Goal: Information Seeking & Learning: Learn about a topic

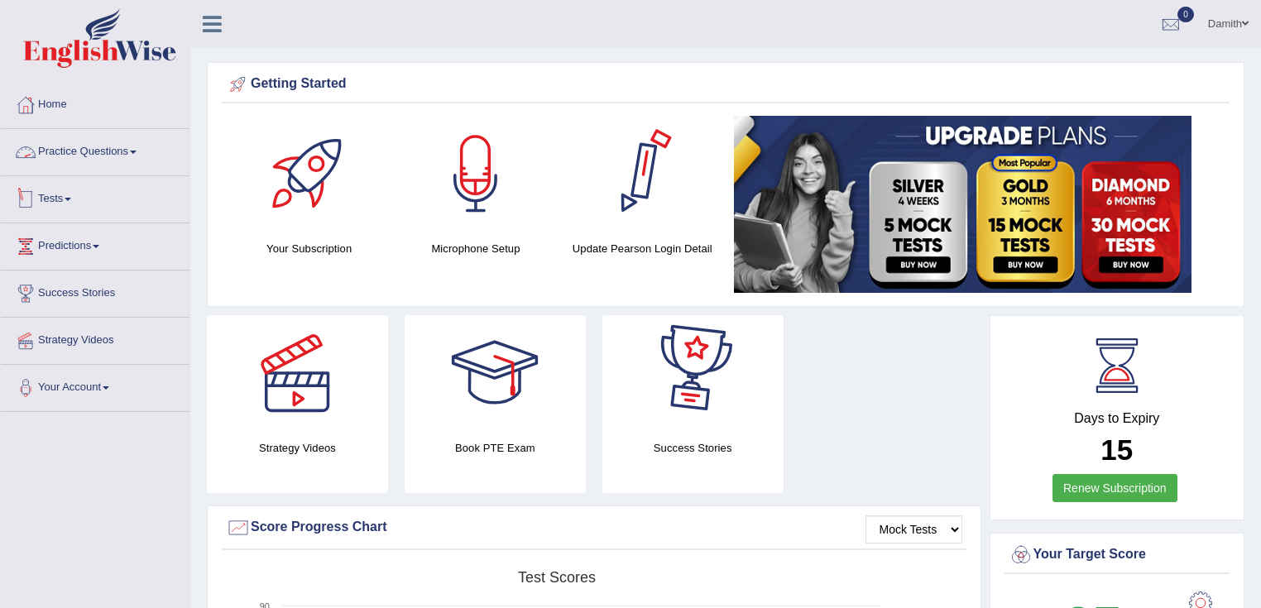
click at [92, 162] on link "Practice Questions" at bounding box center [95, 149] width 189 height 41
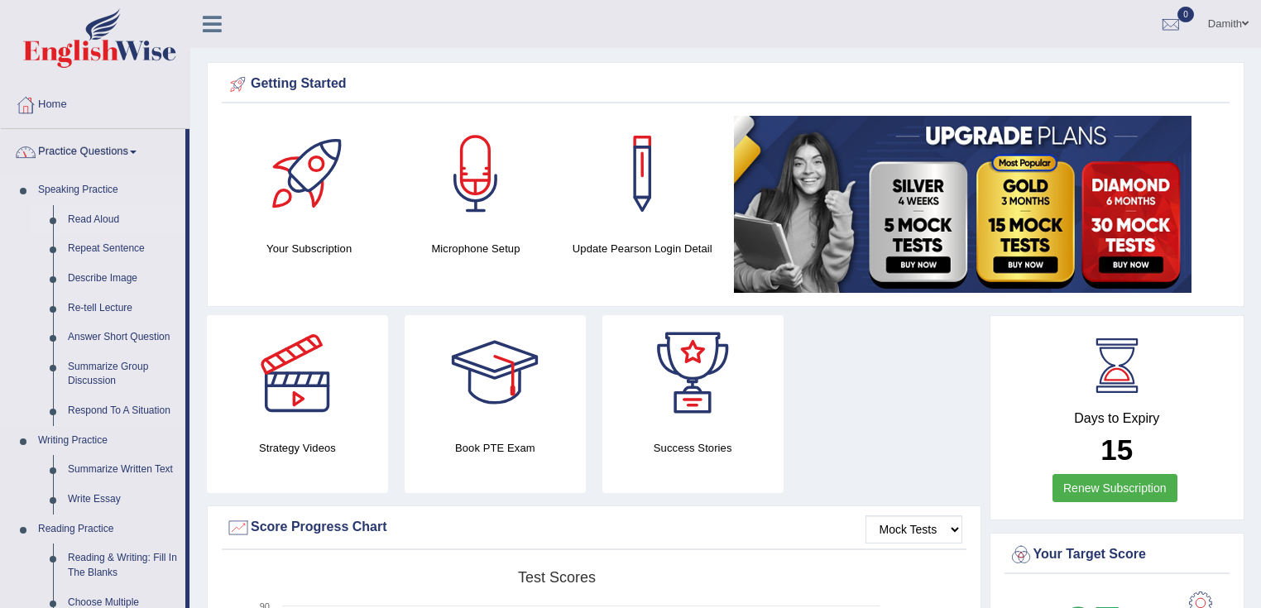
click at [79, 225] on link "Read Aloud" at bounding box center [122, 220] width 125 height 30
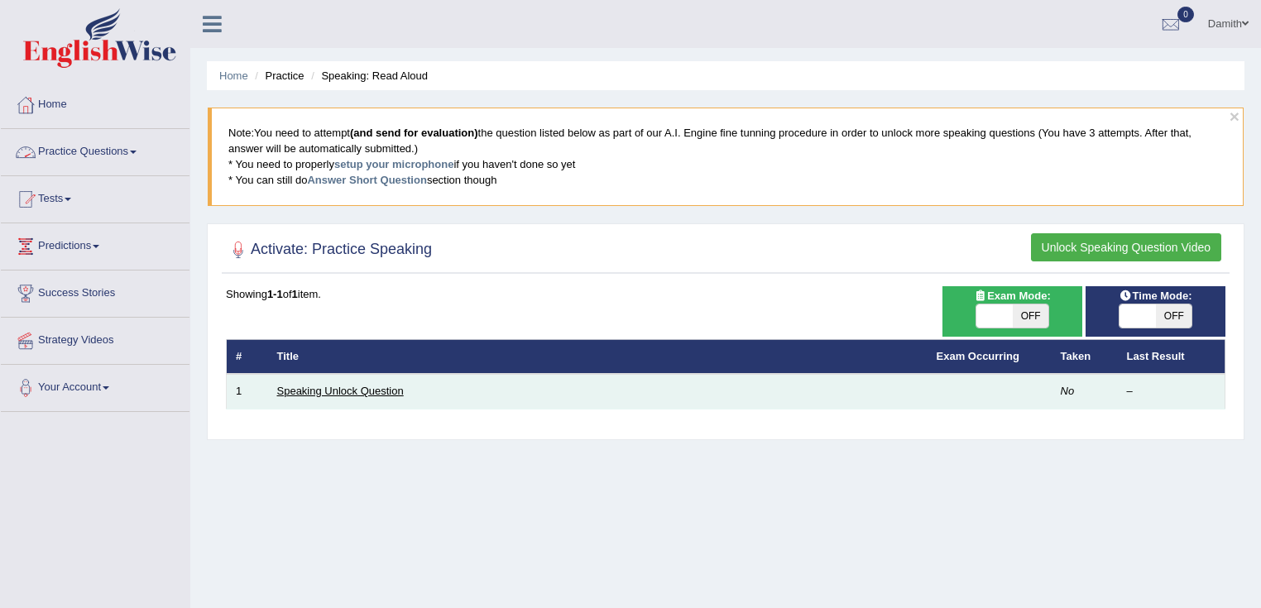
click at [356, 391] on link "Speaking Unlock Question" at bounding box center [340, 391] width 127 height 12
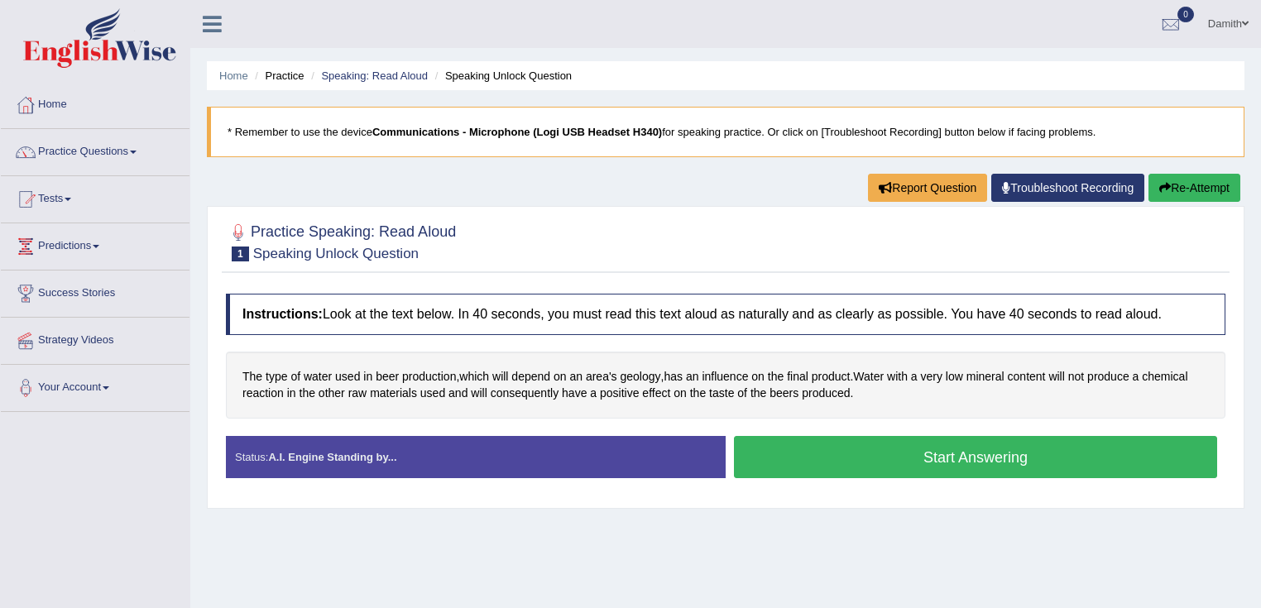
click at [847, 452] on button "Start Answering" at bounding box center [975, 457] width 483 height 42
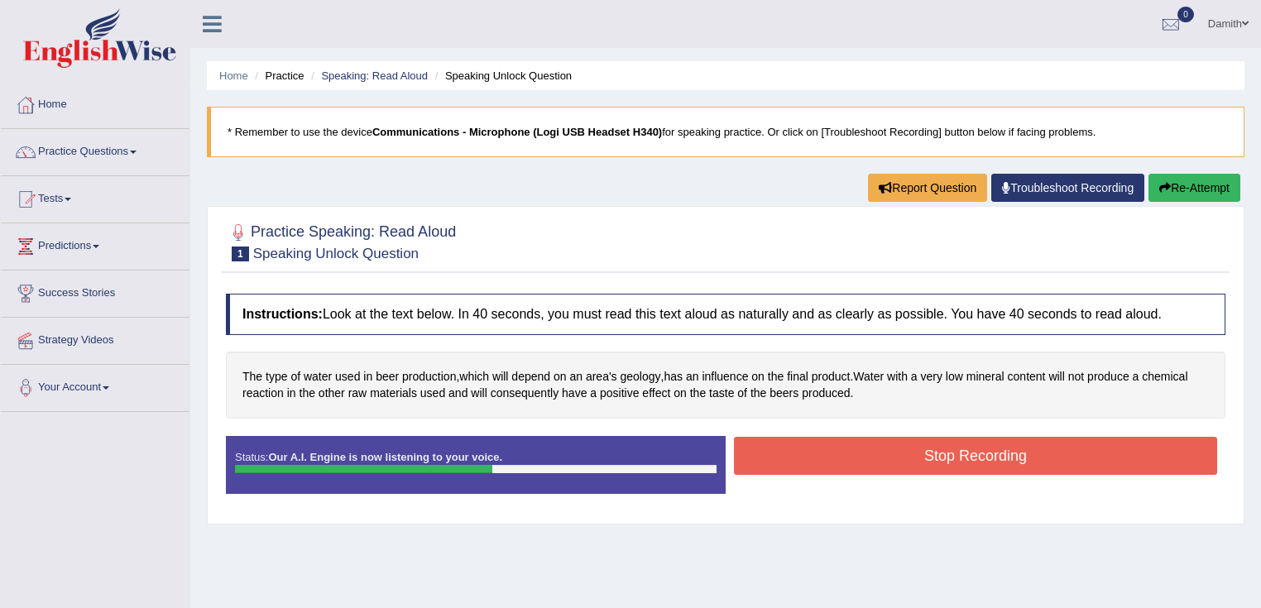
click at [923, 457] on button "Stop Recording" at bounding box center [975, 456] width 483 height 38
click at [946, 454] on div "Status: Our A.I. Engine is now listening to your voice. Start Answering Stop Re…" at bounding box center [726, 473] width 1000 height 74
click at [920, 469] on div "Status: Our A.I. Engine is now listening to your voice. Start Answering Stop Re…" at bounding box center [726, 473] width 1000 height 74
click at [934, 458] on div "Status: Our A.I. Engine is now listening to your voice. Start Answering Stop Re…" at bounding box center [726, 473] width 1000 height 74
click at [937, 458] on div "Status: Our A.I. Engine is now listening to your voice. Start Answering Stop Re…" at bounding box center [726, 473] width 1000 height 74
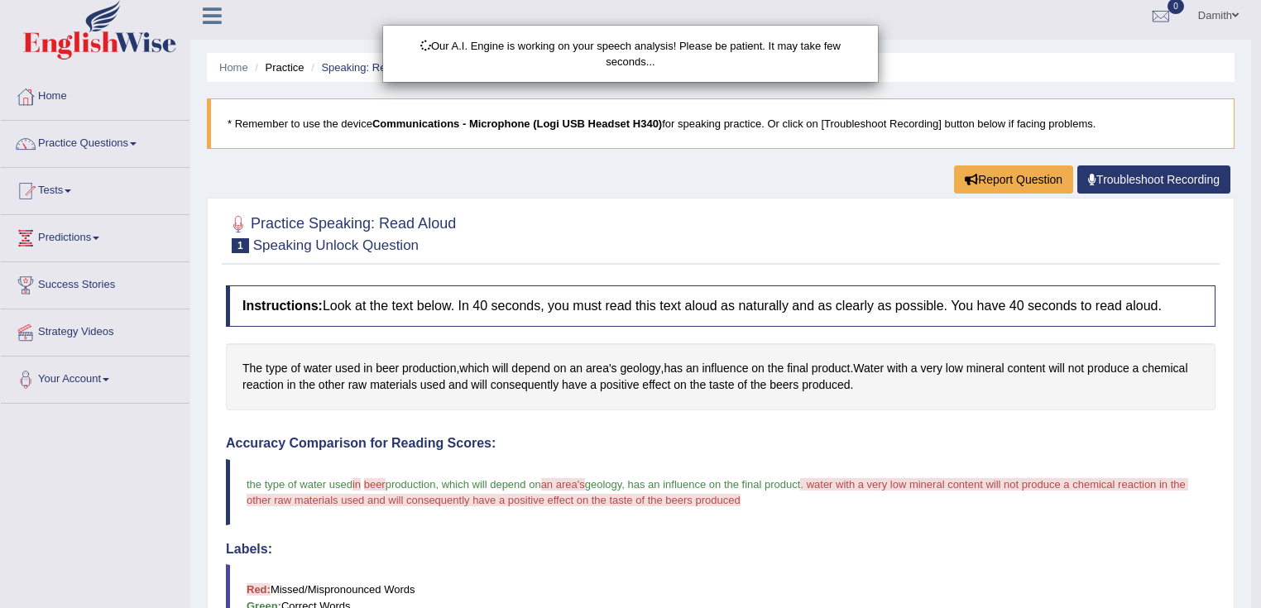
scroll to position [66, 0]
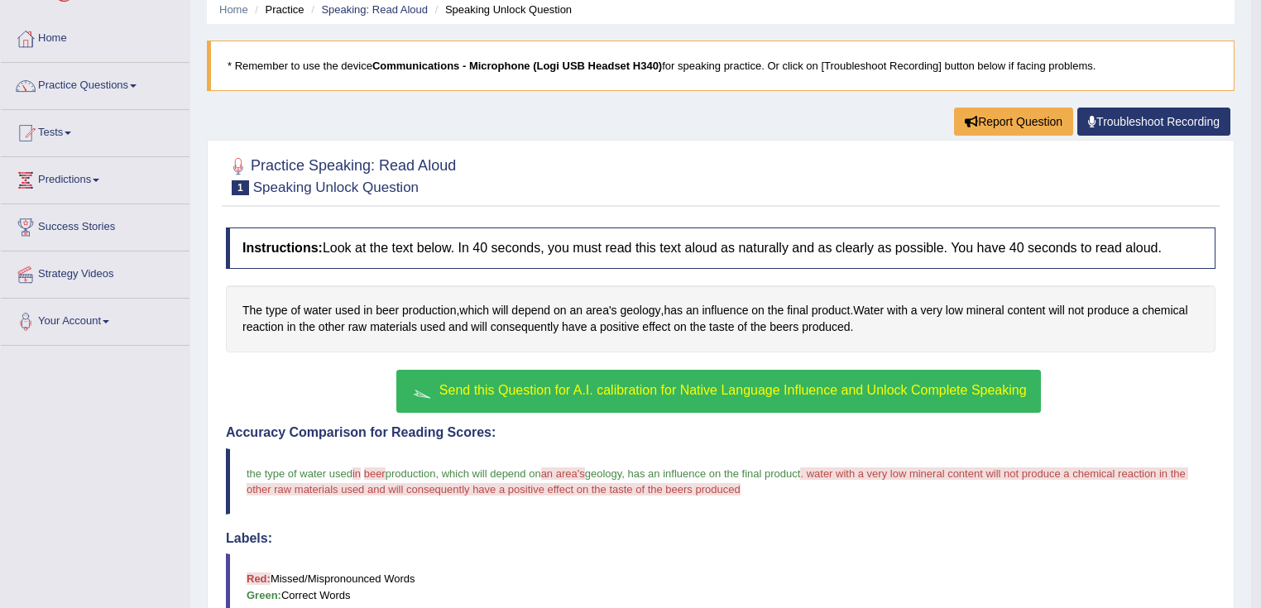
click at [679, 384] on span "Send this Question for A.I. calibration for Native Language Influence and Unloc…" at bounding box center [732, 390] width 587 height 14
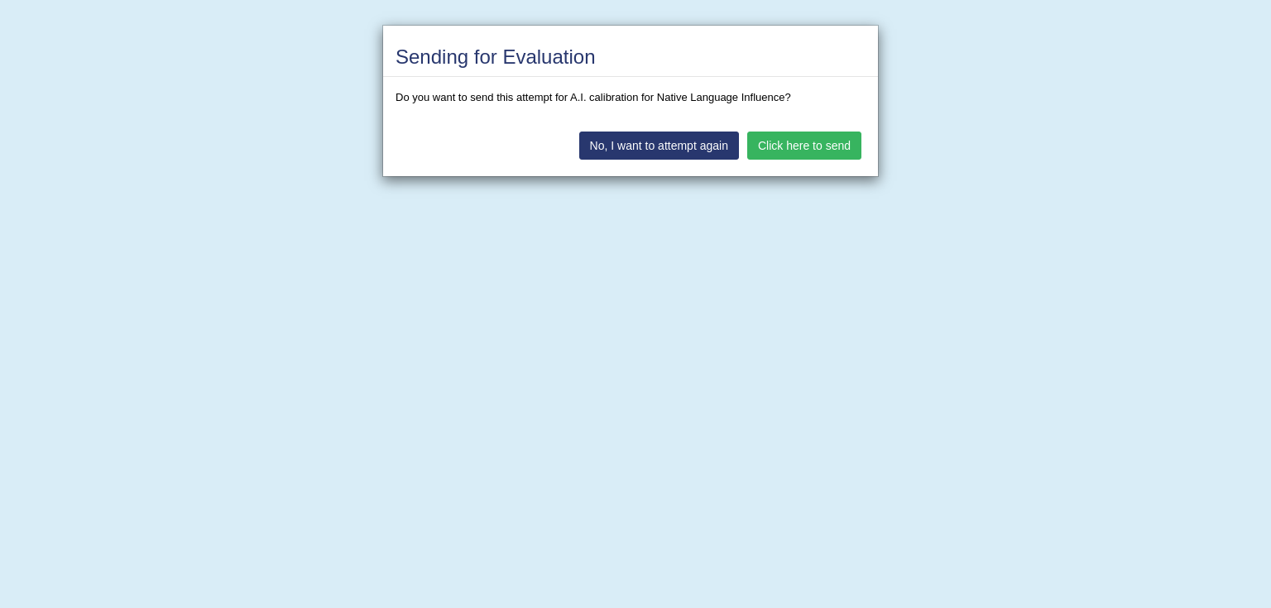
click at [828, 142] on button "Click here to send" at bounding box center [804, 146] width 114 height 28
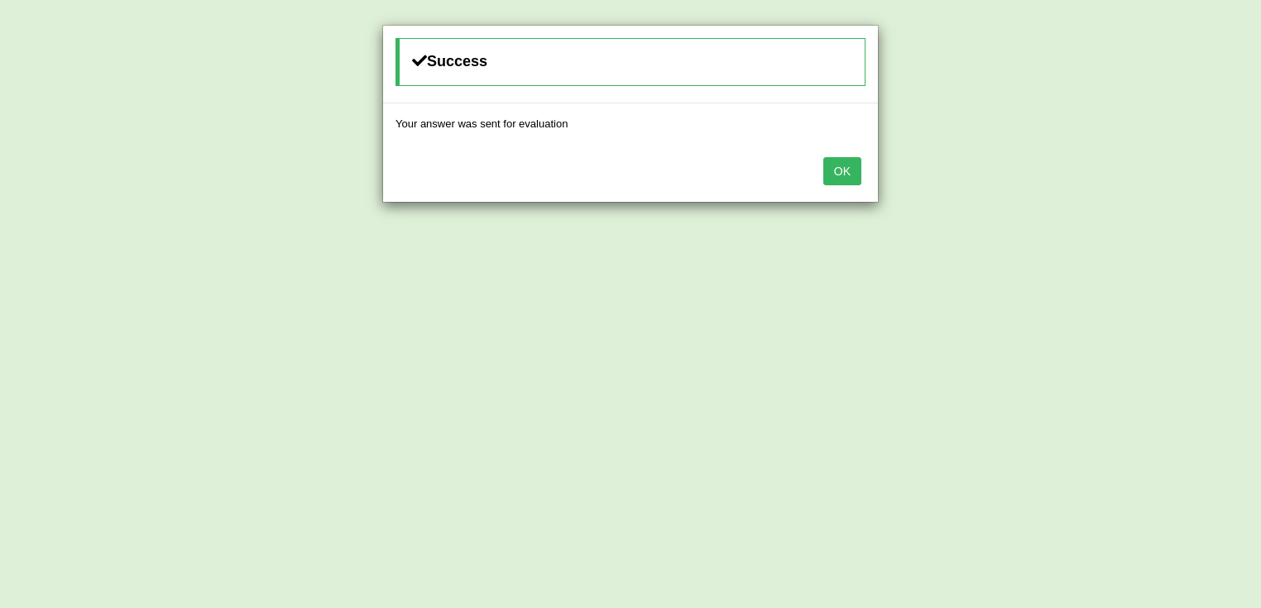
drag, startPoint x: 815, startPoint y: 192, endPoint x: 841, endPoint y: 176, distance: 30.1
click at [816, 192] on div "OK" at bounding box center [630, 173] width 495 height 58
click at [851, 172] on button "OK" at bounding box center [842, 171] width 38 height 28
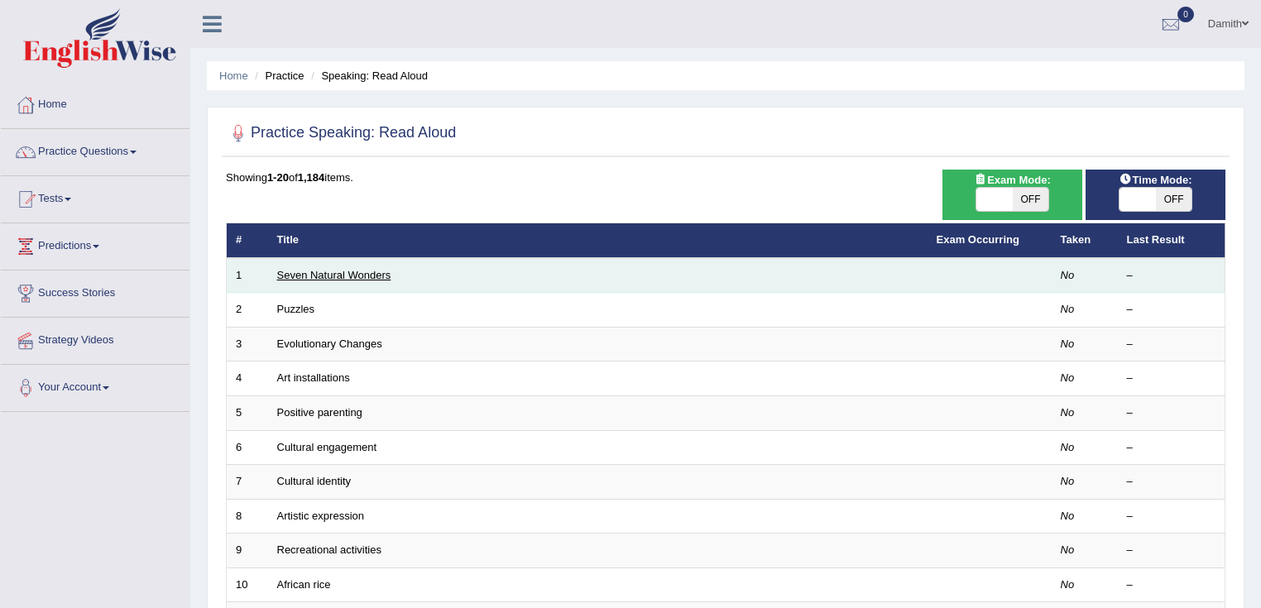
click at [338, 278] on link "Seven Natural Wonders" at bounding box center [334, 275] width 114 height 12
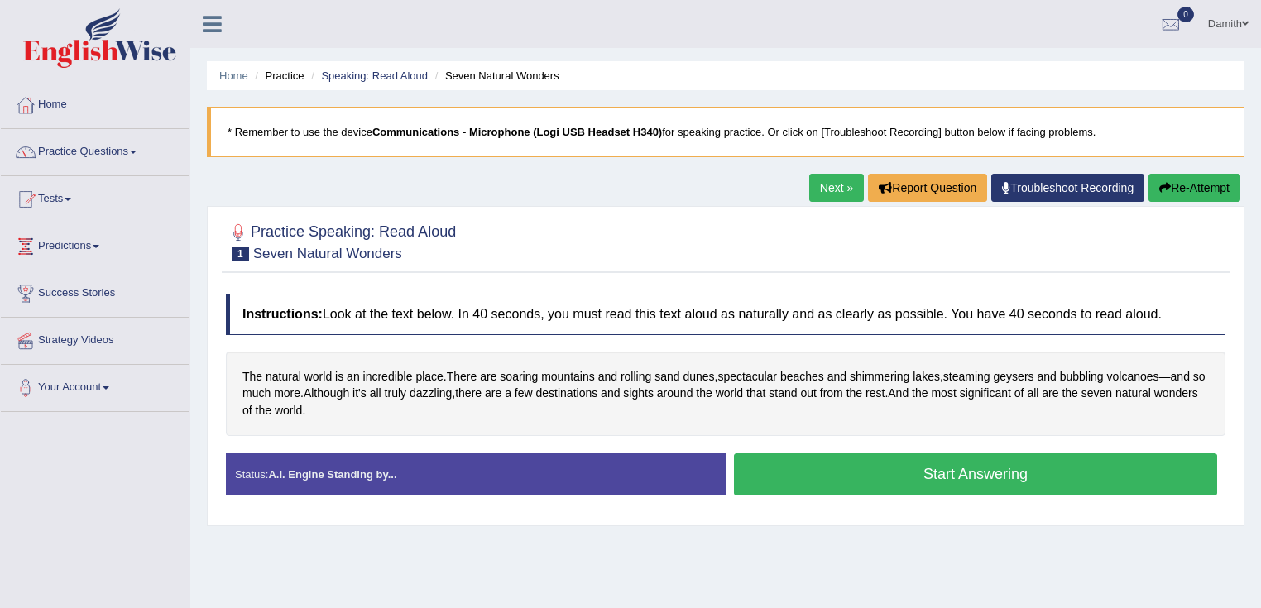
click at [827, 176] on link "Next »" at bounding box center [836, 188] width 55 height 28
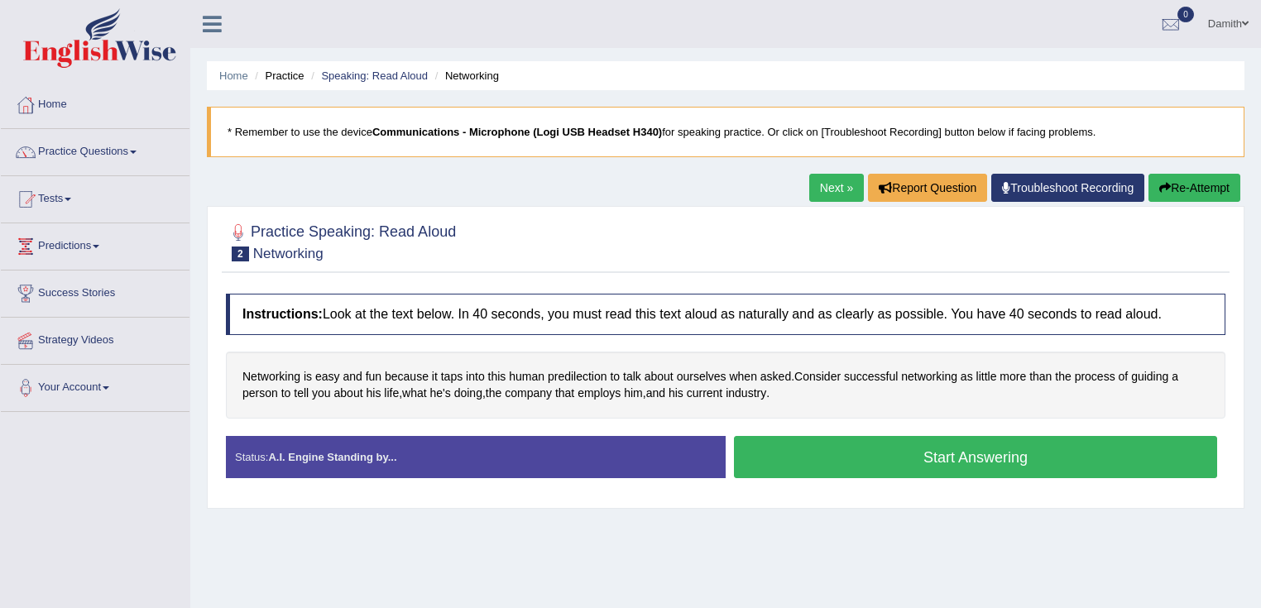
click at [963, 457] on button "Start Answering" at bounding box center [975, 457] width 483 height 42
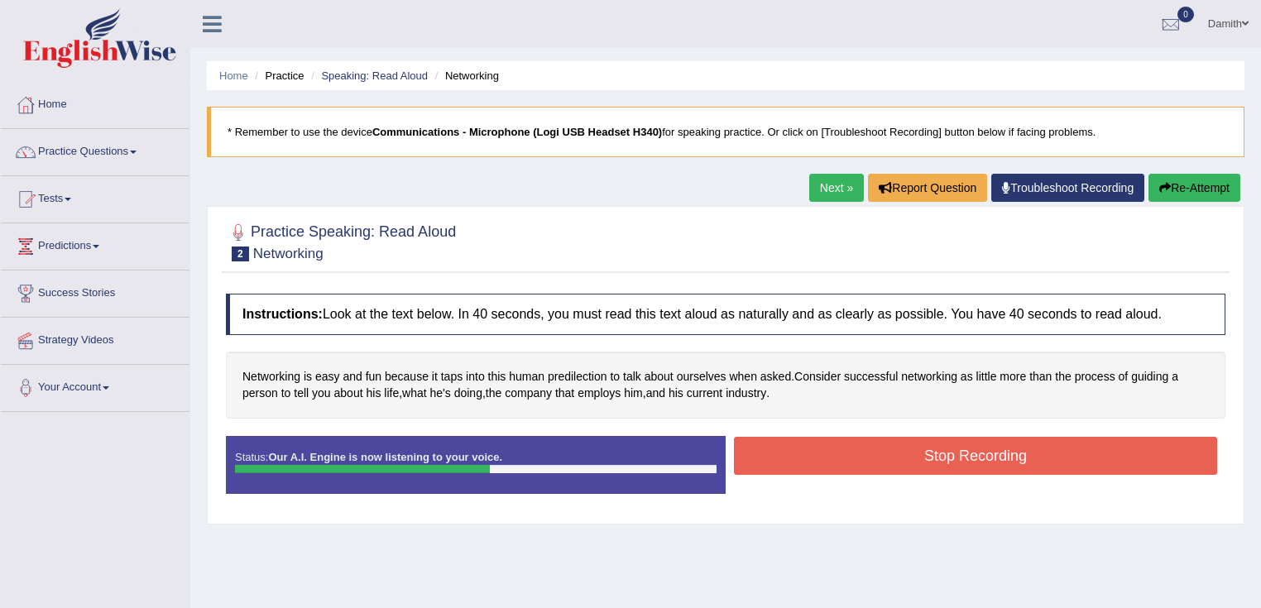
click at [963, 457] on button "Stop Recording" at bounding box center [975, 456] width 483 height 38
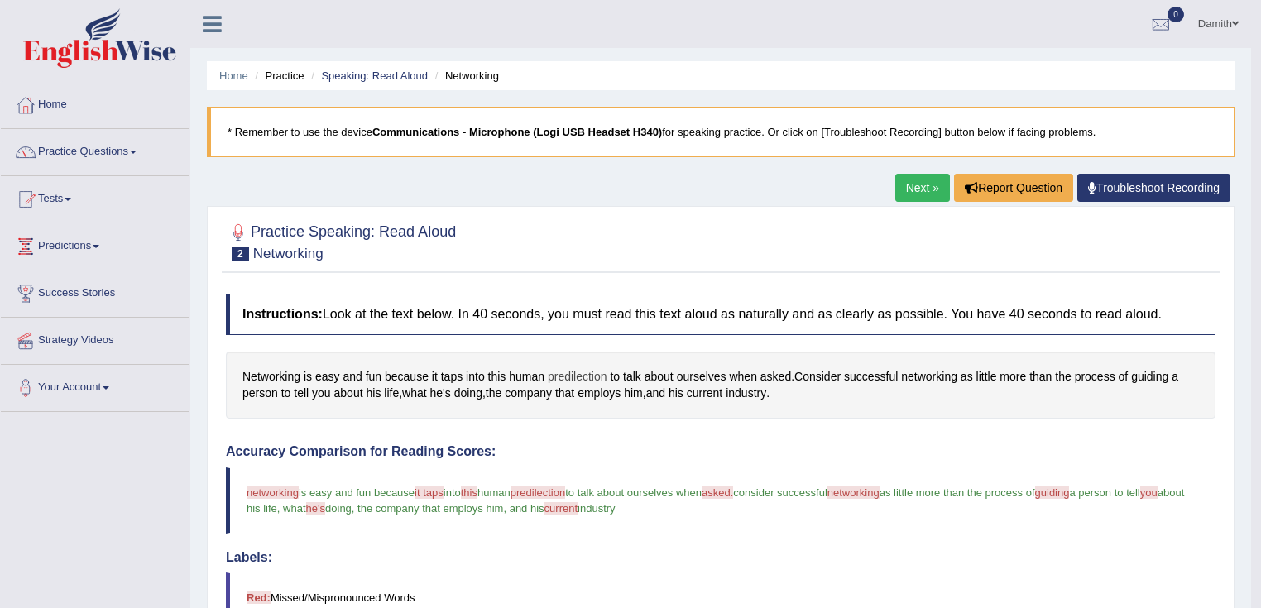
click at [570, 371] on span "predilection" at bounding box center [578, 376] width 60 height 17
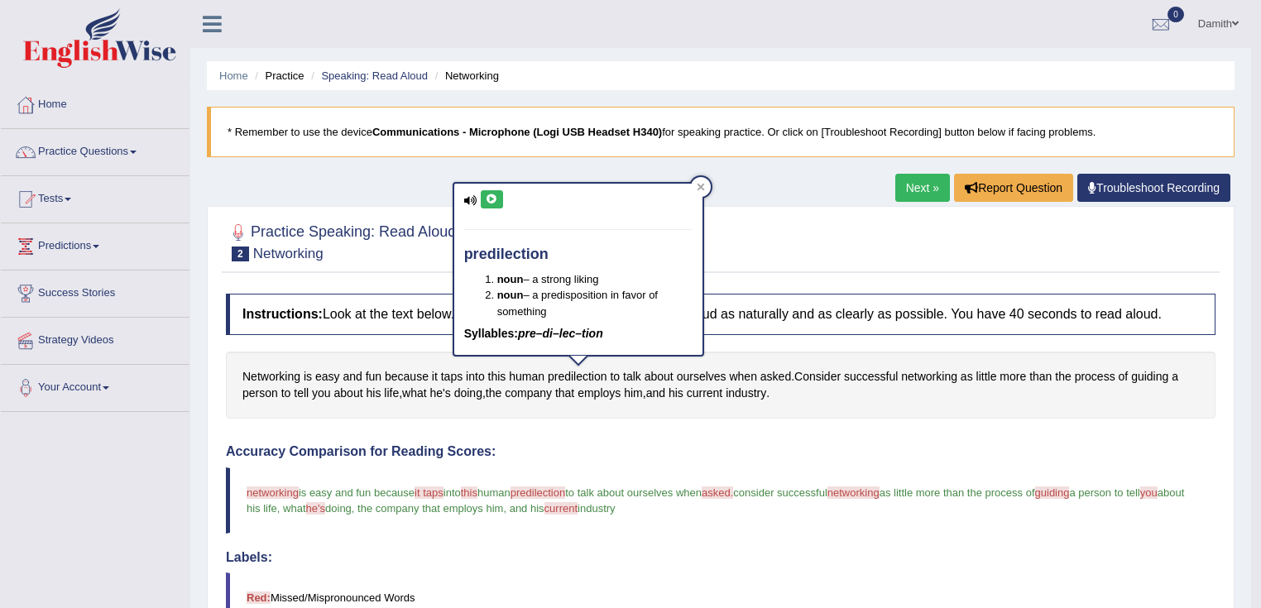
click at [596, 476] on blockquote "networking network is easy and fun because it taps steps into this the human pr…" at bounding box center [721, 501] width 990 height 66
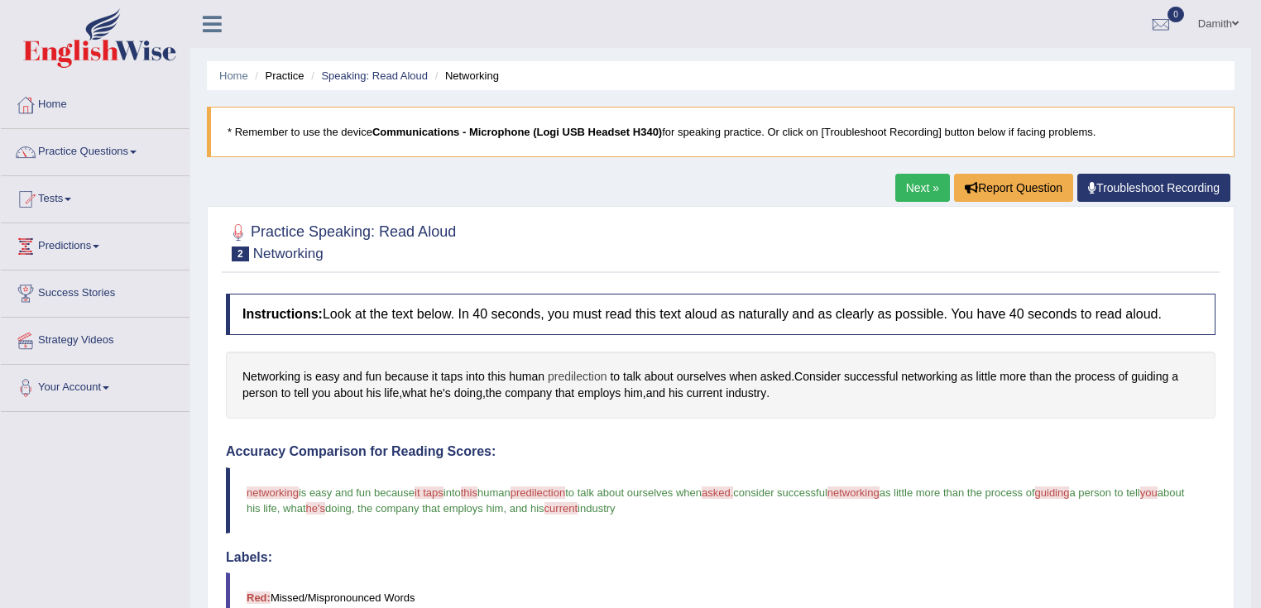
click at [564, 375] on span "predilection" at bounding box center [578, 376] width 60 height 17
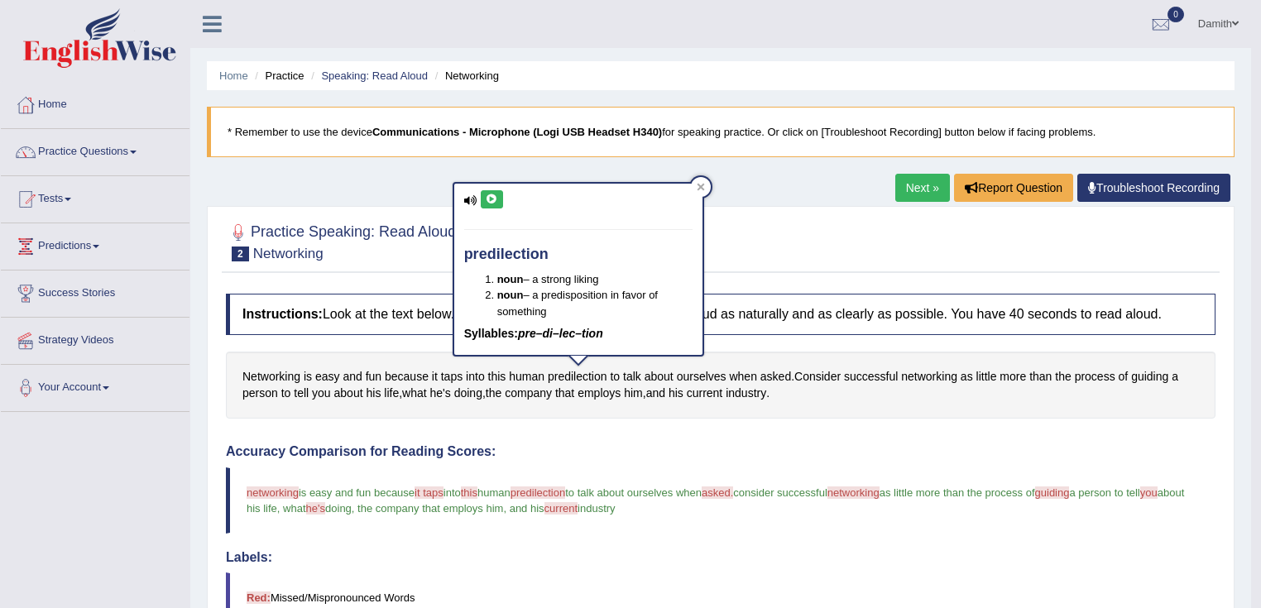
click at [487, 204] on button at bounding box center [492, 199] width 22 height 18
click at [487, 195] on icon at bounding box center [492, 199] width 12 height 10
click at [475, 185] on div "predilection noun – a strong liking noun – a predisposition in favor of somethi…" at bounding box center [578, 269] width 248 height 171
click at [485, 191] on button at bounding box center [492, 199] width 22 height 18
click at [662, 371] on span "about" at bounding box center [659, 376] width 29 height 17
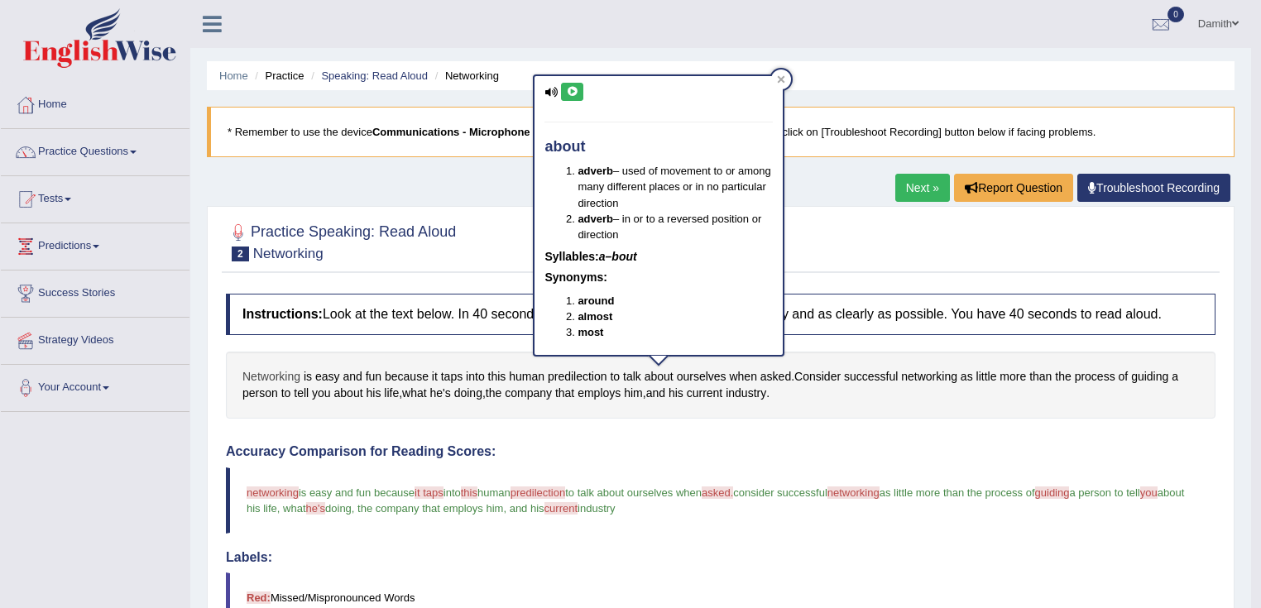
click at [261, 369] on span "Networking" at bounding box center [271, 376] width 58 height 17
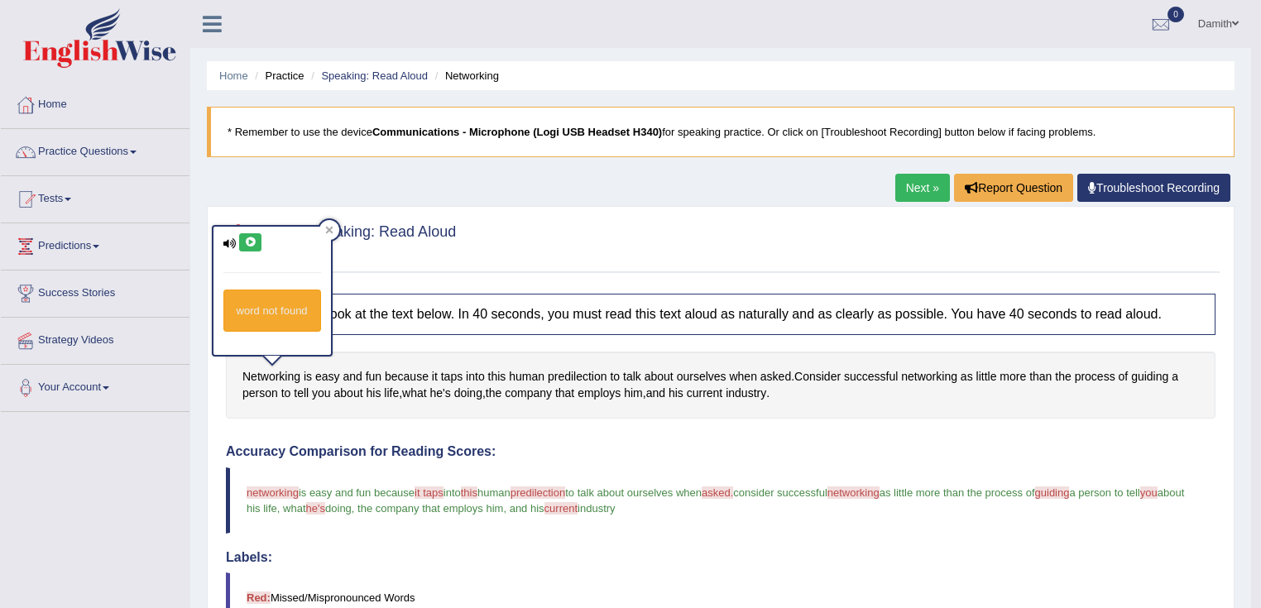
click at [254, 242] on icon at bounding box center [250, 242] width 12 height 10
click at [252, 238] on icon at bounding box center [250, 242] width 12 height 10
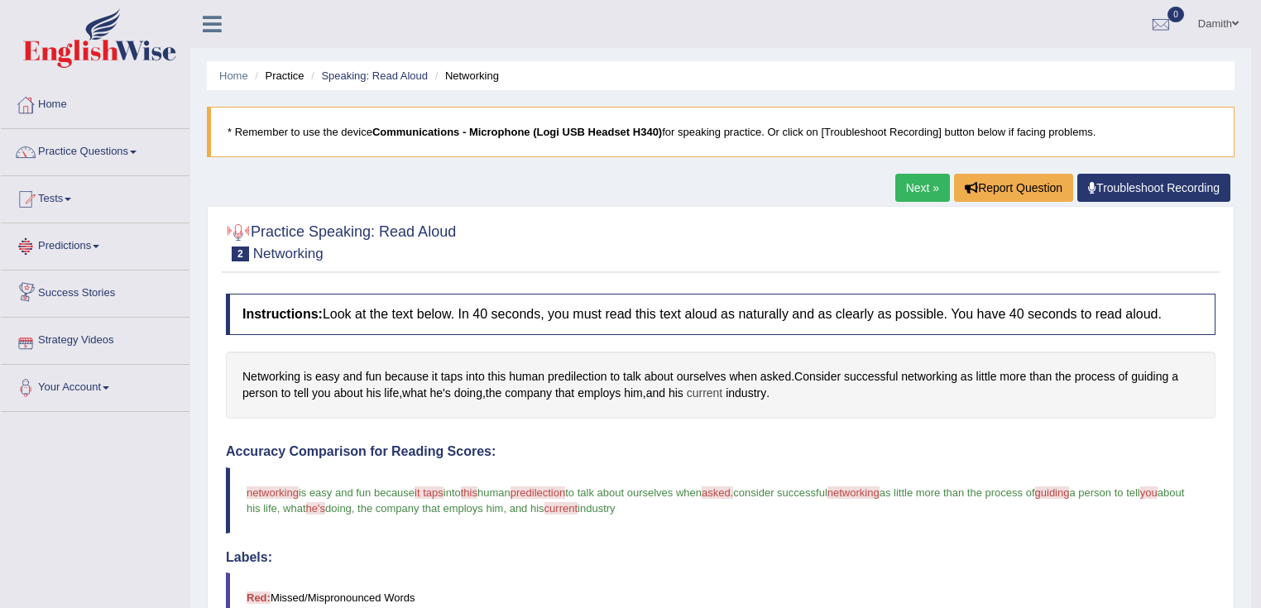
click at [709, 387] on span "current" at bounding box center [705, 393] width 36 height 17
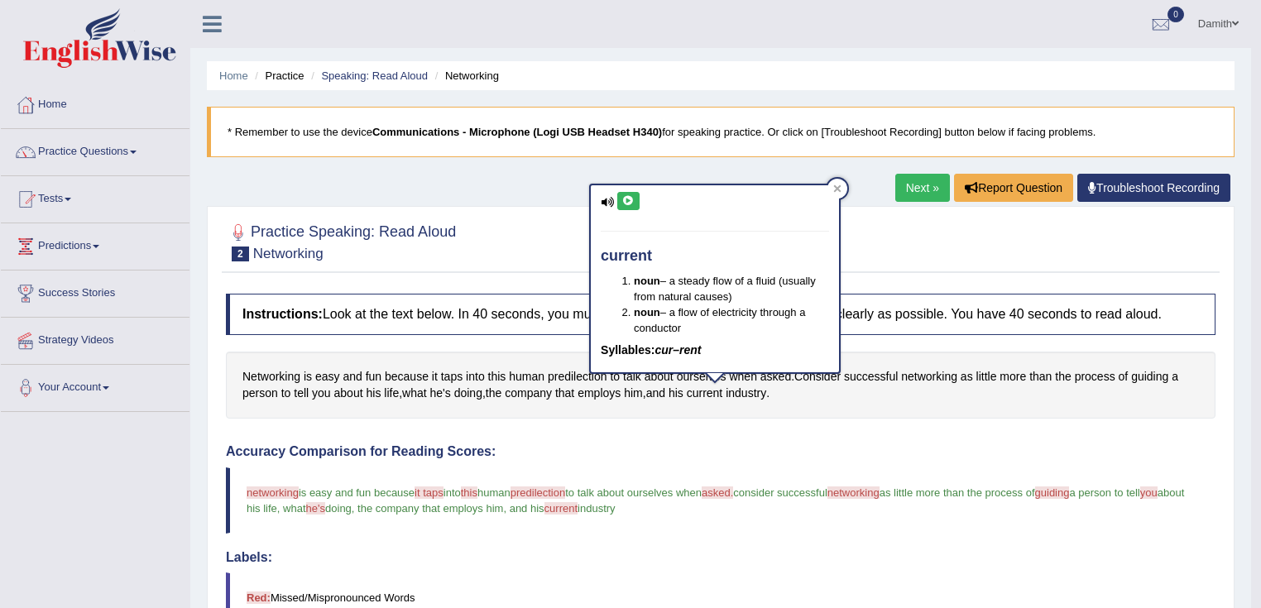
click at [628, 192] on button at bounding box center [628, 201] width 22 height 18
click at [755, 447] on h4 "Accuracy Comparison for Reading Scores:" at bounding box center [721, 451] width 990 height 15
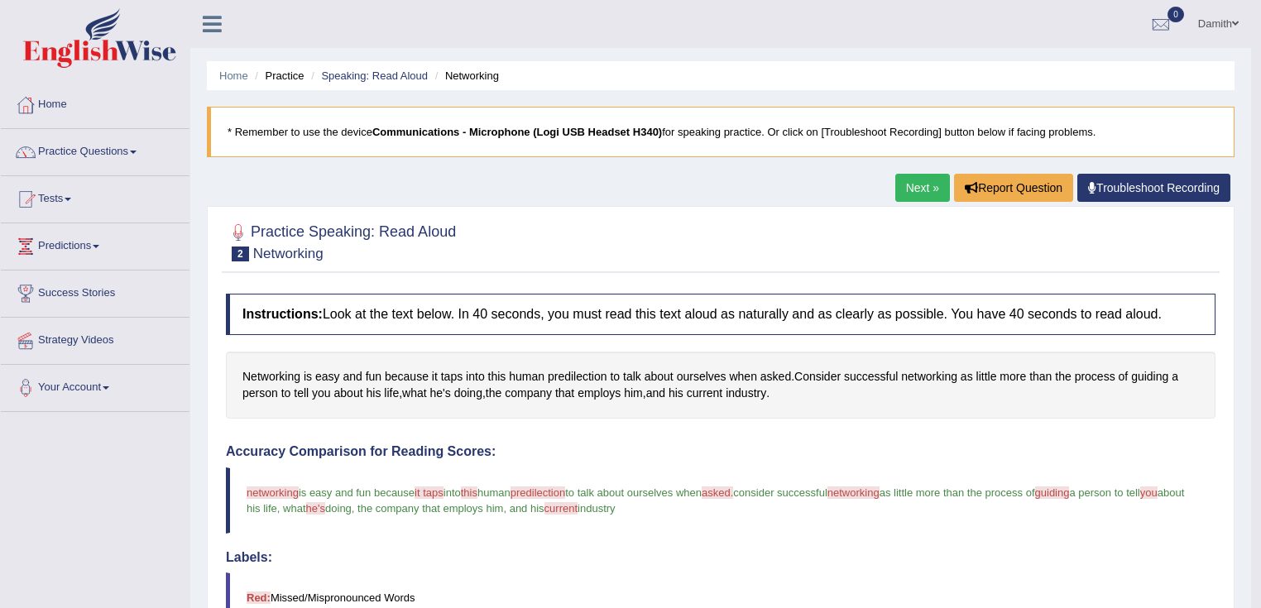
click at [917, 189] on link "Next »" at bounding box center [922, 188] width 55 height 28
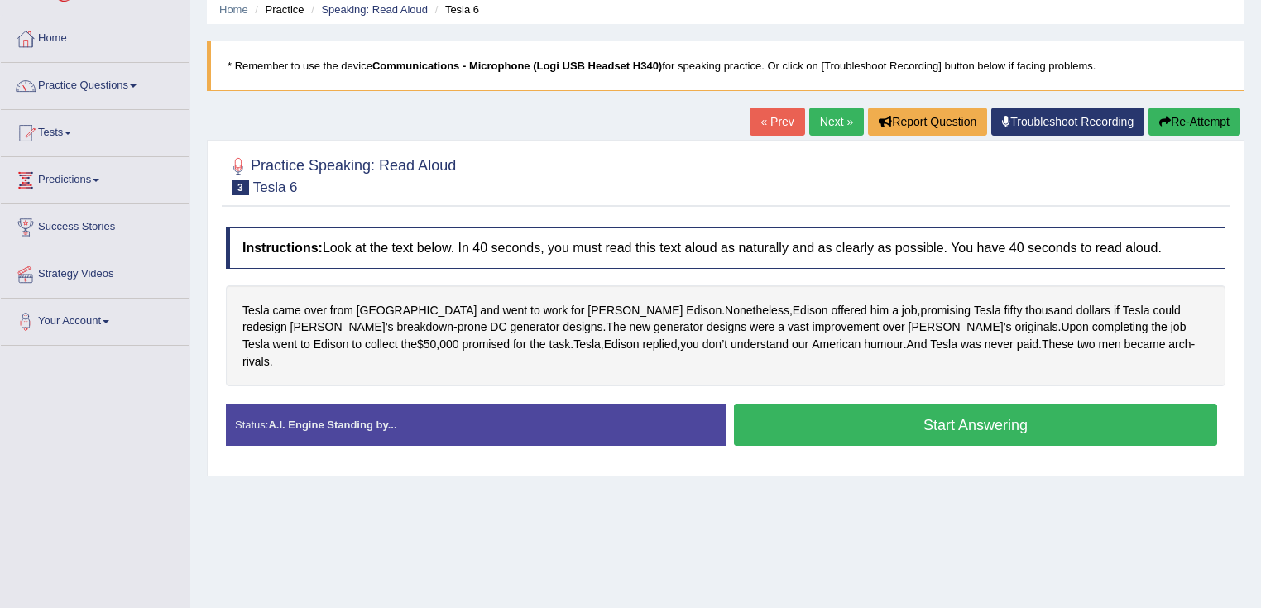
click at [974, 404] on button "Start Answering" at bounding box center [975, 425] width 483 height 42
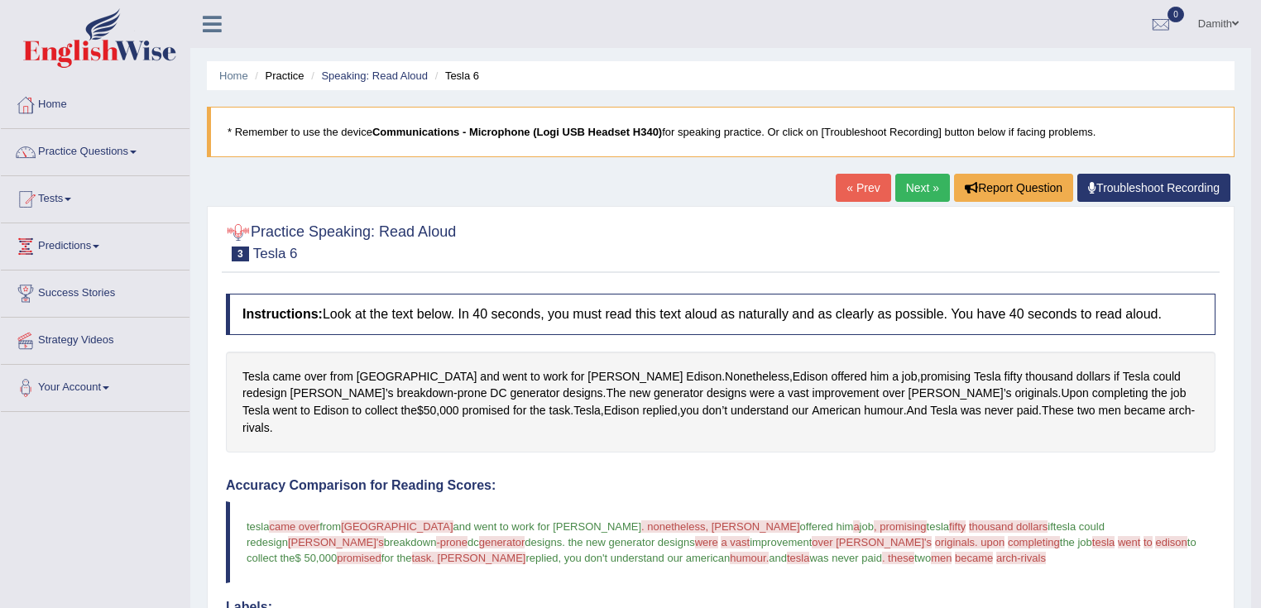
click at [113, 149] on link "Practice Questions" at bounding box center [95, 149] width 189 height 41
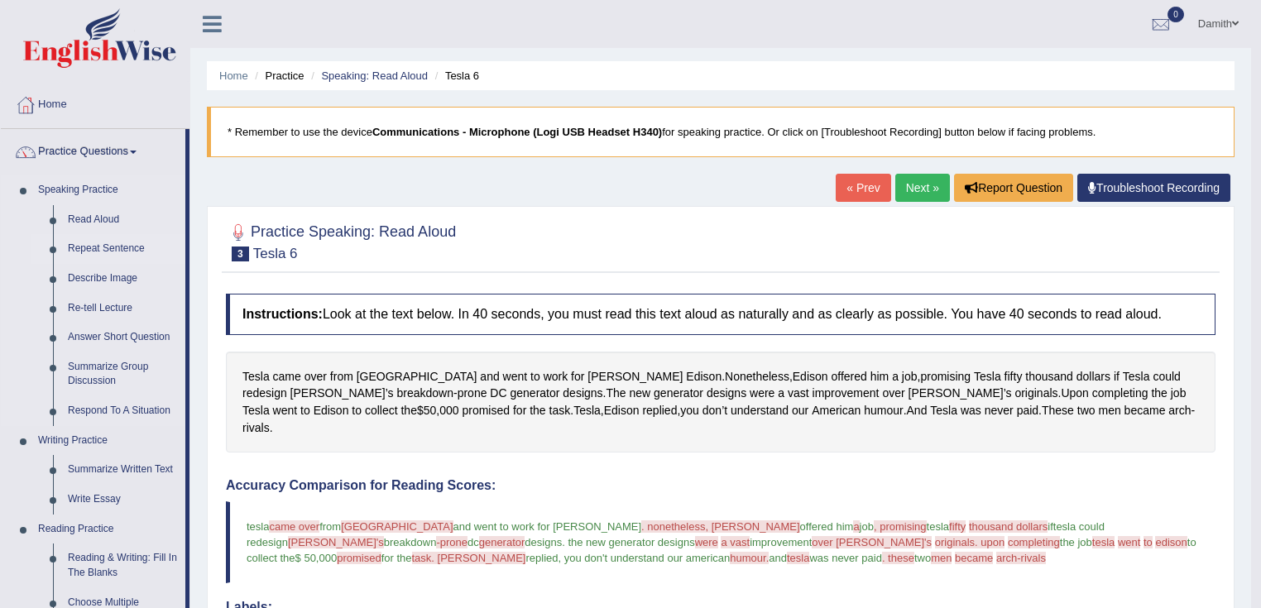
click at [122, 242] on link "Repeat Sentence" at bounding box center [122, 249] width 125 height 30
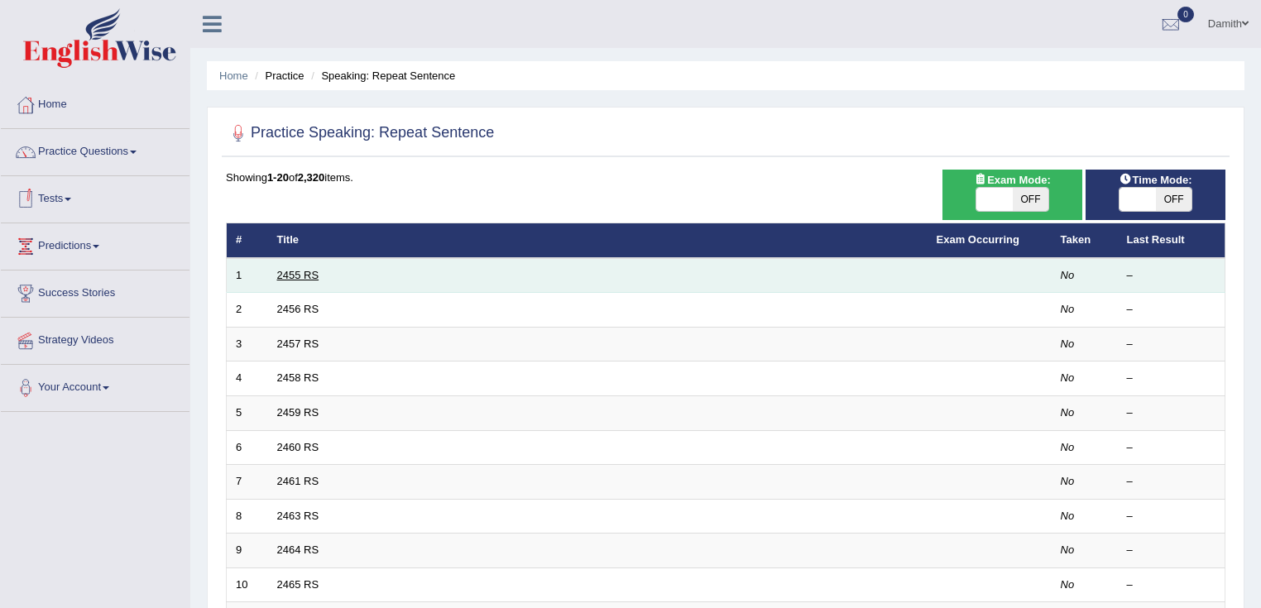
click at [300, 270] on link "2455 RS" at bounding box center [298, 275] width 42 height 12
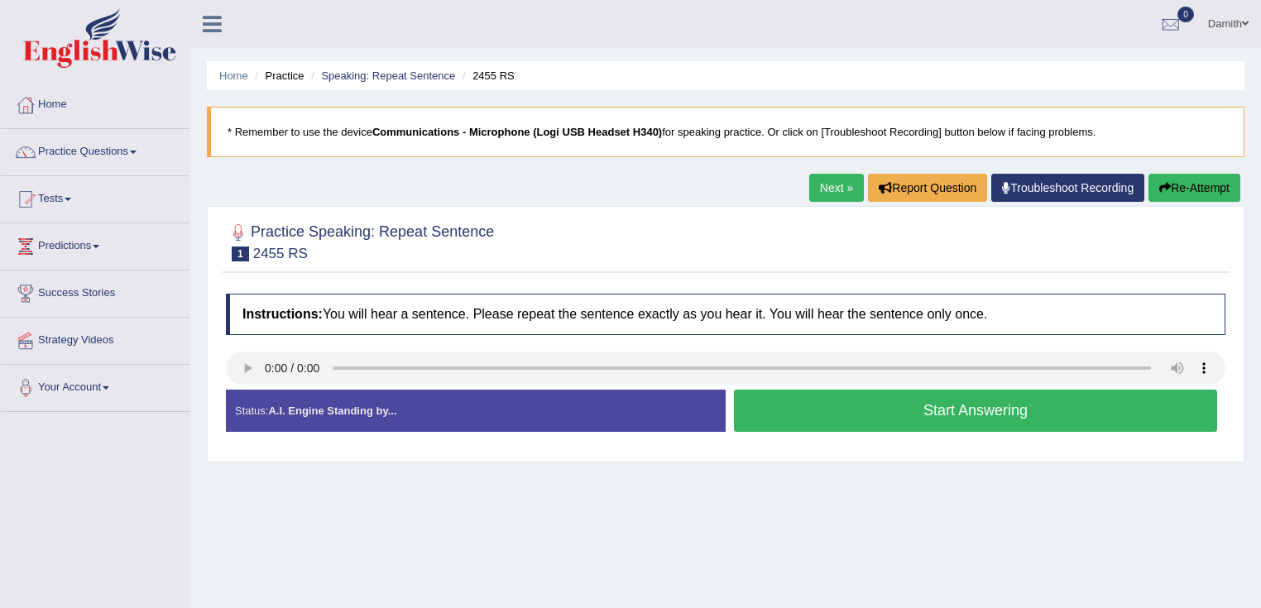
click at [926, 412] on button "Start Answering" at bounding box center [975, 411] width 483 height 42
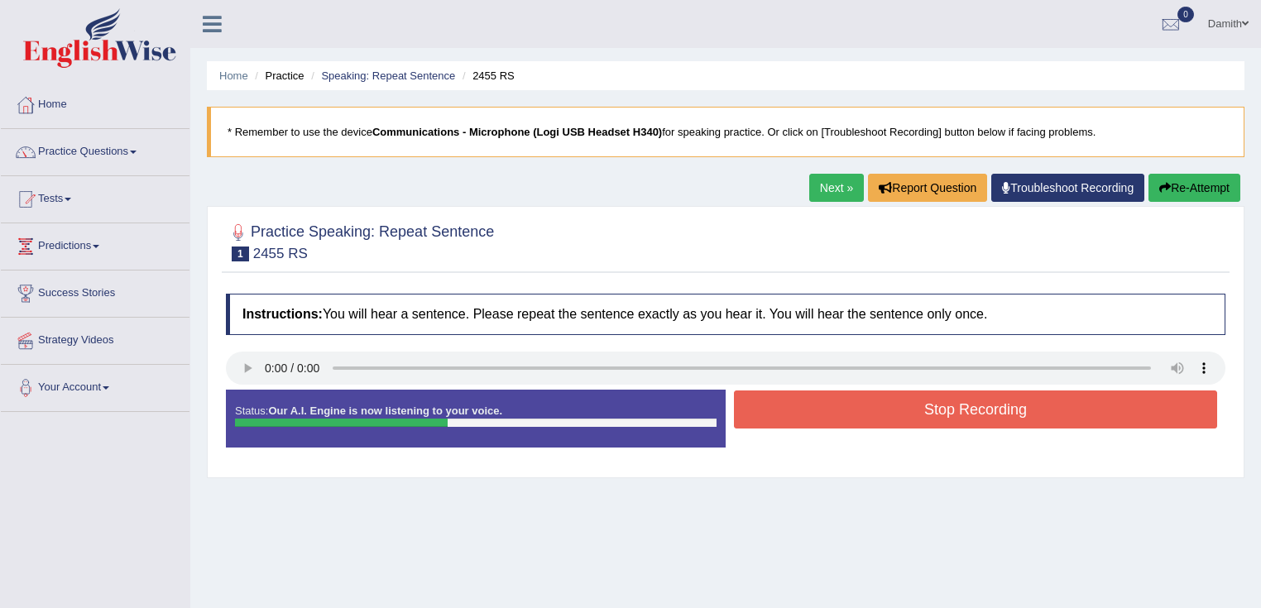
click at [926, 412] on button "Stop Recording" at bounding box center [975, 410] width 483 height 38
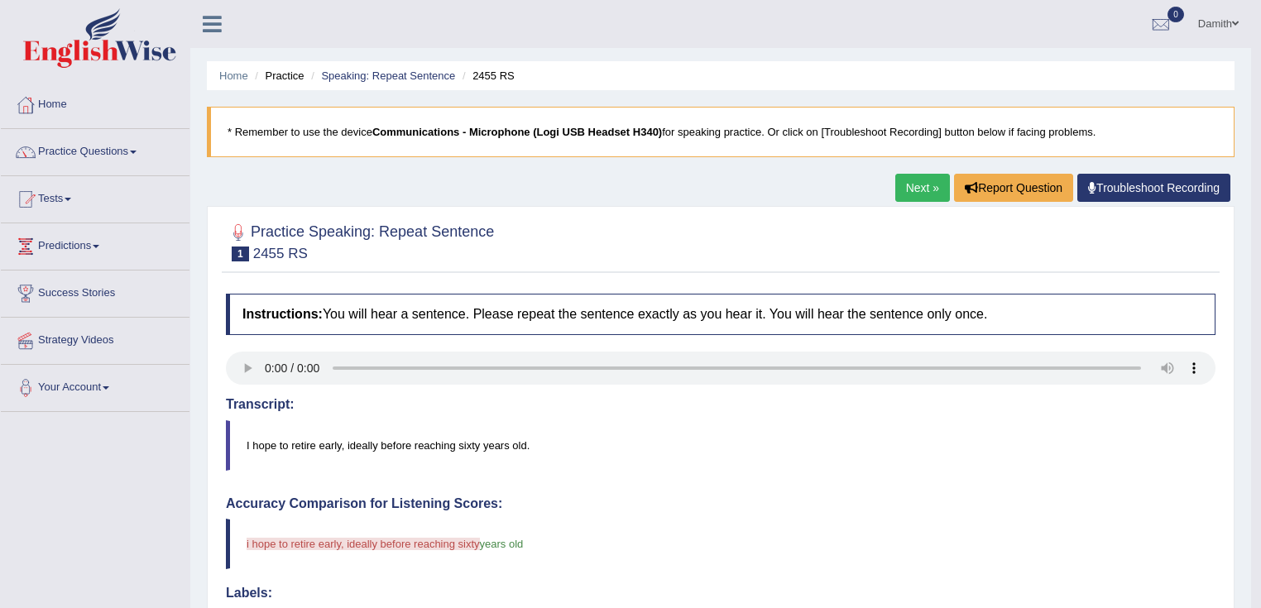
click at [928, 193] on link "Next »" at bounding box center [922, 188] width 55 height 28
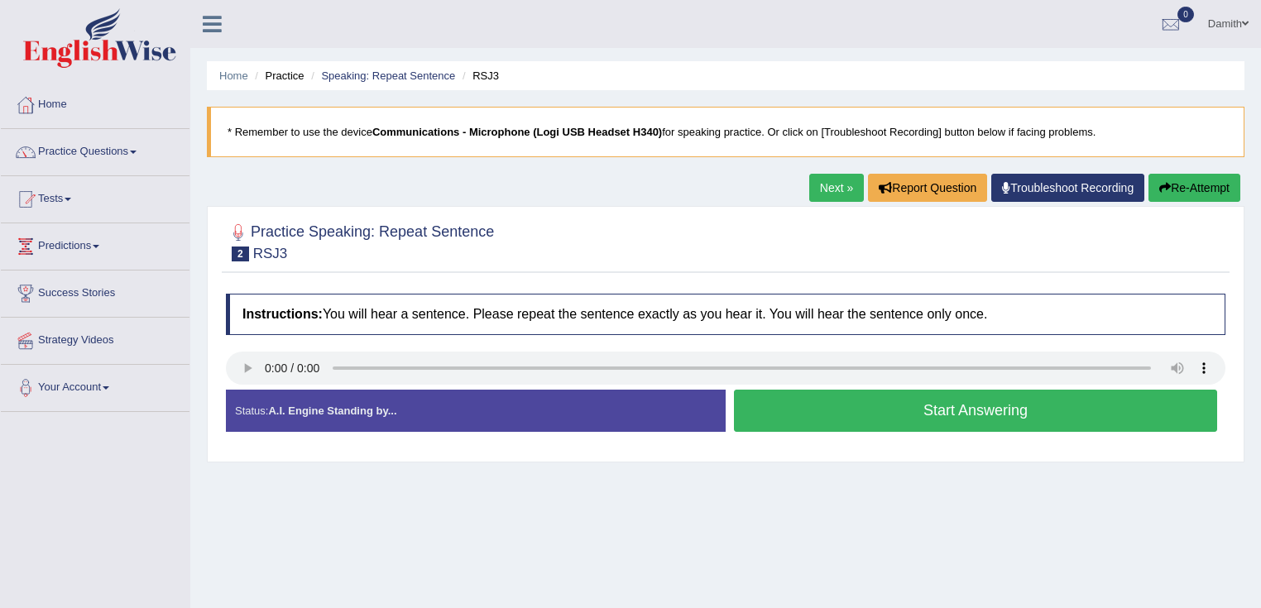
click at [837, 408] on button "Start Answering" at bounding box center [975, 411] width 483 height 42
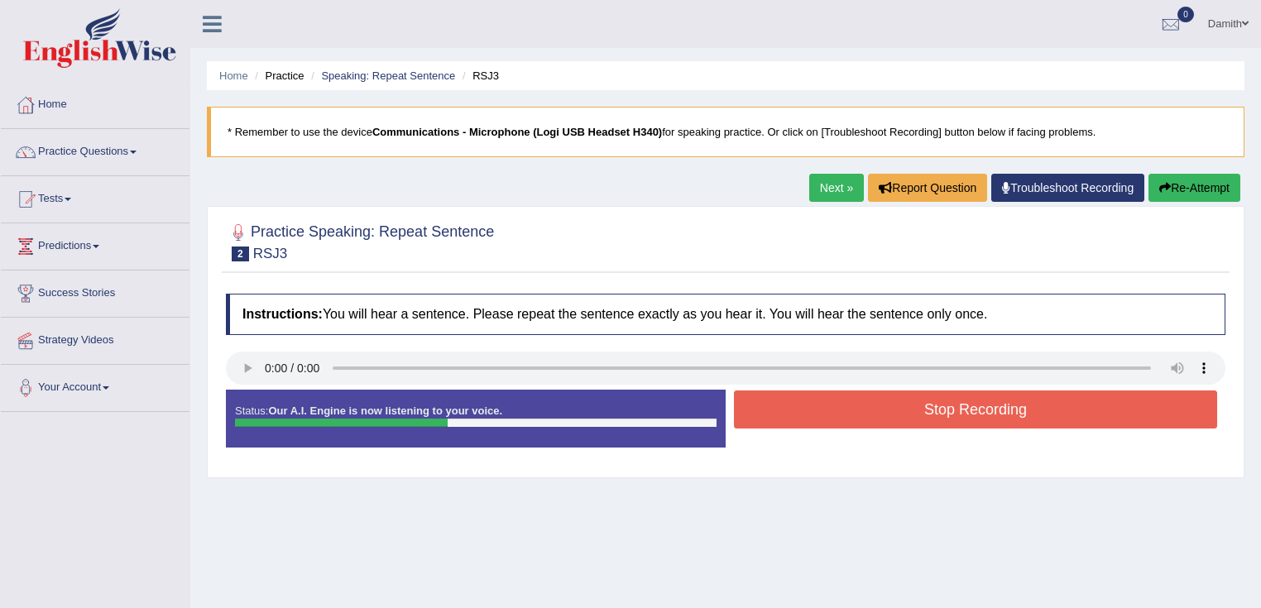
click at [837, 408] on button "Stop Recording" at bounding box center [975, 410] width 483 height 38
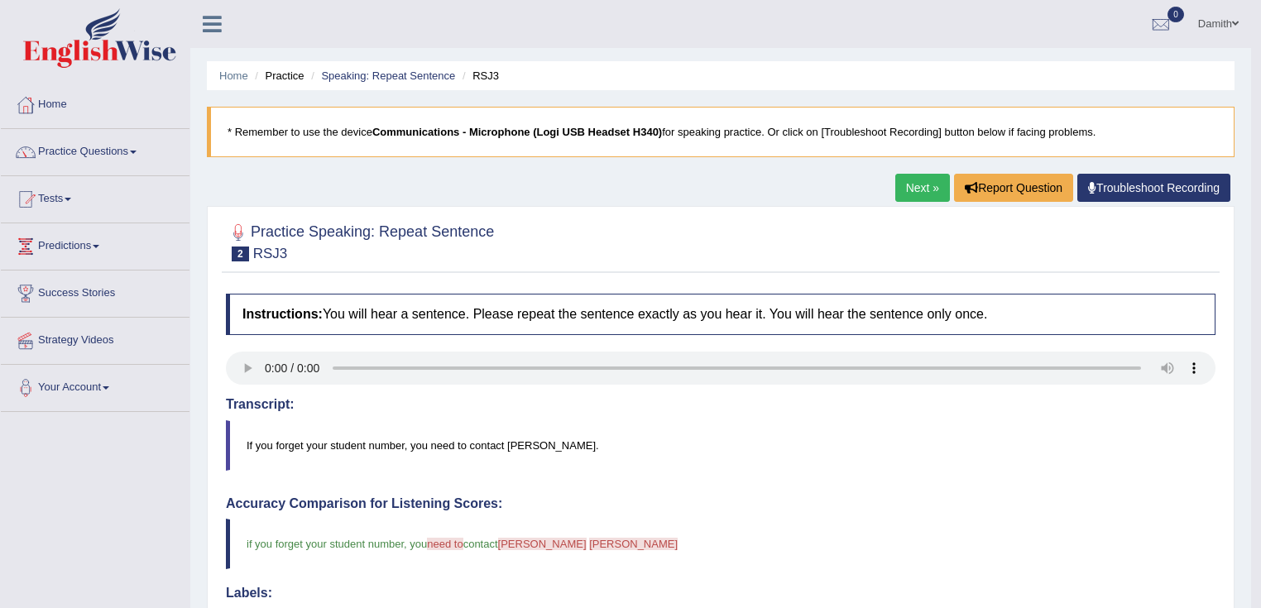
click at [895, 188] on link "Next »" at bounding box center [922, 188] width 55 height 28
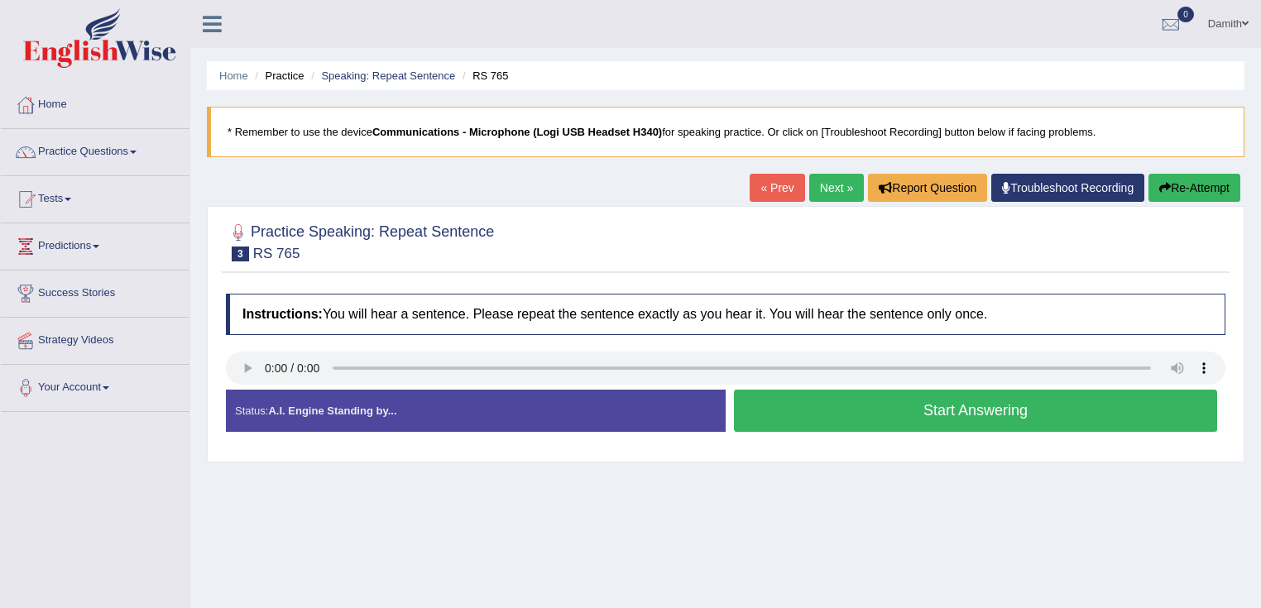
click at [945, 410] on button "Start Answering" at bounding box center [975, 411] width 483 height 42
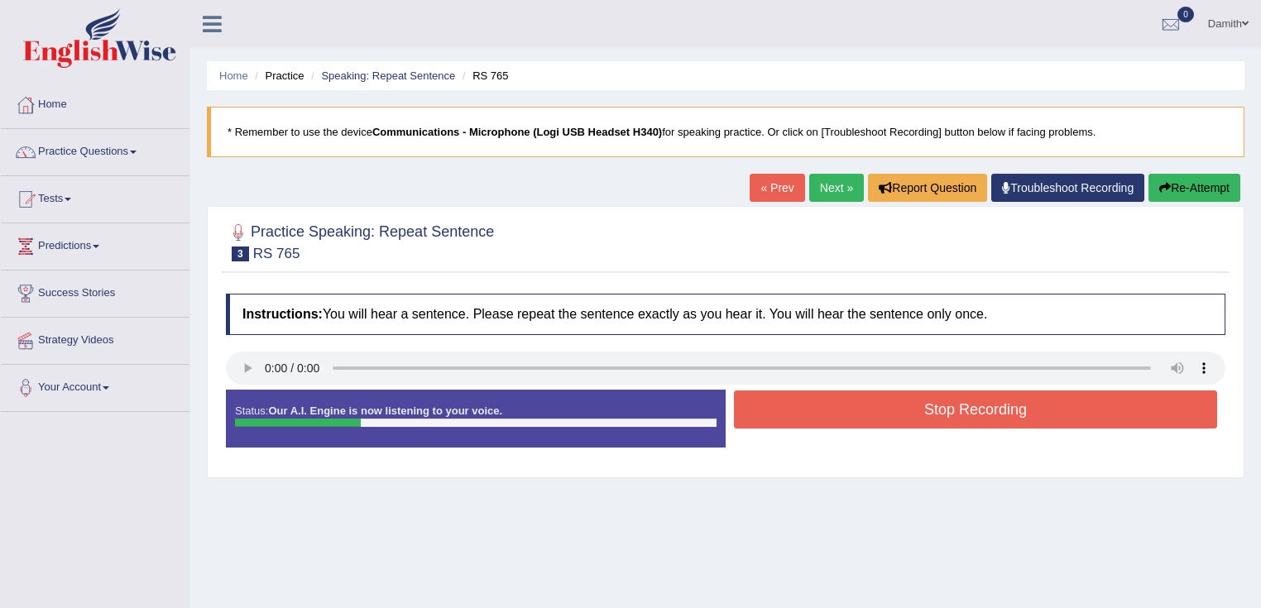
click at [1194, 176] on button "Re-Attempt" at bounding box center [1195, 188] width 92 height 28
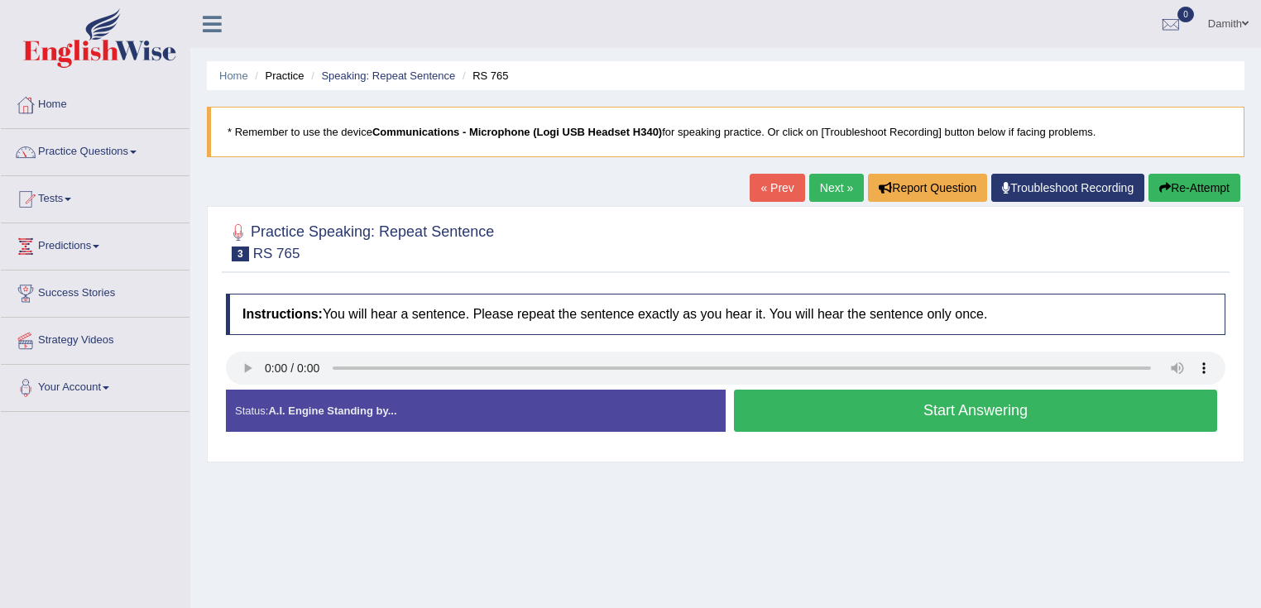
click at [914, 407] on button "Start Answering" at bounding box center [975, 411] width 483 height 42
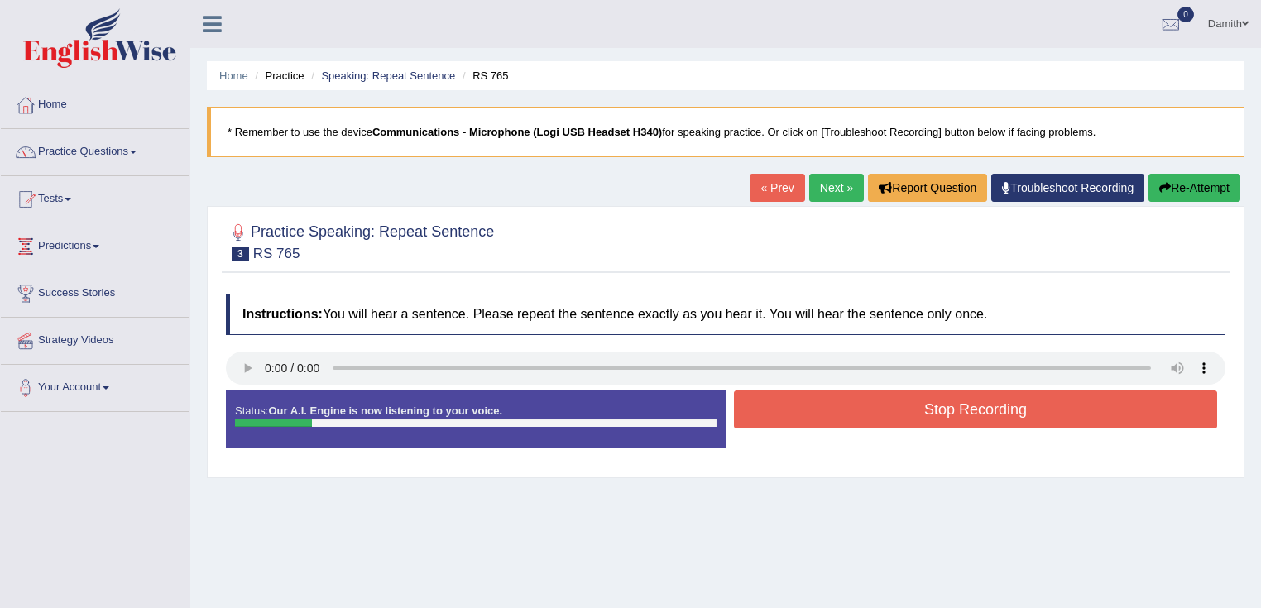
click at [832, 178] on link "Next »" at bounding box center [836, 188] width 55 height 28
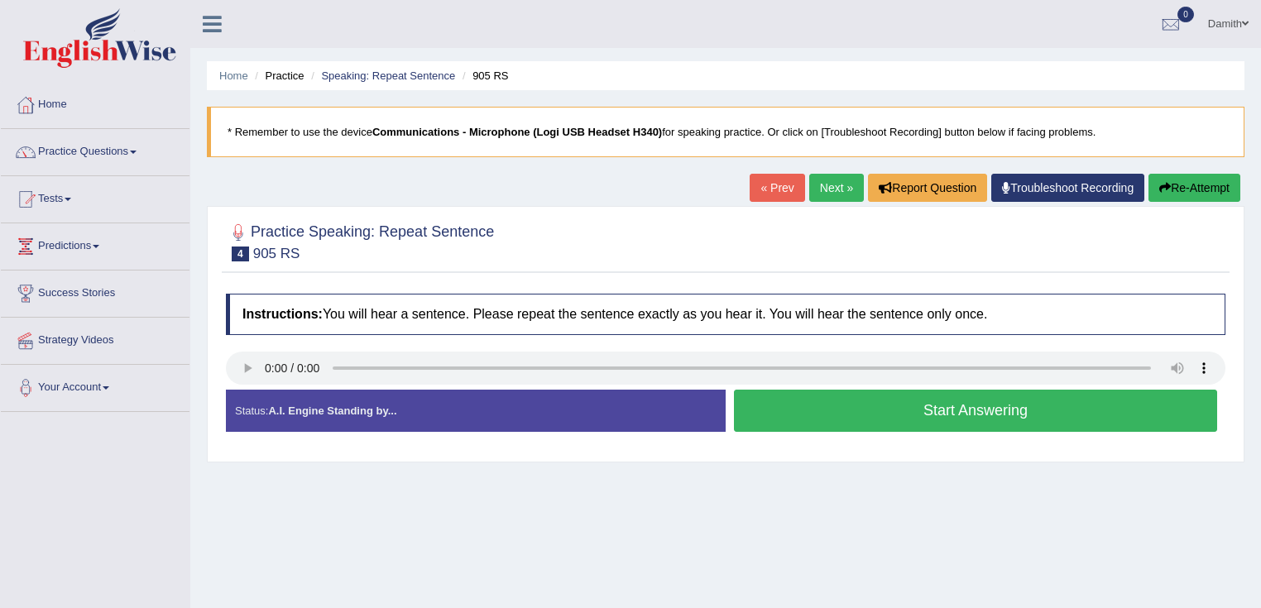
click at [839, 417] on button "Start Answering" at bounding box center [975, 411] width 483 height 42
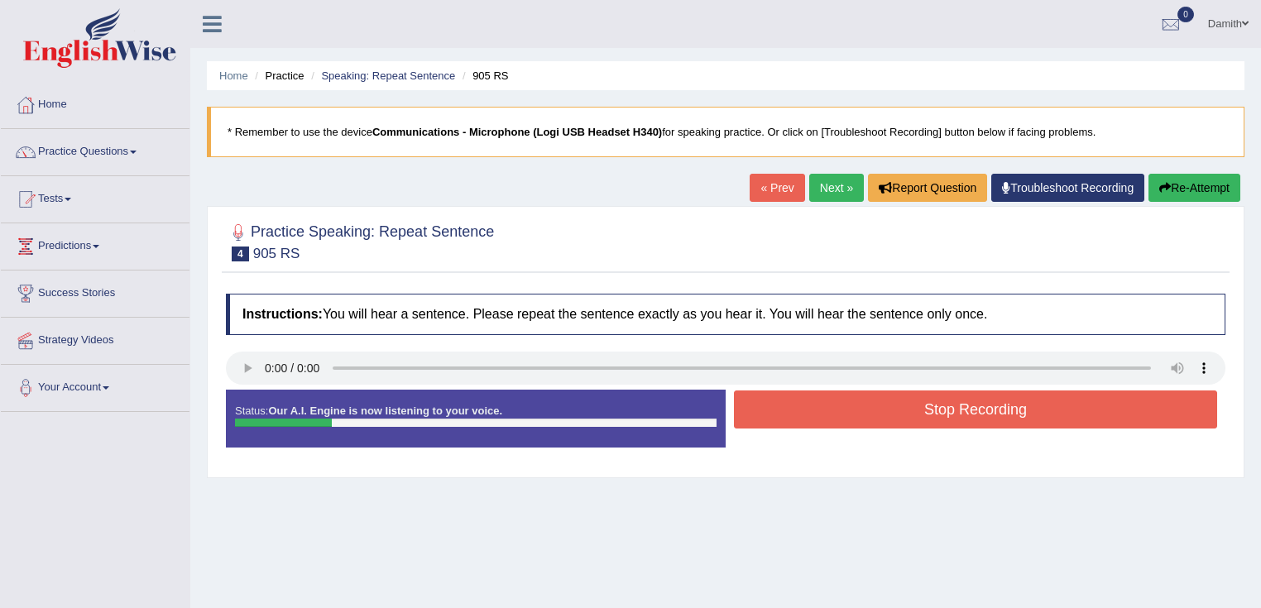
click at [1173, 189] on button "Re-Attempt" at bounding box center [1195, 188] width 92 height 28
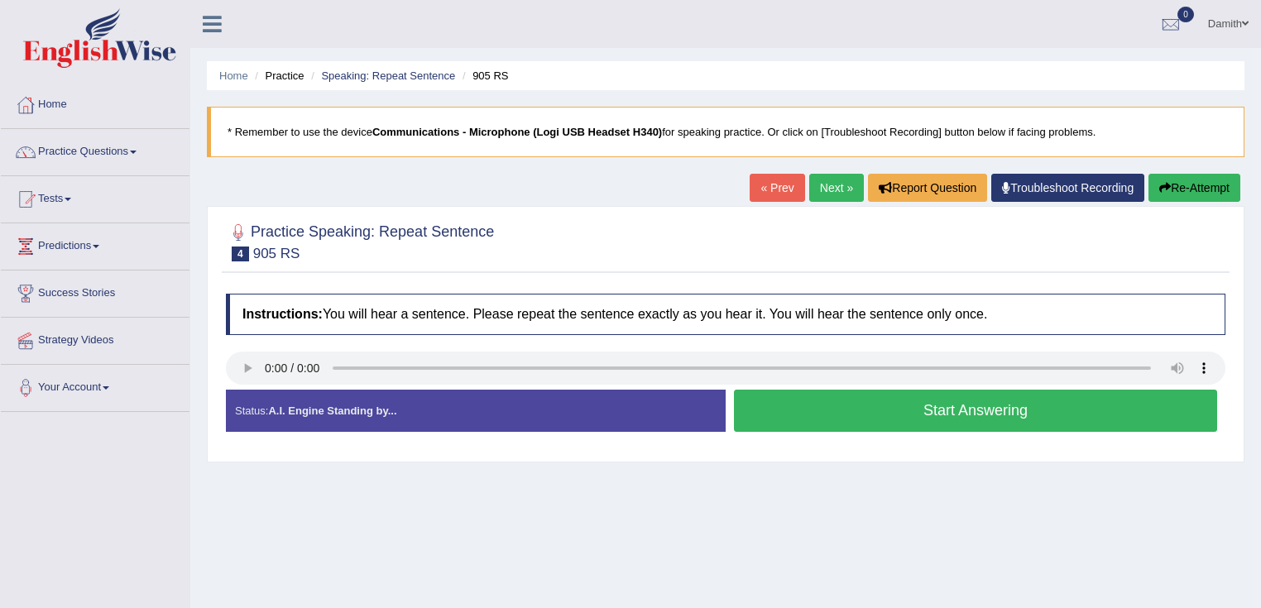
click at [827, 403] on button "Start Answering" at bounding box center [975, 411] width 483 height 42
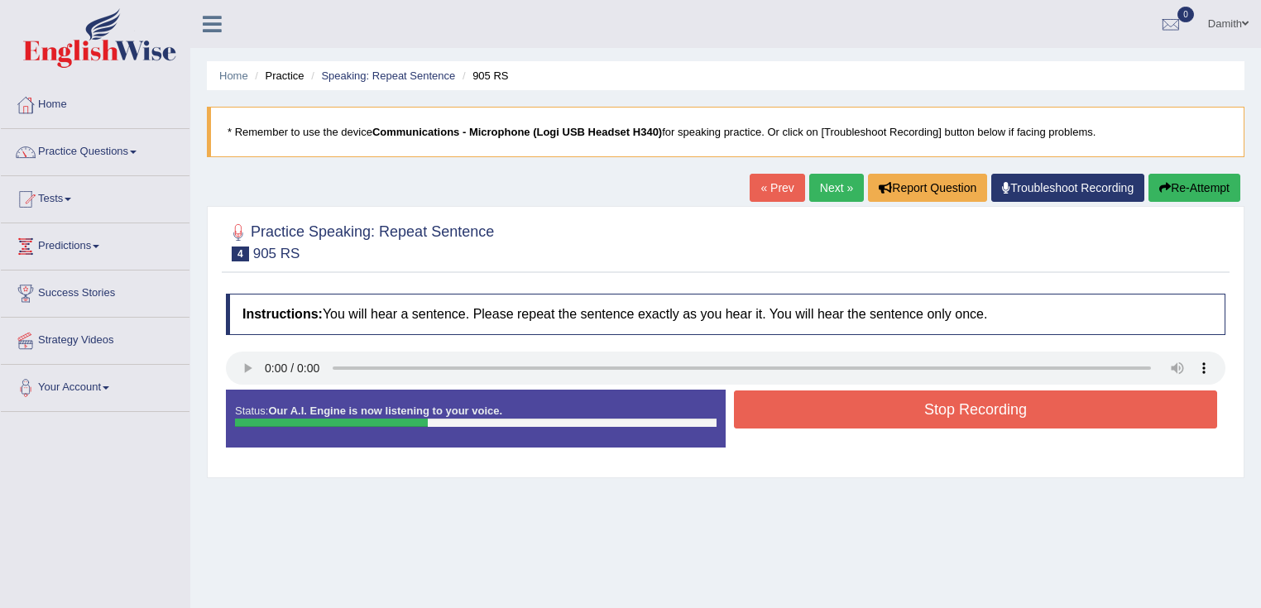
click at [884, 405] on button "Stop Recording" at bounding box center [975, 410] width 483 height 38
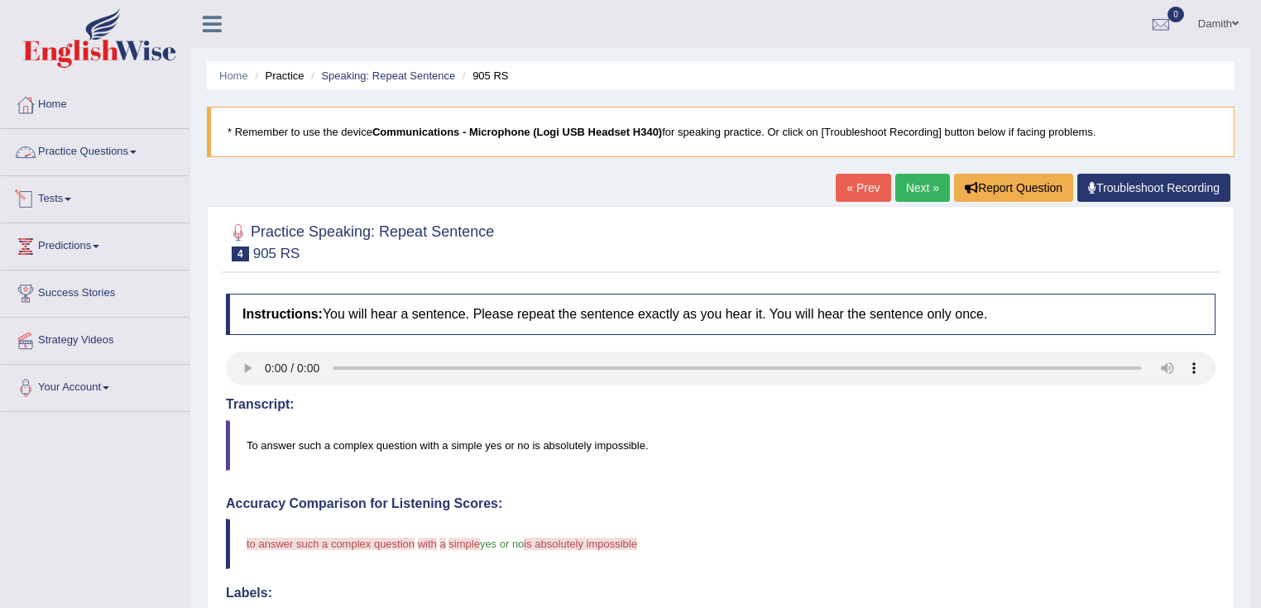
click at [113, 149] on link "Practice Questions" at bounding box center [95, 149] width 189 height 41
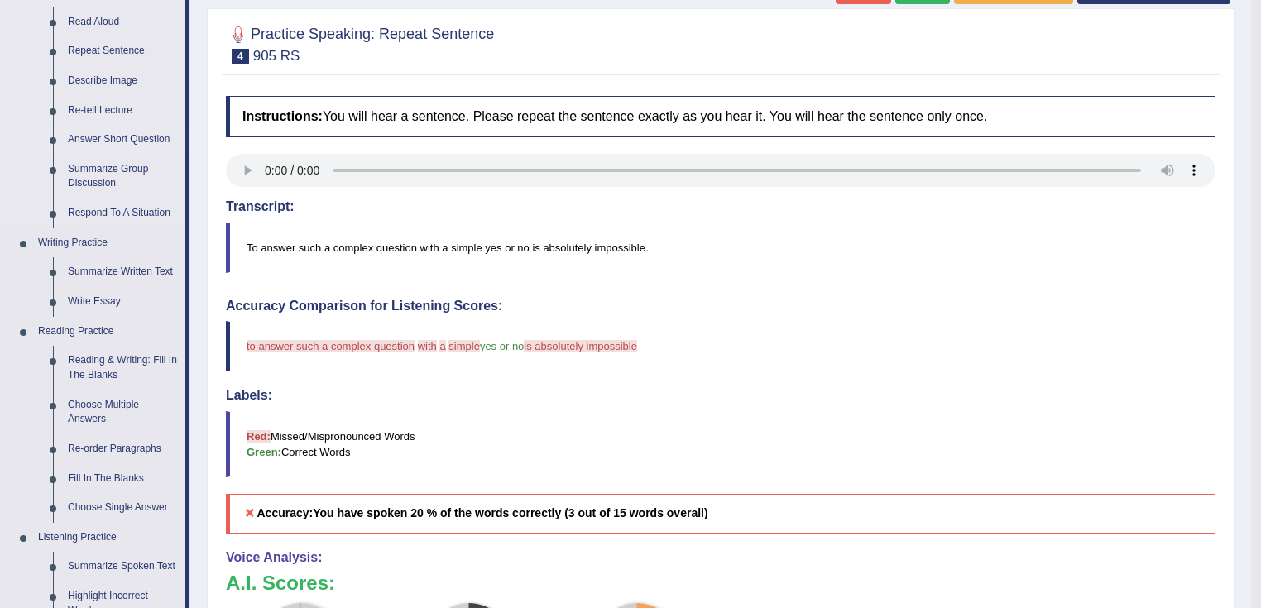
scroll to position [199, 0]
click at [106, 356] on link "Reading & Writing: Fill In The Blanks" at bounding box center [122, 367] width 125 height 44
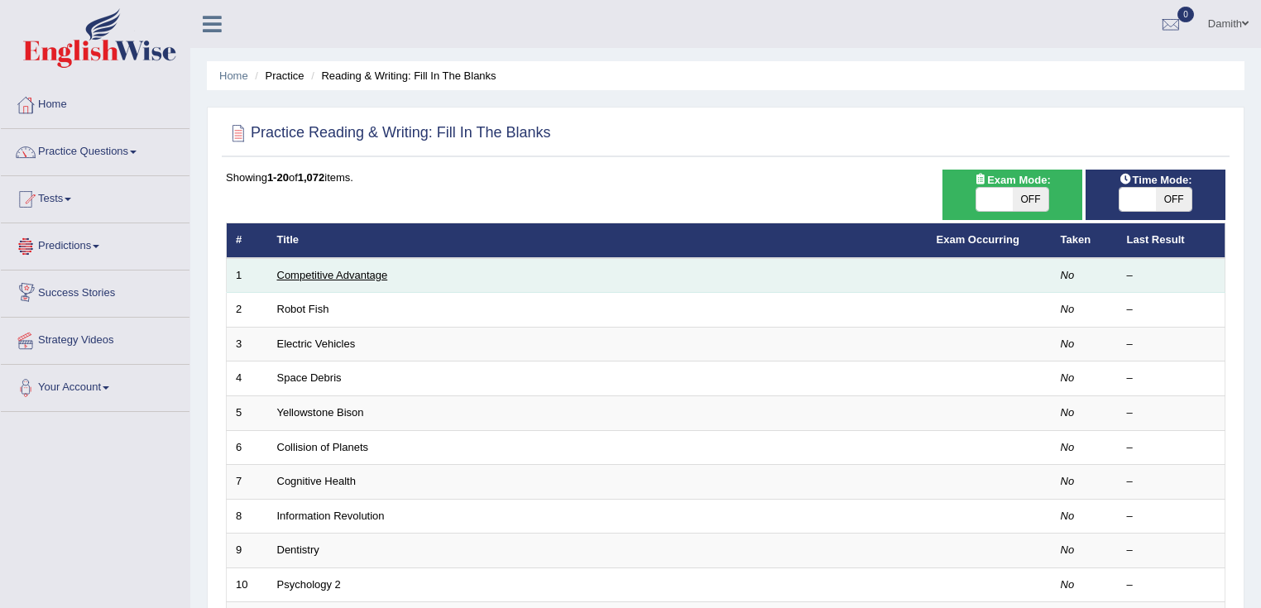
click at [358, 274] on link "Competitive Advantage" at bounding box center [332, 275] width 111 height 12
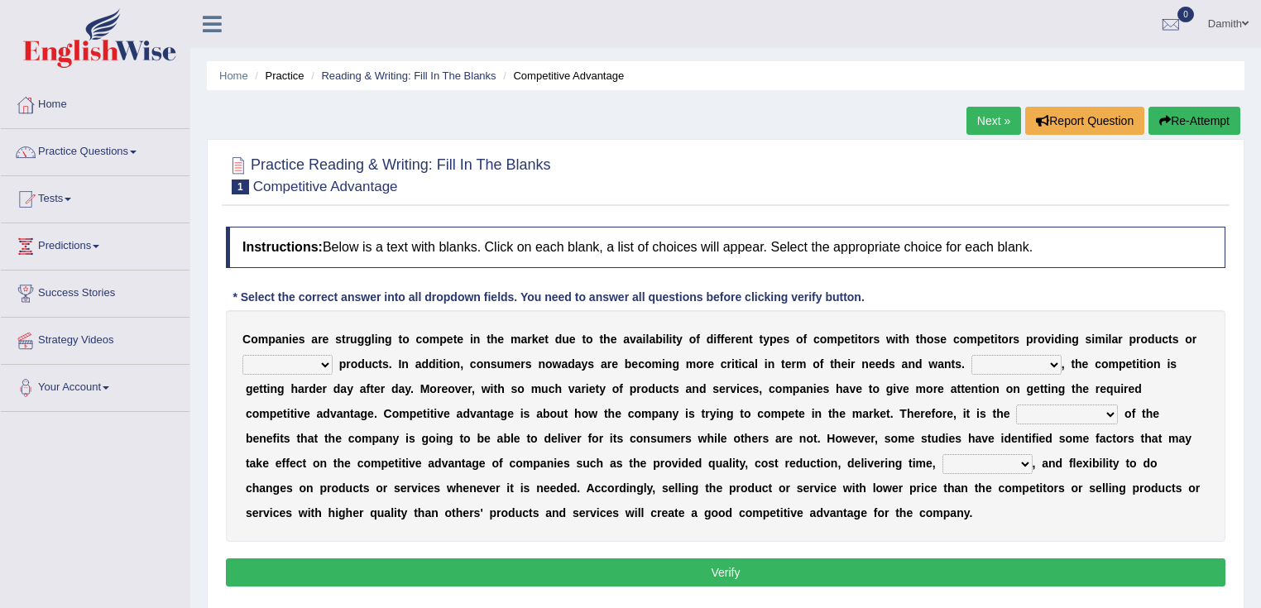
click at [294, 365] on select "constitution restitution substitution institution" at bounding box center [287, 365] width 90 height 20
click at [301, 357] on select "constitution restitution substitution institution" at bounding box center [287, 365] width 90 height 20
click at [319, 362] on select "constitution restitution substitution institution" at bounding box center [287, 365] width 90 height 20
select select "substitution"
click at [242, 355] on select "constitution restitution substitution institution" at bounding box center [287, 365] width 90 height 20
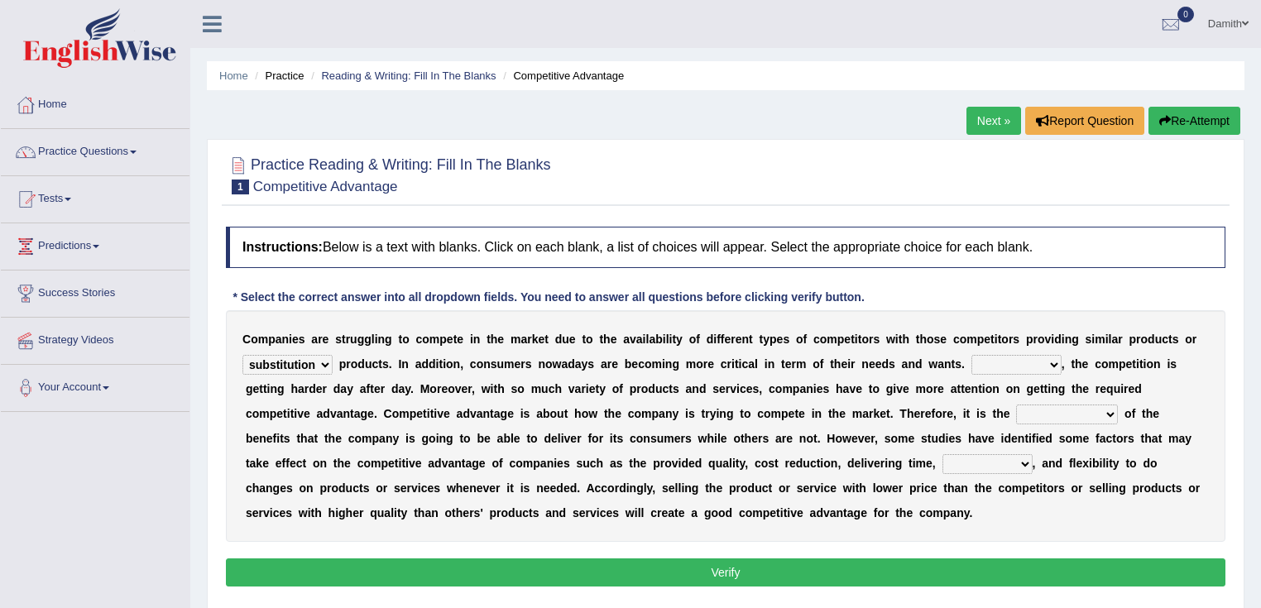
click at [1039, 364] on select "However Instead Additionally Therefore" at bounding box center [1016, 365] width 90 height 20
click at [1004, 363] on select "However Instead Additionally Therefore" at bounding box center [1016, 365] width 90 height 20
select select "Instead"
click at [971, 355] on select "However Instead Additionally Therefore" at bounding box center [1016, 365] width 90 height 20
click at [1096, 410] on select "dissemination ordination determination incarnation" at bounding box center [1067, 415] width 102 height 20
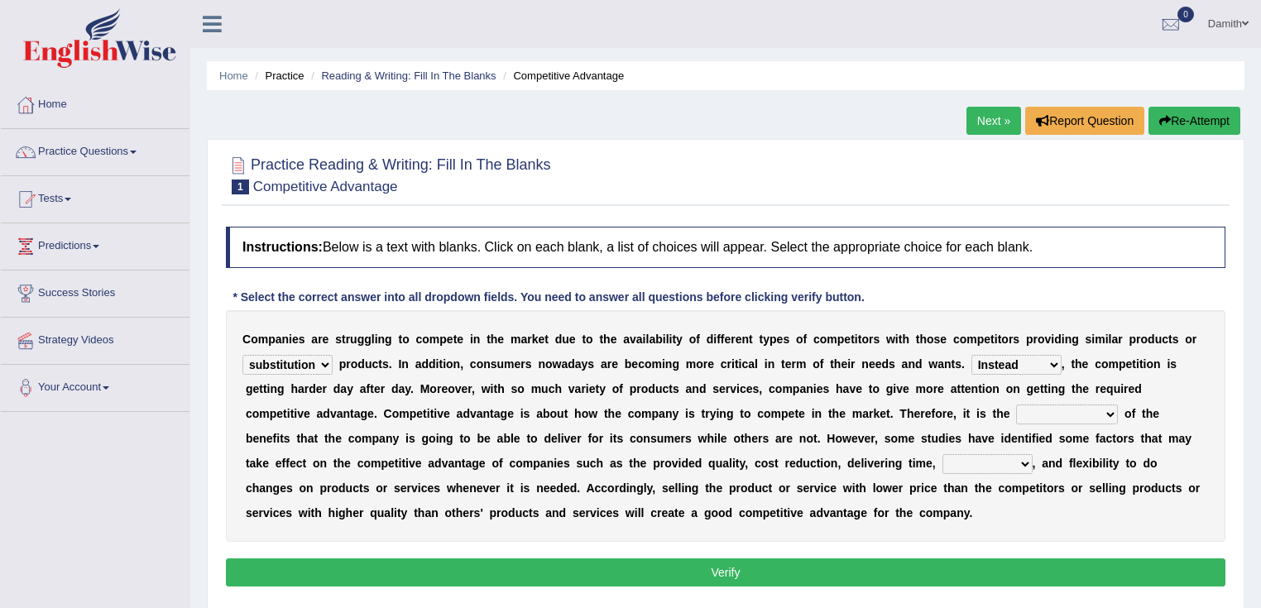
click at [1096, 410] on select "dissemination ordination determination incarnation" at bounding box center [1067, 415] width 102 height 20
click at [942, 463] on select "captivation aggregation deprivation innovation" at bounding box center [987, 464] width 90 height 20
click at [942, 457] on select "captivation aggregation deprivation innovation" at bounding box center [987, 464] width 90 height 20
click at [1042, 410] on select "dissemination ordination determination incarnation" at bounding box center [1067, 415] width 102 height 20
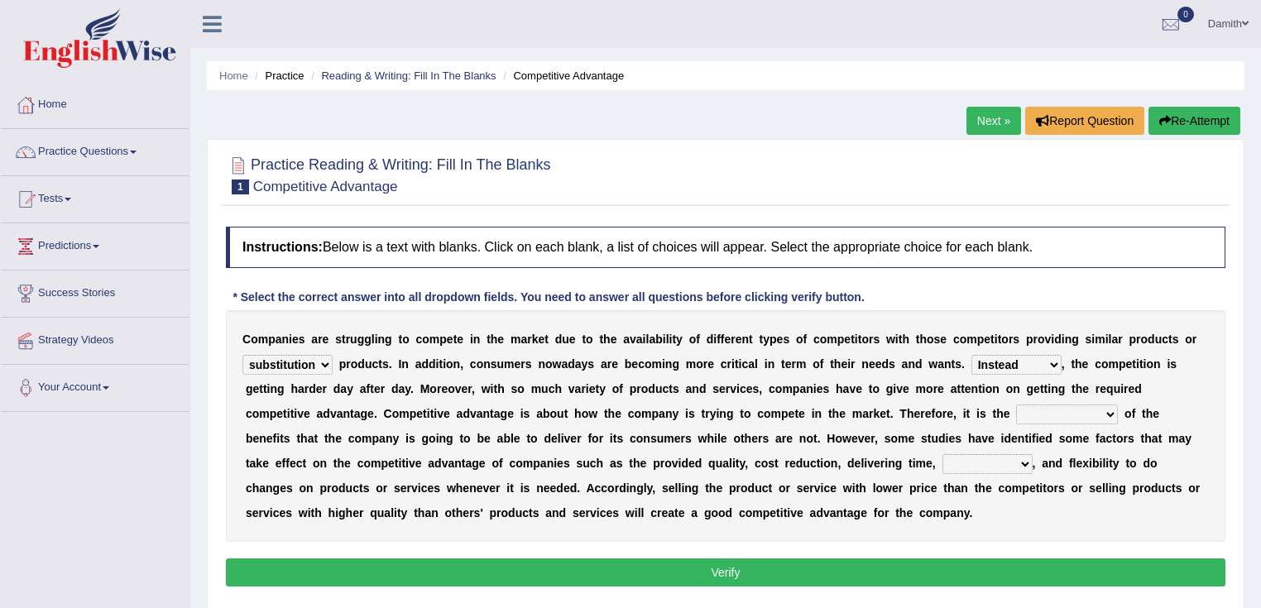
select select "determination"
click at [1016, 405] on select "dissemination ordination determination incarnation" at bounding box center [1067, 415] width 102 height 20
click at [942, 462] on select "captivation aggregation deprivation innovation" at bounding box center [987, 464] width 90 height 20
click at [942, 454] on select "captivation aggregation deprivation innovation" at bounding box center [987, 464] width 90 height 20
click at [942, 460] on select "captivation aggregation deprivation innovation" at bounding box center [987, 464] width 90 height 20
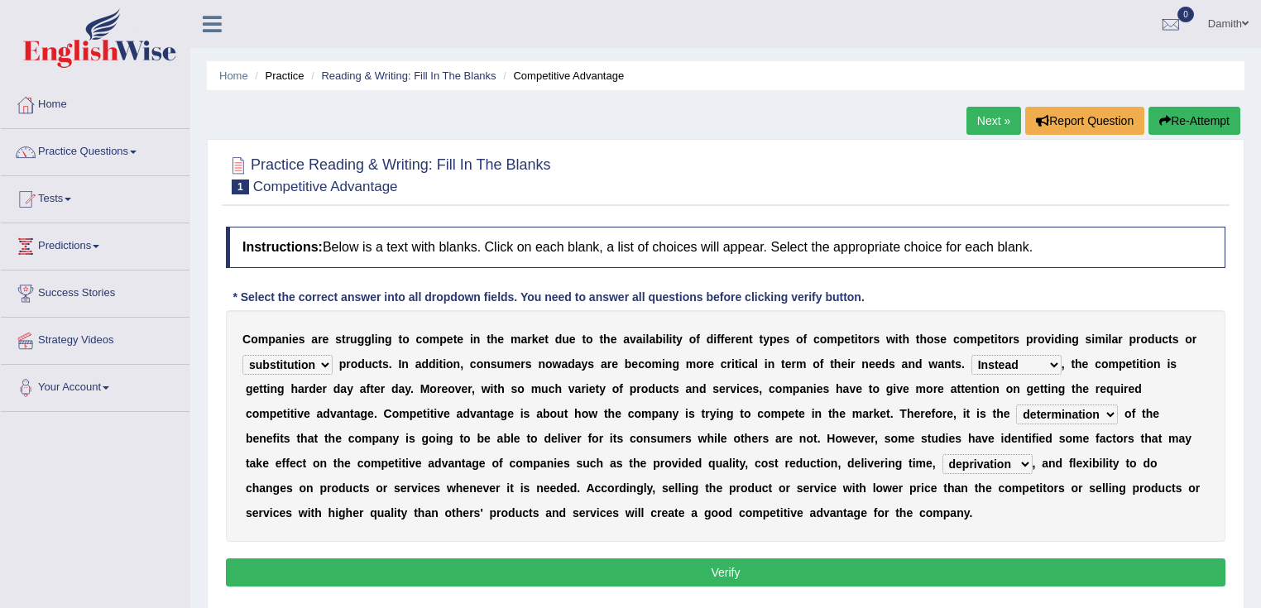
select select "innovation"
click at [942, 454] on select "captivation aggregation deprivation innovation" at bounding box center [987, 464] width 90 height 20
click at [760, 565] on button "Verify" at bounding box center [726, 573] width 1000 height 28
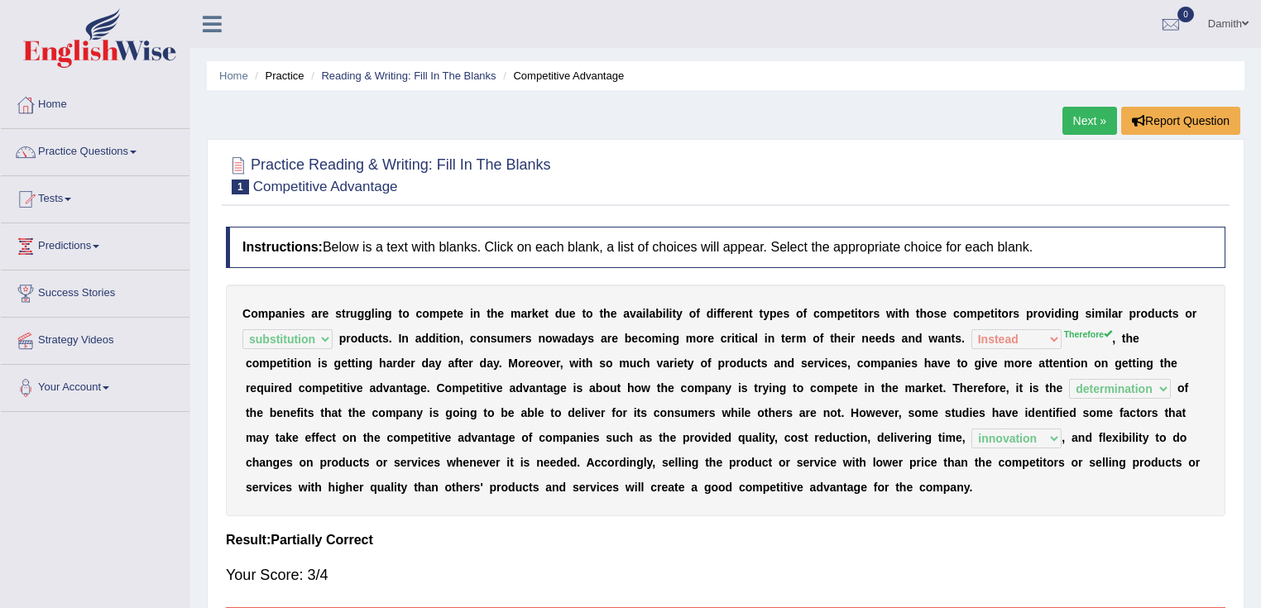
click at [1068, 119] on link "Next »" at bounding box center [1089, 121] width 55 height 28
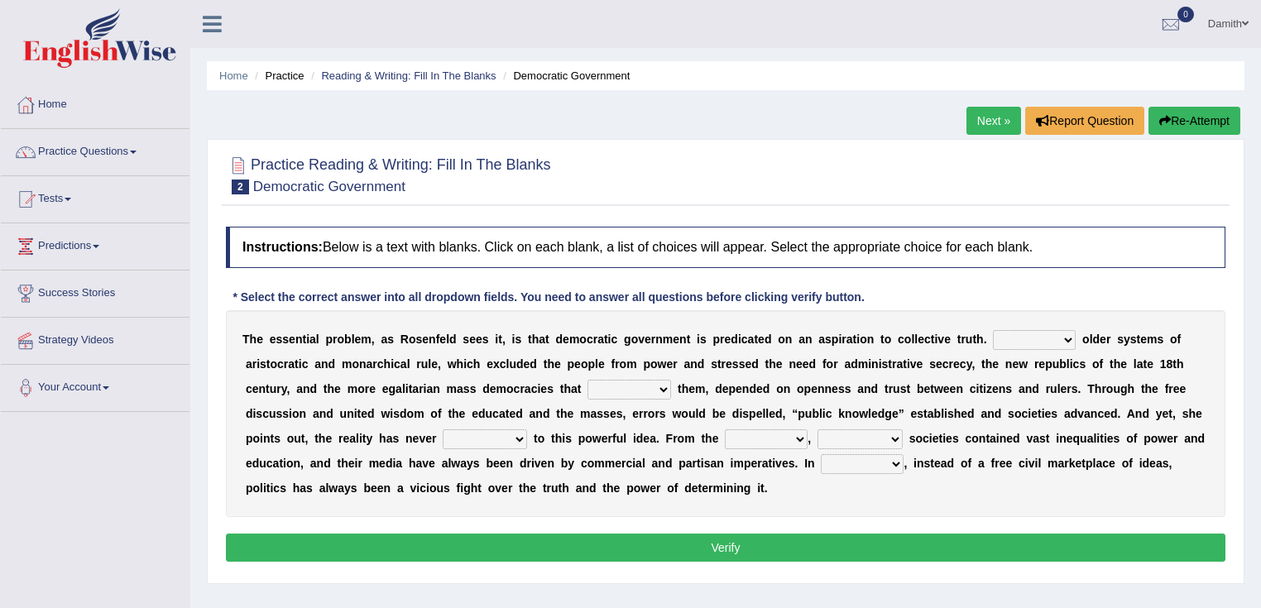
click at [1067, 342] on select "Like Unlike Likely Safely" at bounding box center [1034, 340] width 83 height 20
click at [1033, 334] on select "Like Unlike Likely Safely" at bounding box center [1034, 340] width 83 height 20
click at [997, 338] on select "Like Unlike Likely Safely" at bounding box center [1034, 340] width 83 height 20
click at [1039, 340] on select "Like Unlike Likely Safely" at bounding box center [1034, 340] width 83 height 20
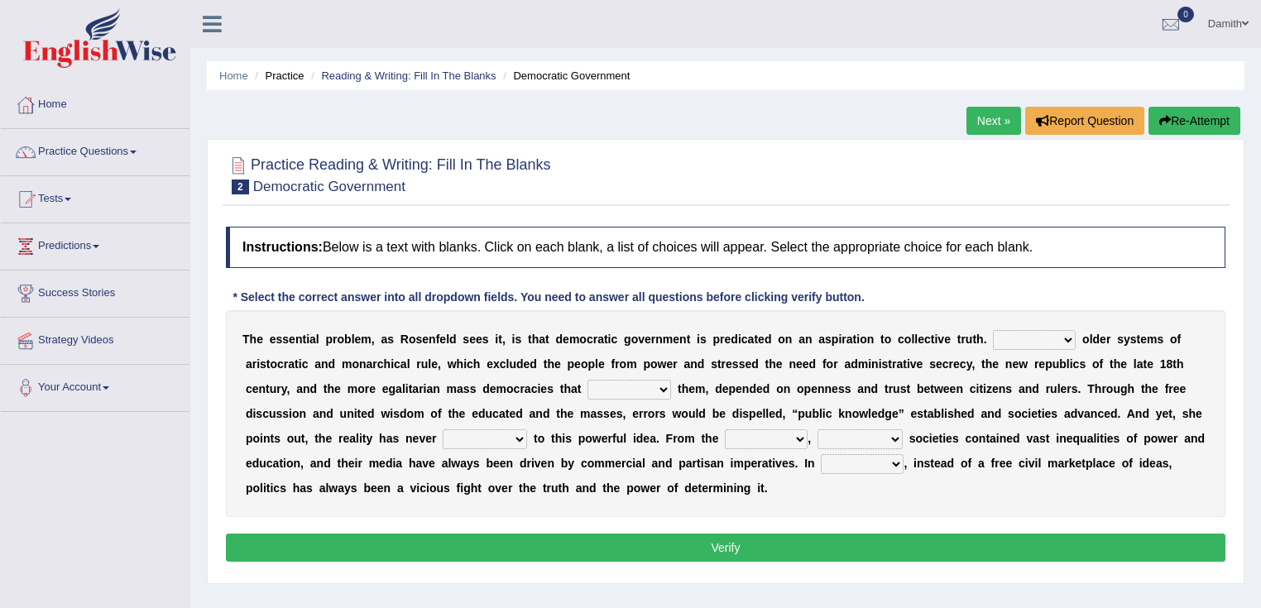
select select "Unlike"
click at [993, 330] on select "Like Unlike Likely Safely" at bounding box center [1034, 340] width 83 height 20
click at [649, 383] on select "readed grated succeeded printed" at bounding box center [629, 390] width 84 height 20
click at [635, 389] on select "readed grated succeeded printed" at bounding box center [629, 390] width 84 height 20
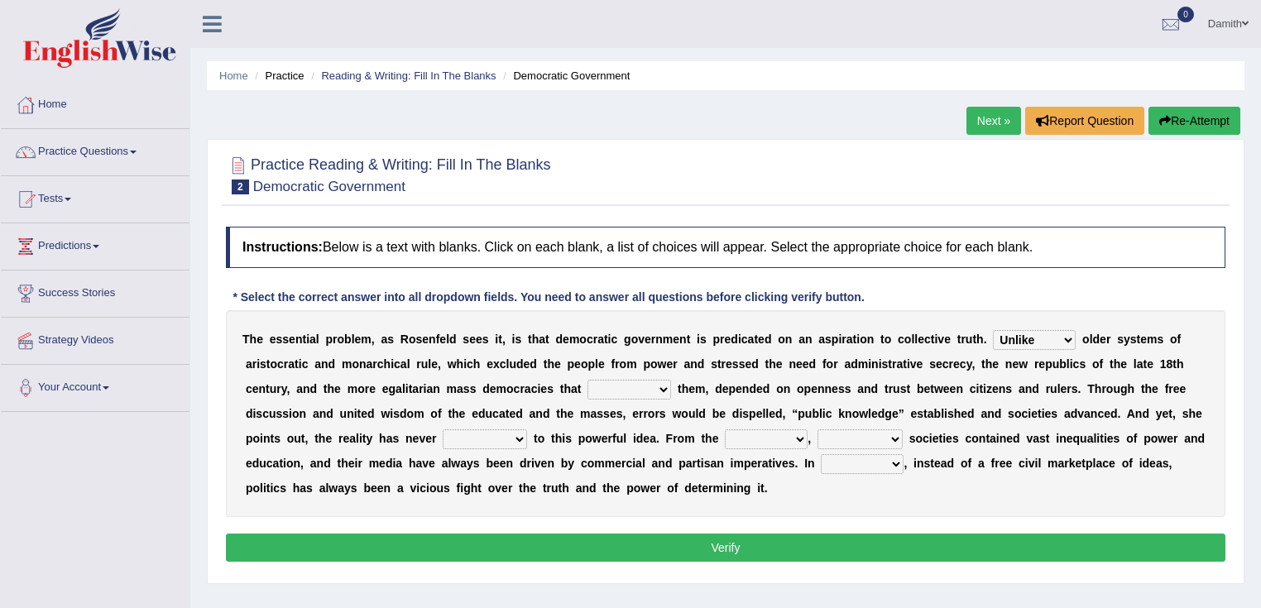
click at [698, 396] on div "T h e e s s e n t i a l p r o b l e m , a s R o s e n f e l d s e e s i t , i s…" at bounding box center [726, 413] width 1000 height 207
click at [660, 385] on select "readed grated succeeded printed" at bounding box center [629, 390] width 84 height 20
click at [655, 392] on select "readed grated succeeded printed" at bounding box center [629, 390] width 84 height 20
select select "succeeded"
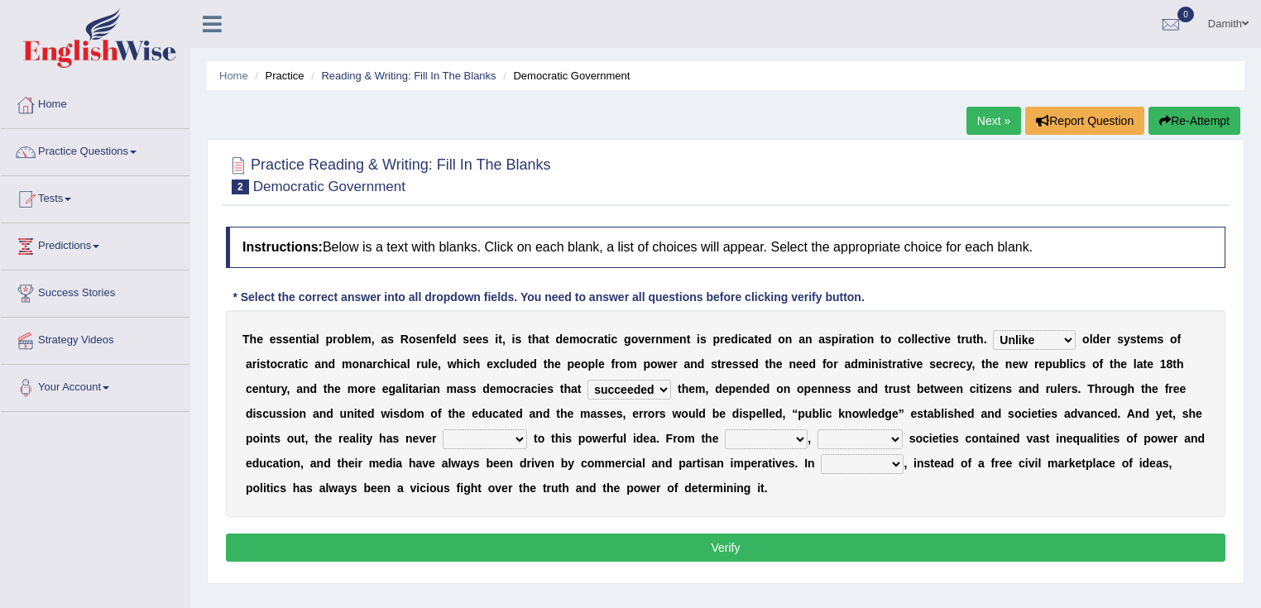
click at [587, 380] on select "readed grated succeeded printed" at bounding box center [629, 390] width 84 height 20
click at [511, 440] on select "saved up stood up brought up lived up" at bounding box center [485, 439] width 84 height 20
select select "brought up"
click at [443, 429] on select "saved up stood up brought up lived up" at bounding box center [485, 439] width 84 height 20
click at [789, 442] on select "outset ranged stood caught" at bounding box center [766, 439] width 83 height 20
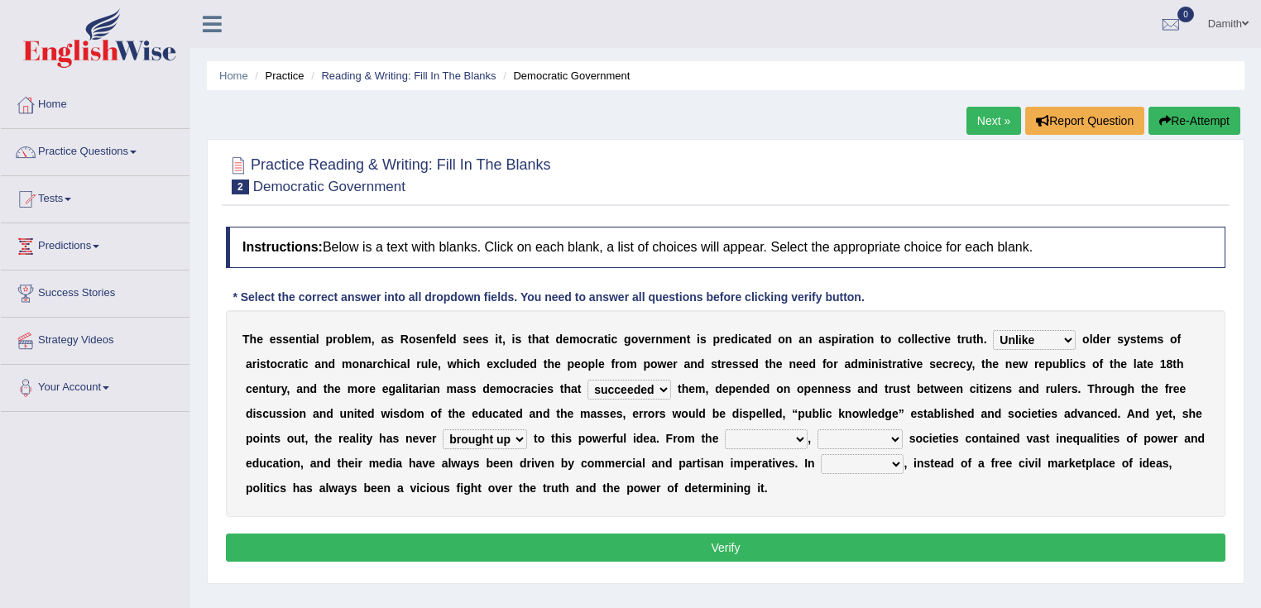
select select "outset"
click at [725, 429] on select "outset ranged stood caught" at bounding box center [766, 439] width 83 height 20
click at [854, 434] on select "freedom democratic media stilled" at bounding box center [860, 439] width 85 height 20
click at [923, 492] on div "T h e e s s e n t i a l p r o b l e m , a s R o s e n f e l d s e e s i t , i s…" at bounding box center [726, 413] width 1000 height 207
click at [871, 437] on select "freedom democratic media stilled" at bounding box center [860, 439] width 85 height 20
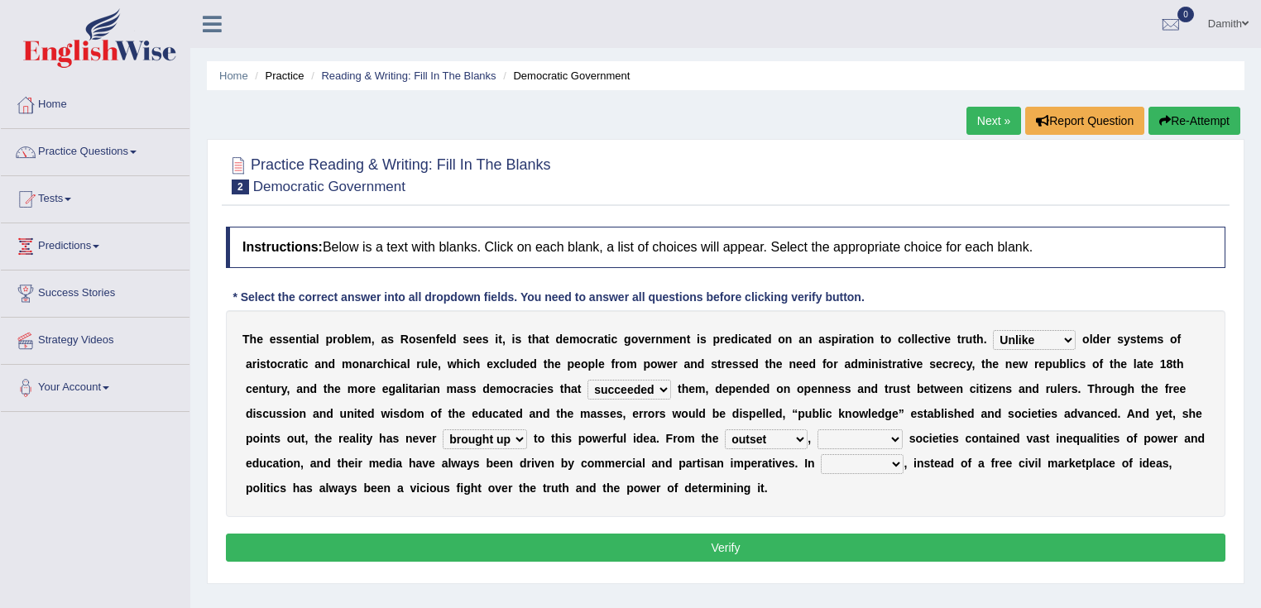
select select "democratic"
click at [818, 429] on select "freedom democratic media stilled" at bounding box center [860, 439] width 85 height 20
click at [877, 458] on select "power practice ideas fought" at bounding box center [862, 464] width 83 height 20
select select "practice"
click at [821, 454] on select "power practice ideas fought" at bounding box center [862, 464] width 83 height 20
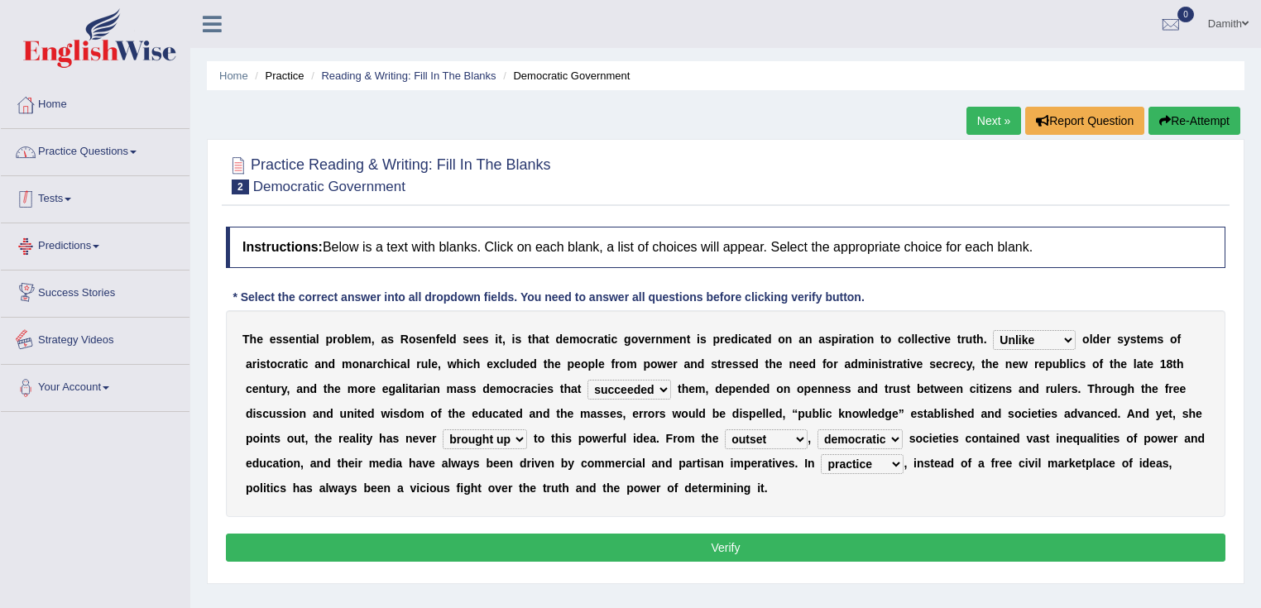
click at [84, 127] on li "Home" at bounding box center [95, 105] width 189 height 47
click at [98, 149] on link "Practice Questions" at bounding box center [95, 149] width 189 height 41
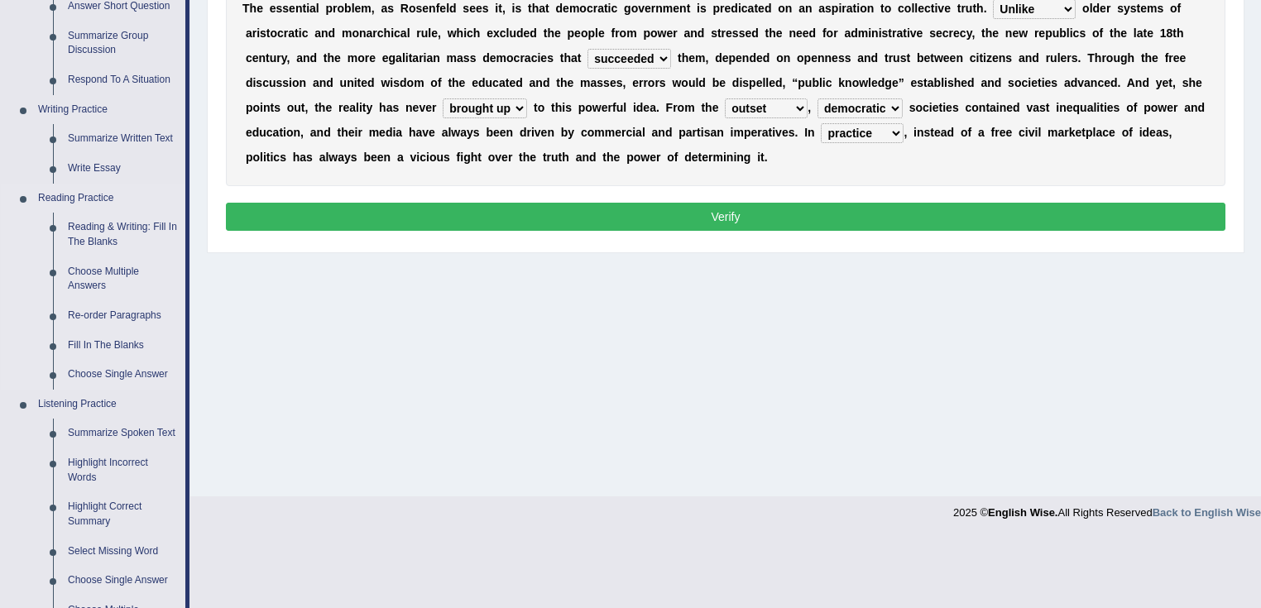
scroll to position [596, 0]
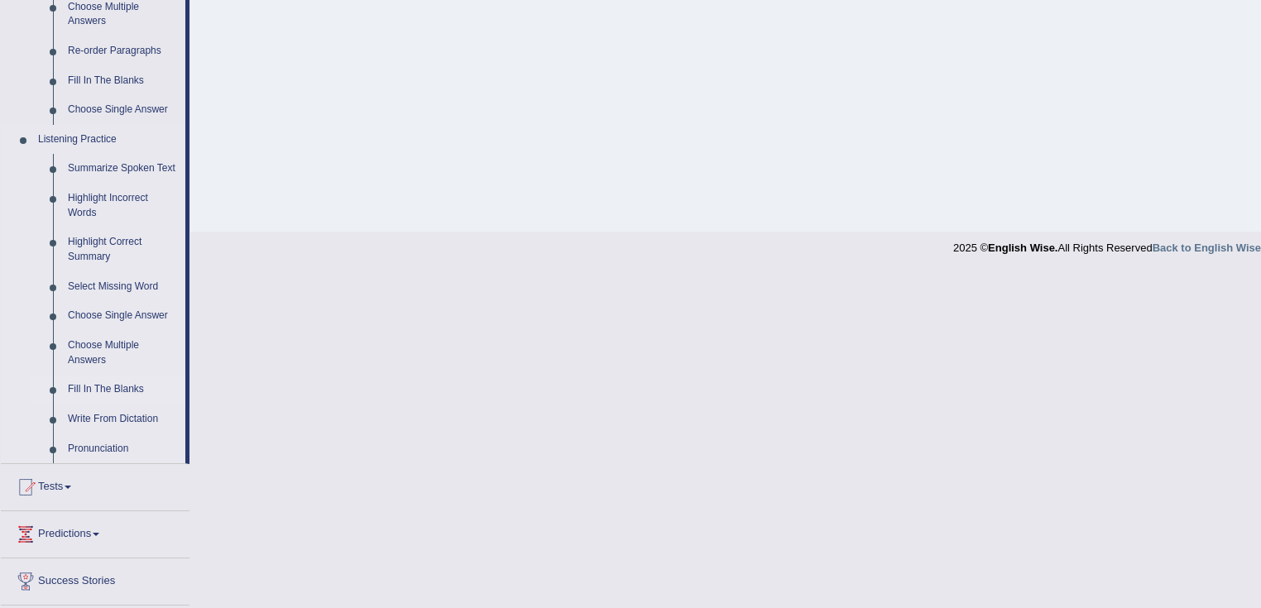
click at [116, 391] on link "Fill In The Blanks" at bounding box center [122, 390] width 125 height 30
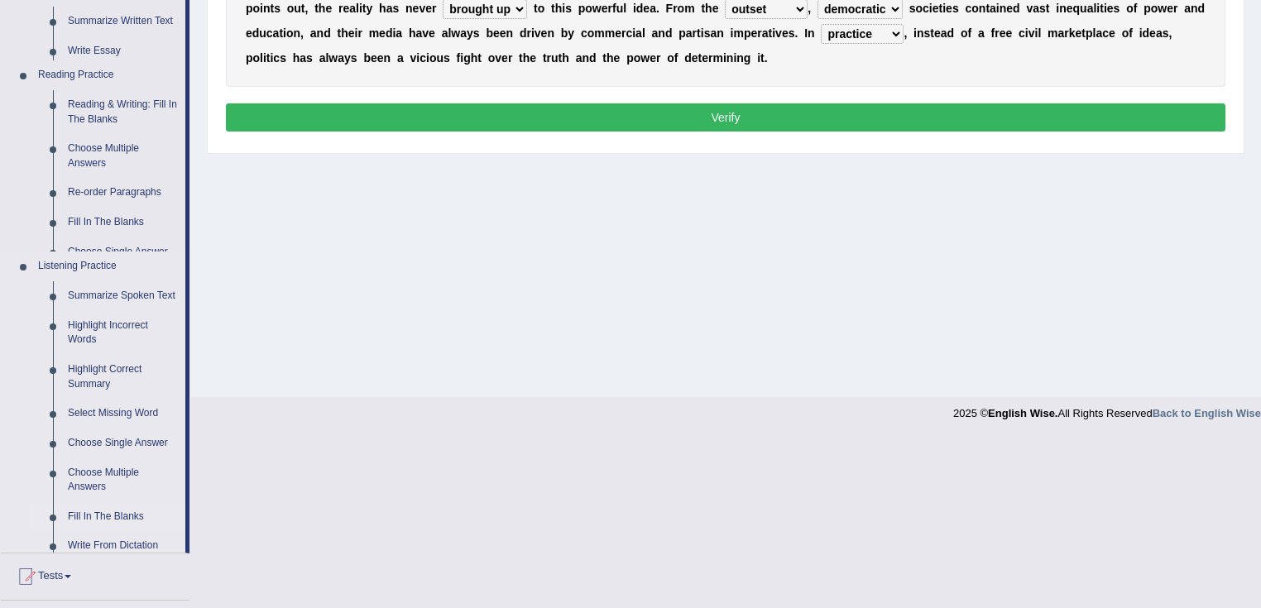
scroll to position [261, 0]
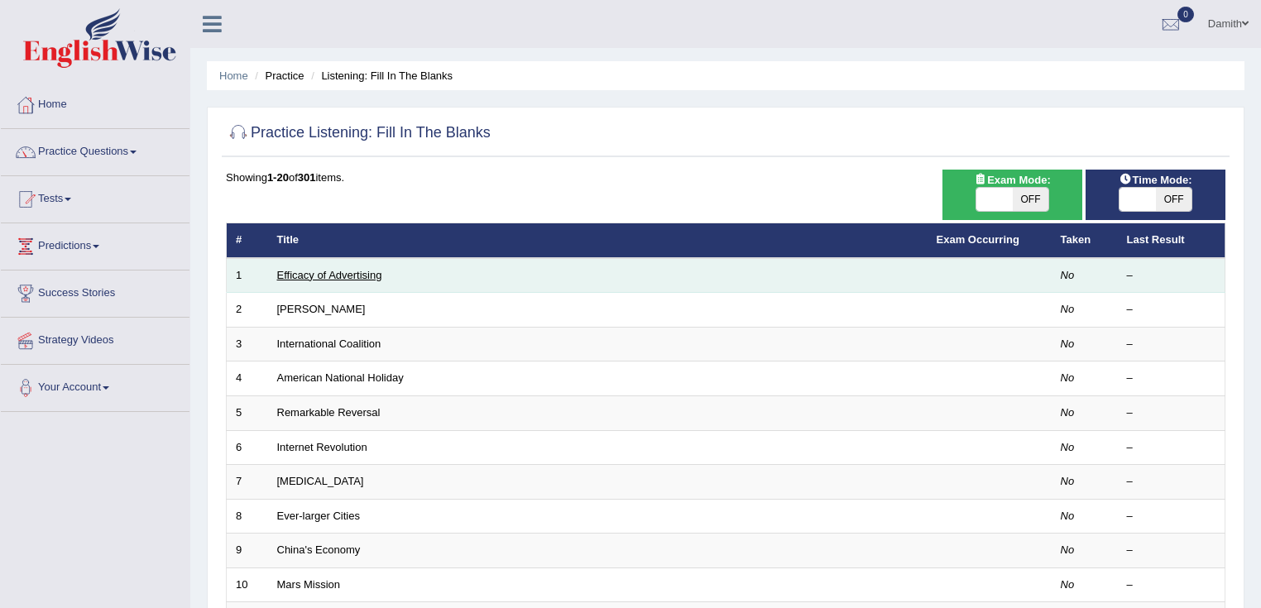
click at [352, 276] on link "Efficacy of Advertising" at bounding box center [329, 275] width 105 height 12
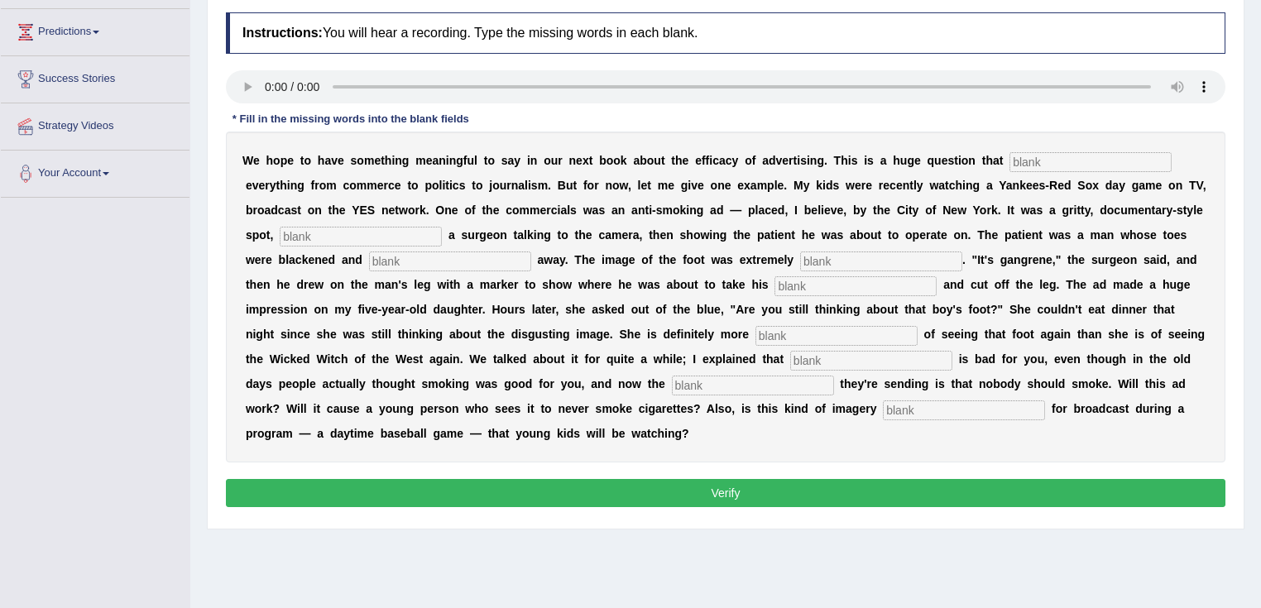
scroll to position [194, 0]
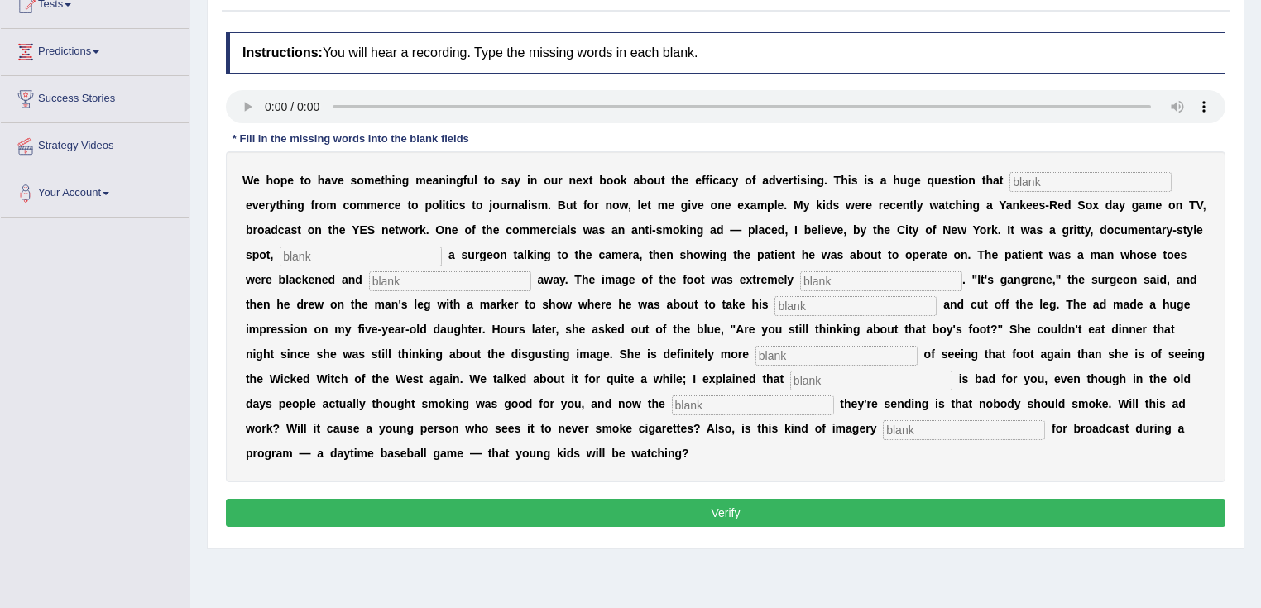
click at [1088, 177] on input "text" at bounding box center [1090, 182] width 162 height 20
click at [370, 255] on input "text" at bounding box center [361, 257] width 162 height 20
click at [1082, 177] on input "impact" at bounding box center [1090, 182] width 162 height 20
type input "impacts"
click at [346, 265] on div "W e h o p e t o h a v e s o m e t h i n g m e a n i n g f u l t o s a y i n o u…" at bounding box center [726, 316] width 1000 height 331
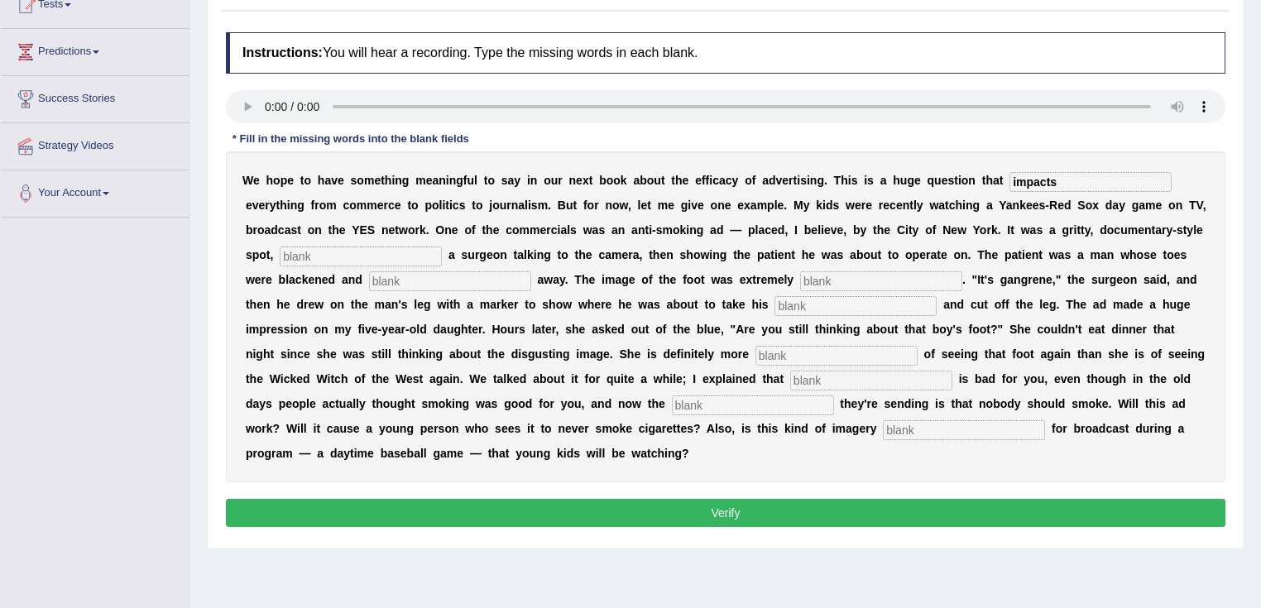
click at [348, 252] on input "text" at bounding box center [361, 257] width 162 height 20
click at [361, 253] on input "fe" at bounding box center [361, 257] width 162 height 20
type input "featuring"
click at [422, 284] on input "text" at bounding box center [450, 281] width 162 height 20
type input "runing"
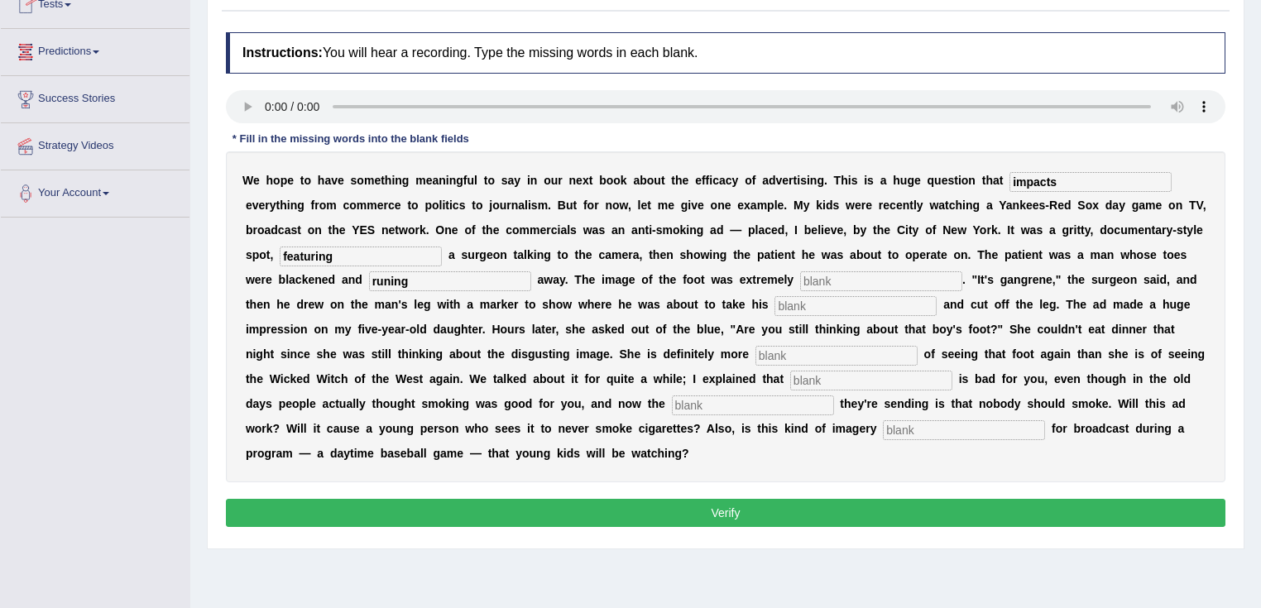
drag, startPoint x: 0, startPoint y: 580, endPoint x: 0, endPoint y: 596, distance: 15.7
click at [0, 584] on div "Toggle navigation Home Practice Questions Speaking Practice Read Aloud Repeat S…" at bounding box center [630, 236] width 1261 height 861
click at [822, 281] on input "text" at bounding box center [881, 281] width 162 height 20
click at [826, 278] on input "discasting" at bounding box center [881, 281] width 162 height 20
type input "disgusting"
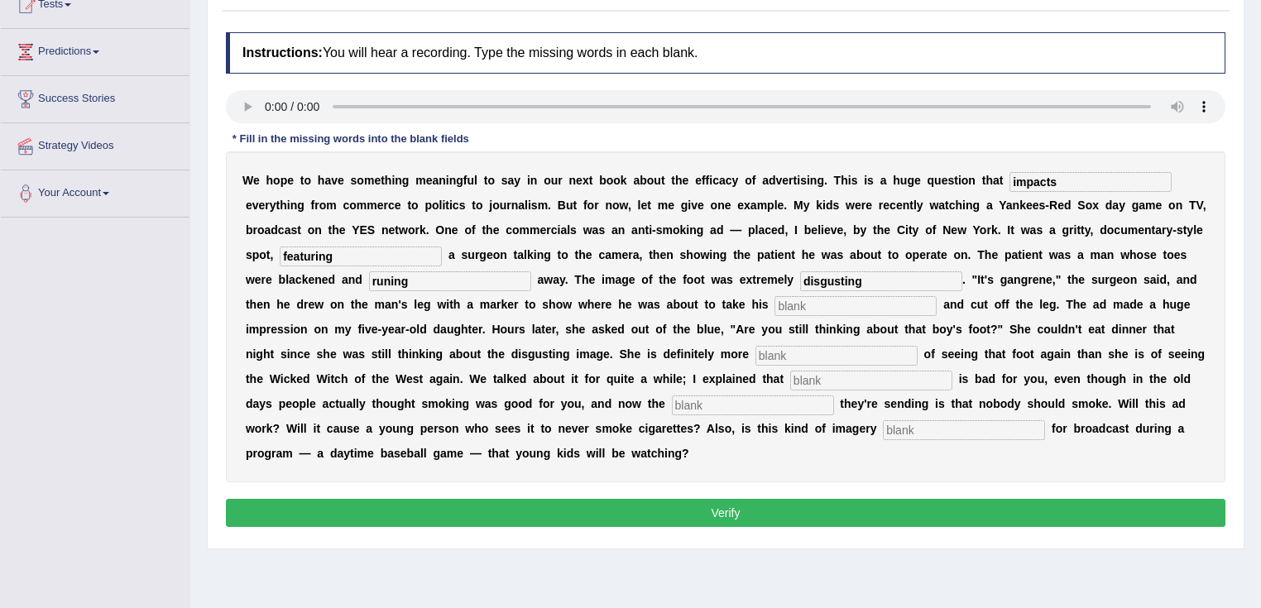
click at [876, 297] on input "text" at bounding box center [855, 306] width 162 height 20
type input "scar"
click at [755, 359] on input "text" at bounding box center [836, 356] width 162 height 20
type input "hac"
click at [794, 380] on input "text" at bounding box center [871, 381] width 162 height 20
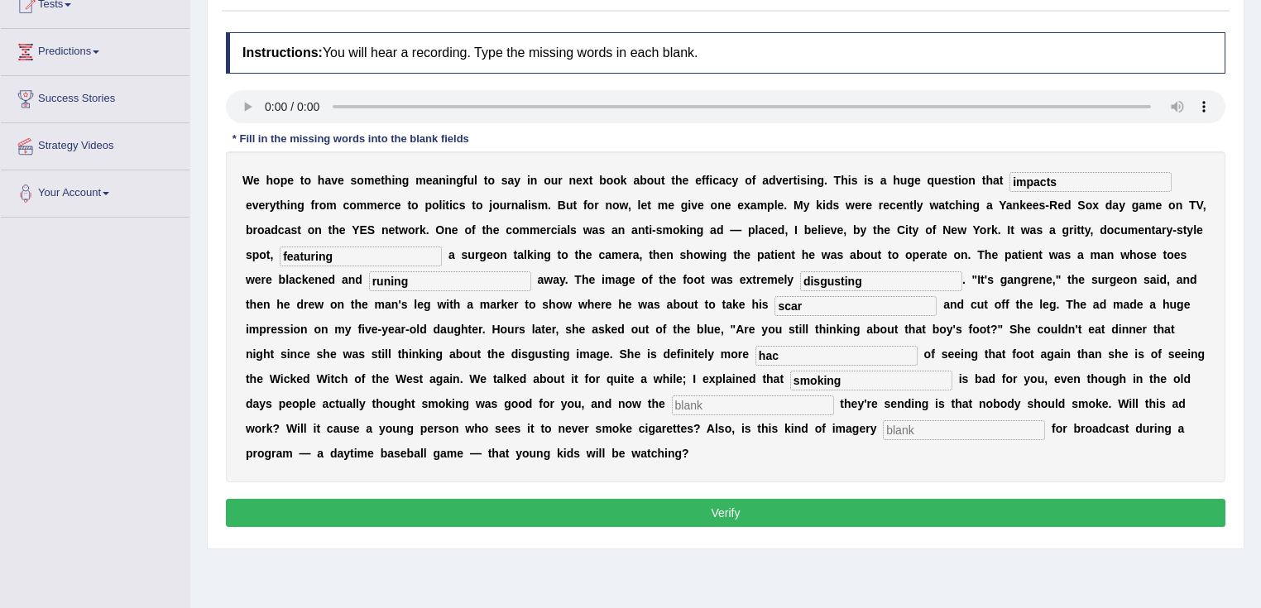
type input "smoking"
click at [672, 396] on input "text" at bounding box center [753, 406] width 162 height 20
type input "we"
click at [908, 434] on input "text" at bounding box center [964, 430] width 162 height 20
type input "kl"
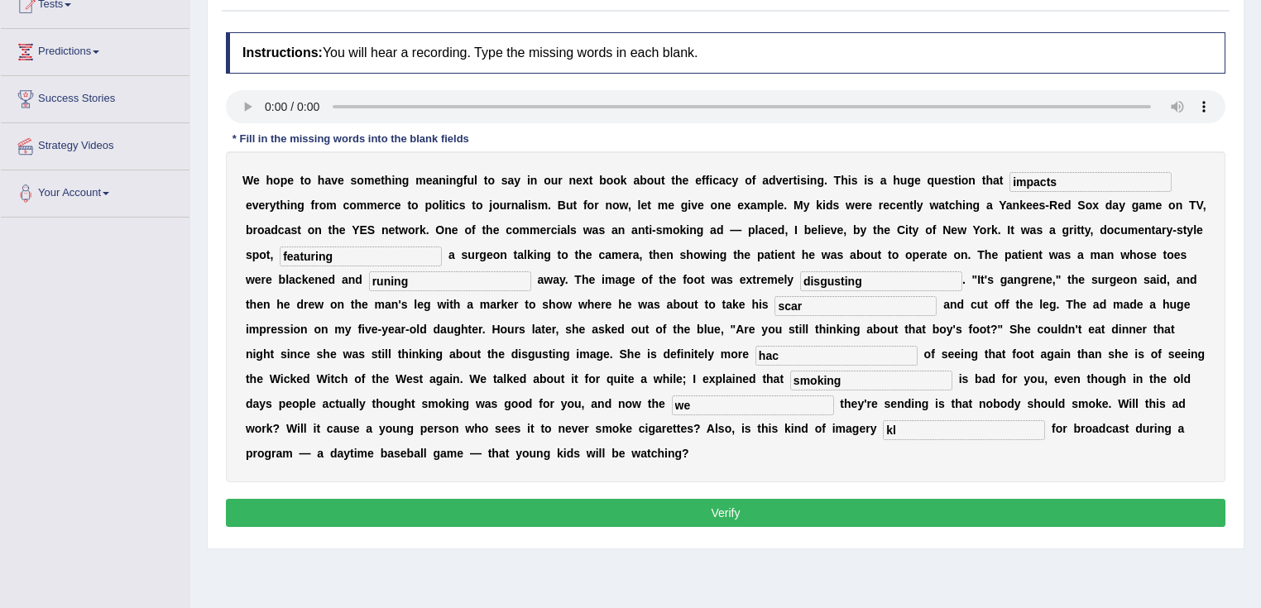
click at [899, 523] on button "Verify" at bounding box center [726, 513] width 1000 height 28
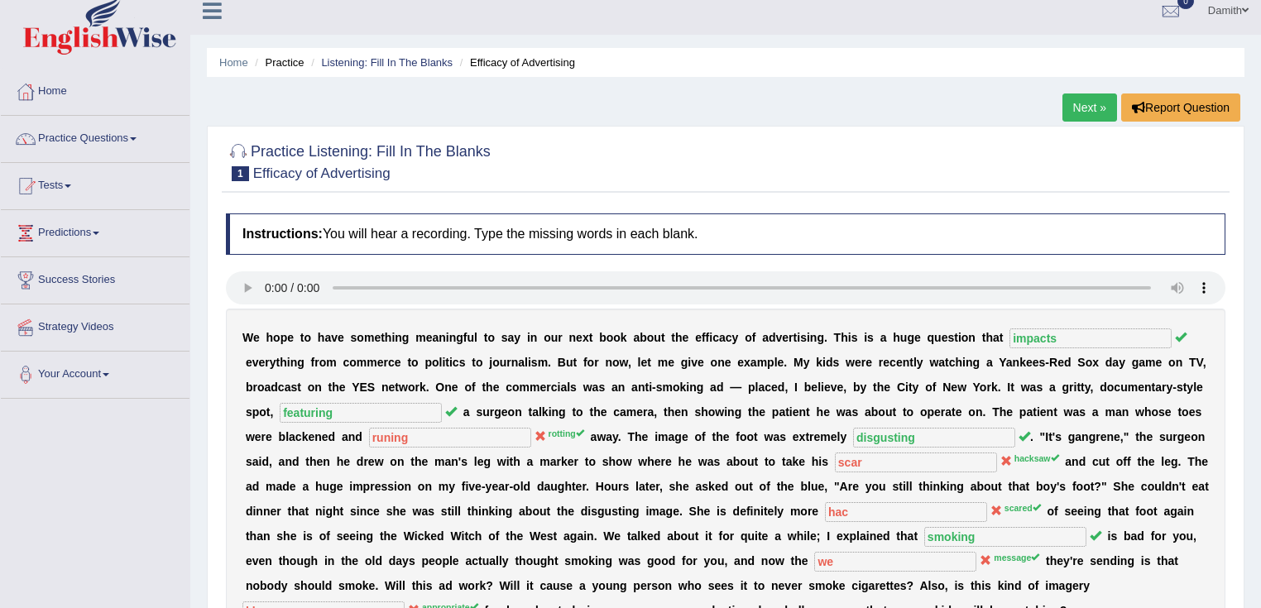
scroll to position [0, 0]
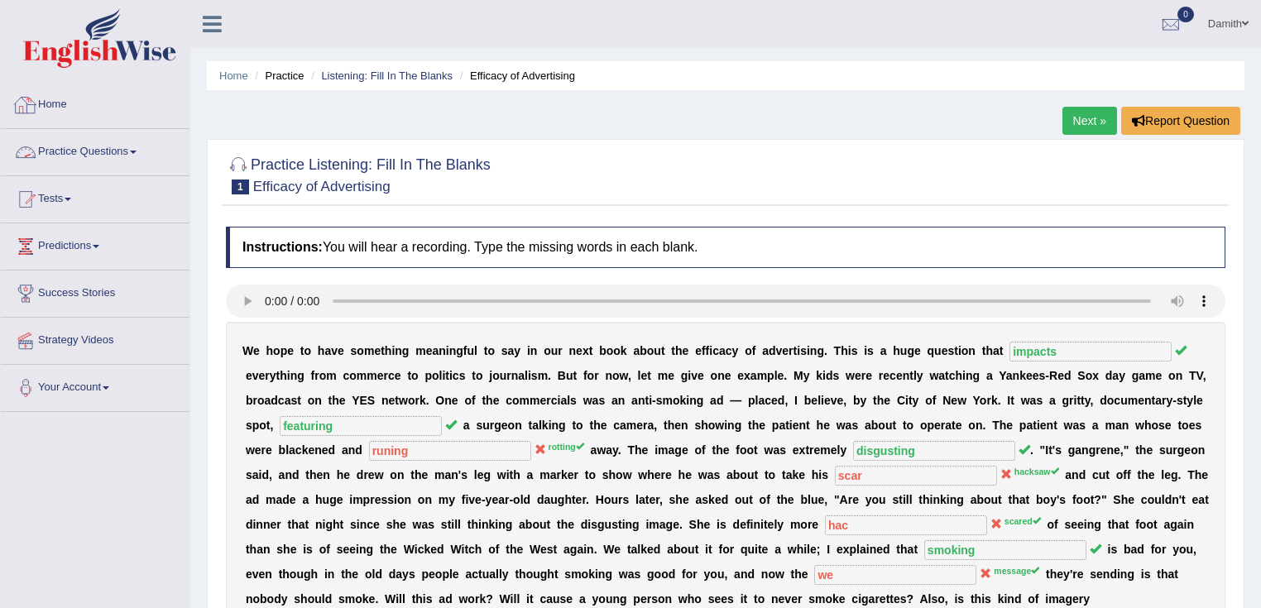
click at [38, 113] on link "Home" at bounding box center [95, 102] width 189 height 41
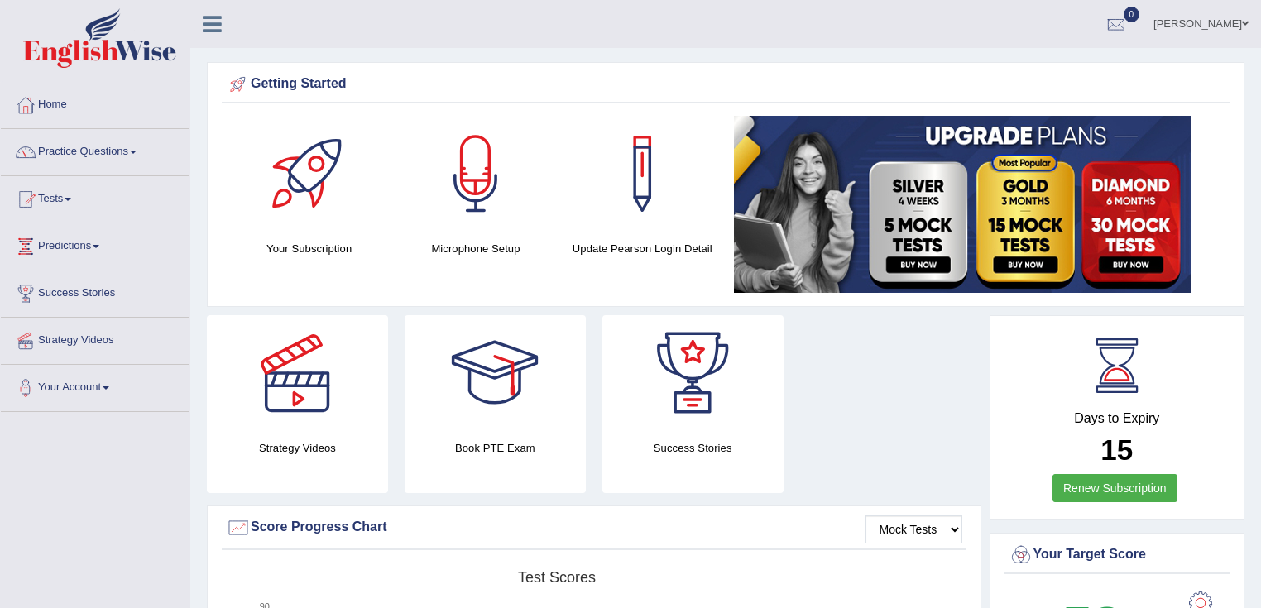
click at [113, 144] on link "Practice Questions" at bounding box center [95, 149] width 189 height 41
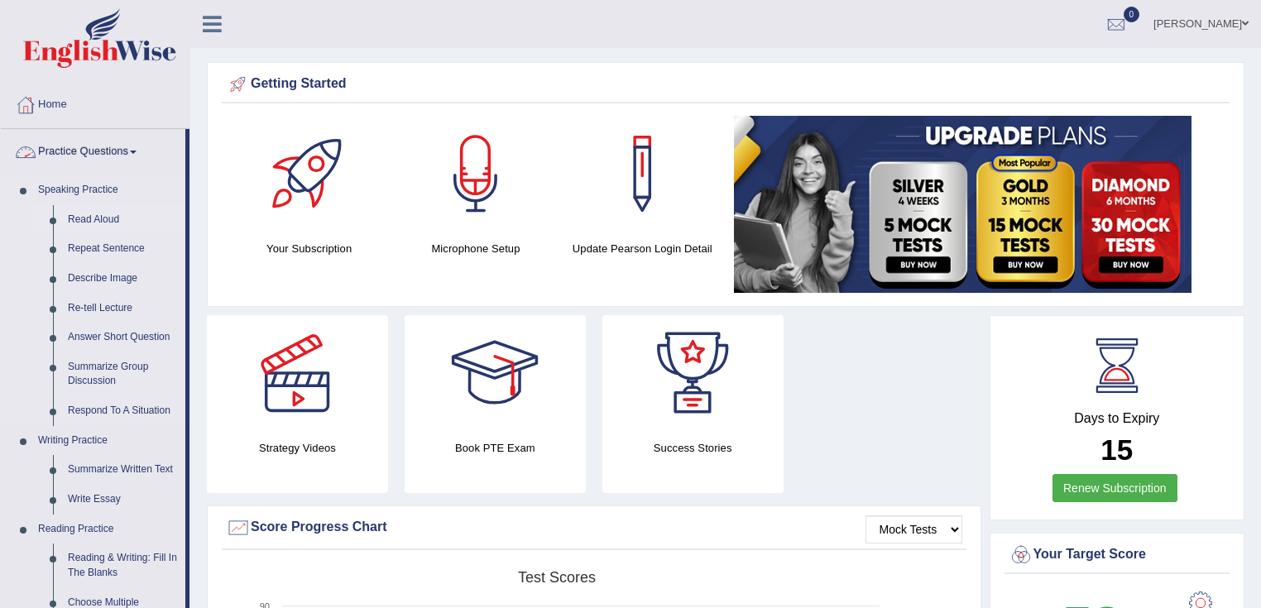
click at [103, 217] on link "Read Aloud" at bounding box center [122, 220] width 125 height 30
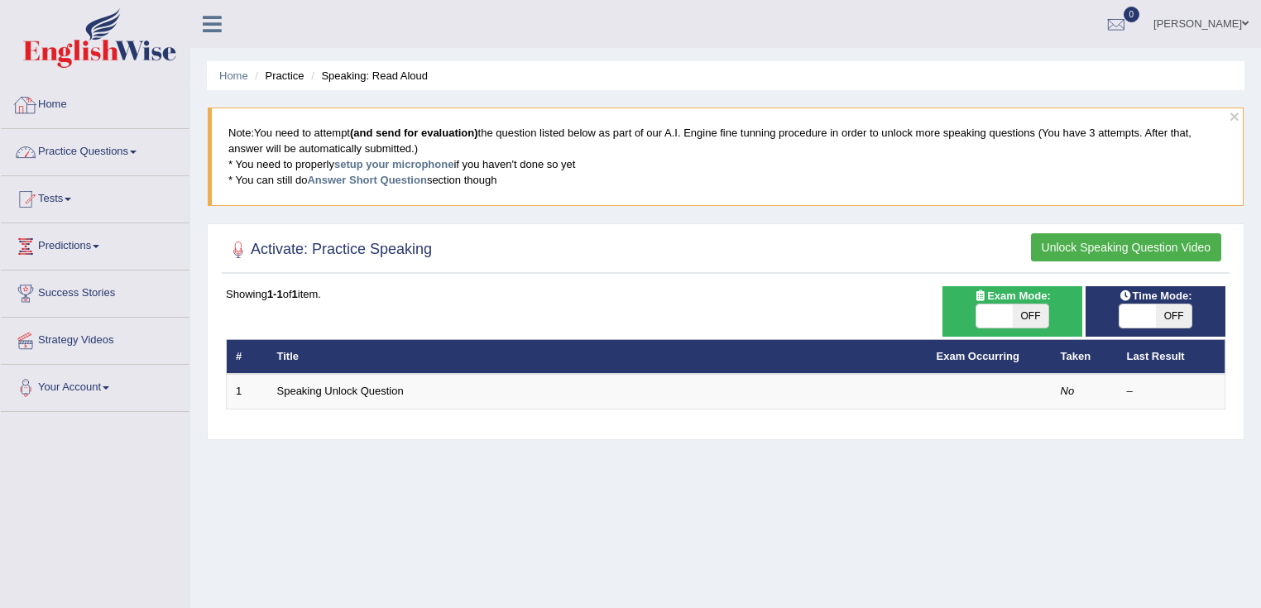
click at [133, 156] on link "Practice Questions" at bounding box center [95, 149] width 189 height 41
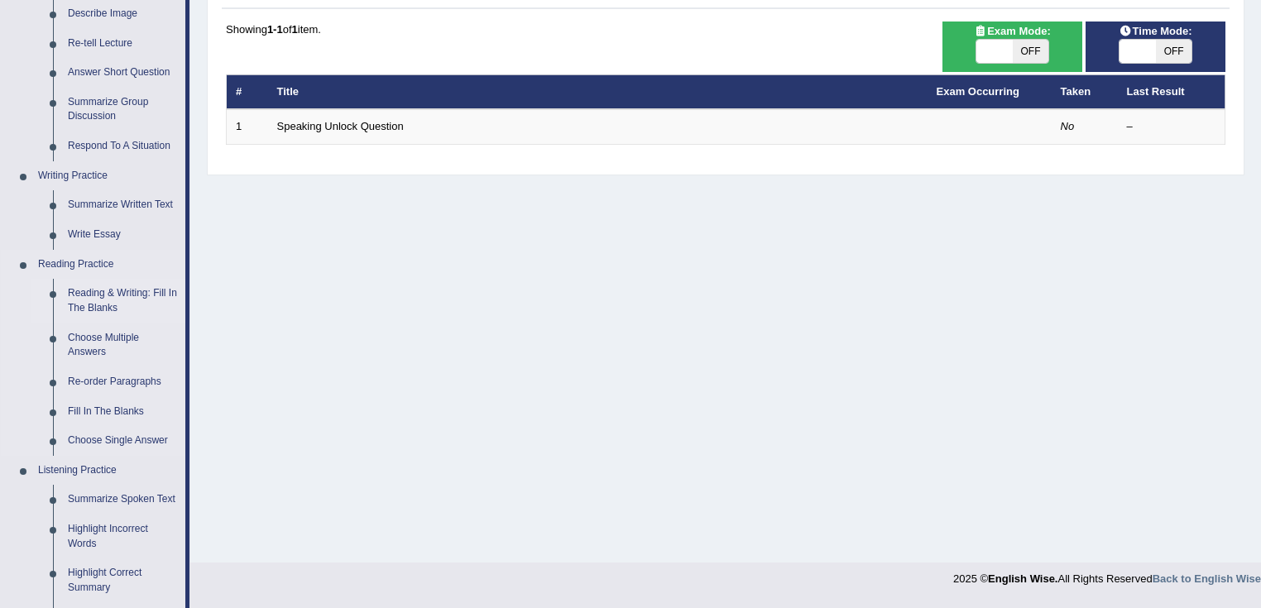
click at [104, 295] on link "Reading & Writing: Fill In The Blanks" at bounding box center [122, 301] width 125 height 44
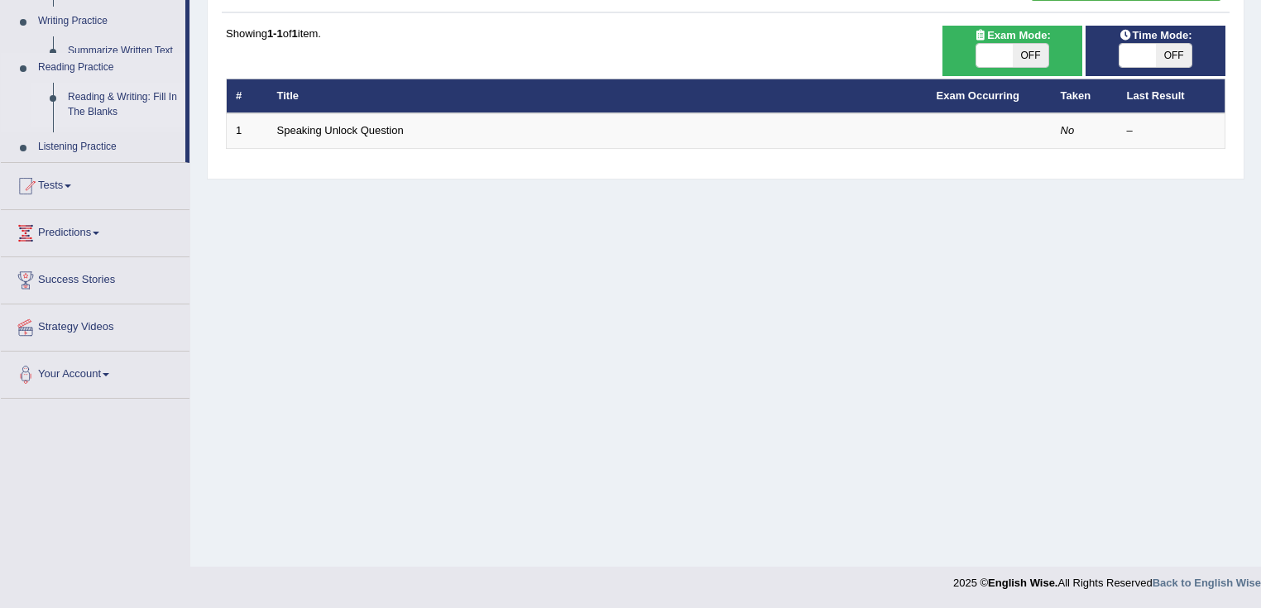
scroll to position [261, 0]
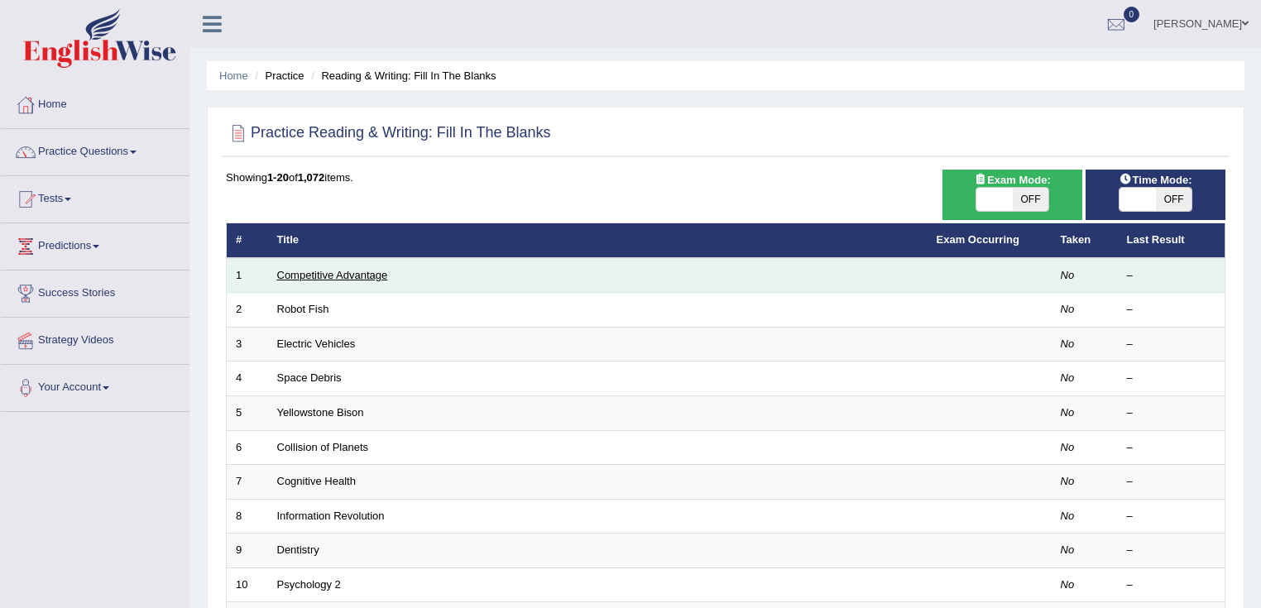
click at [329, 269] on link "Competitive Advantage" at bounding box center [332, 275] width 111 height 12
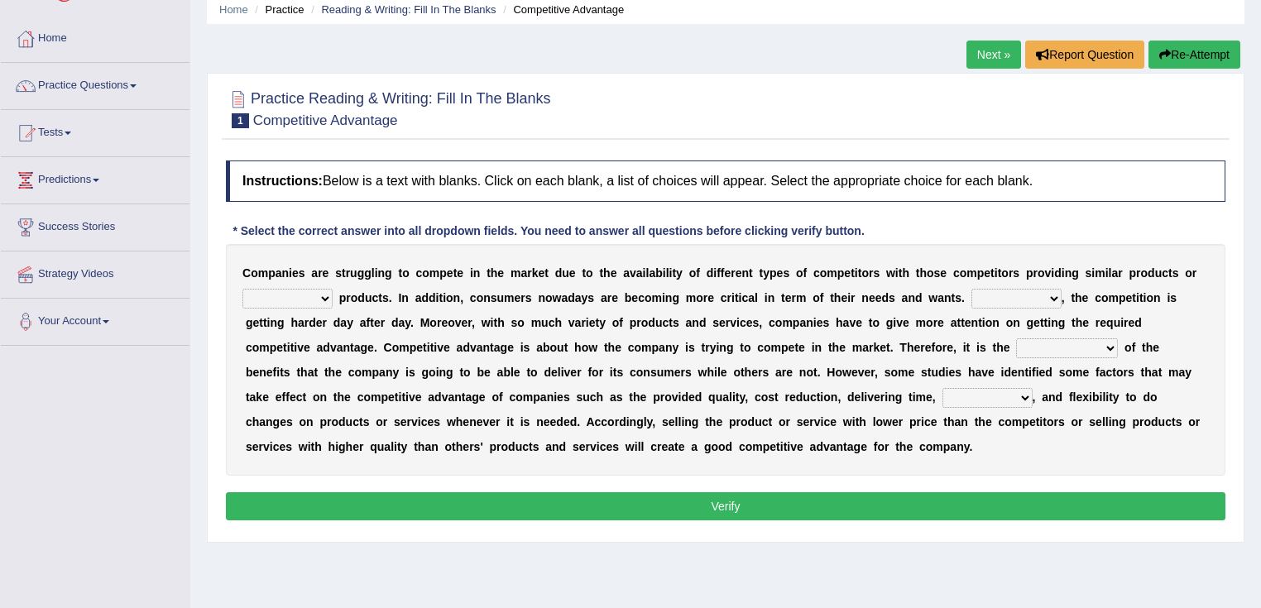
scroll to position [132, 0]
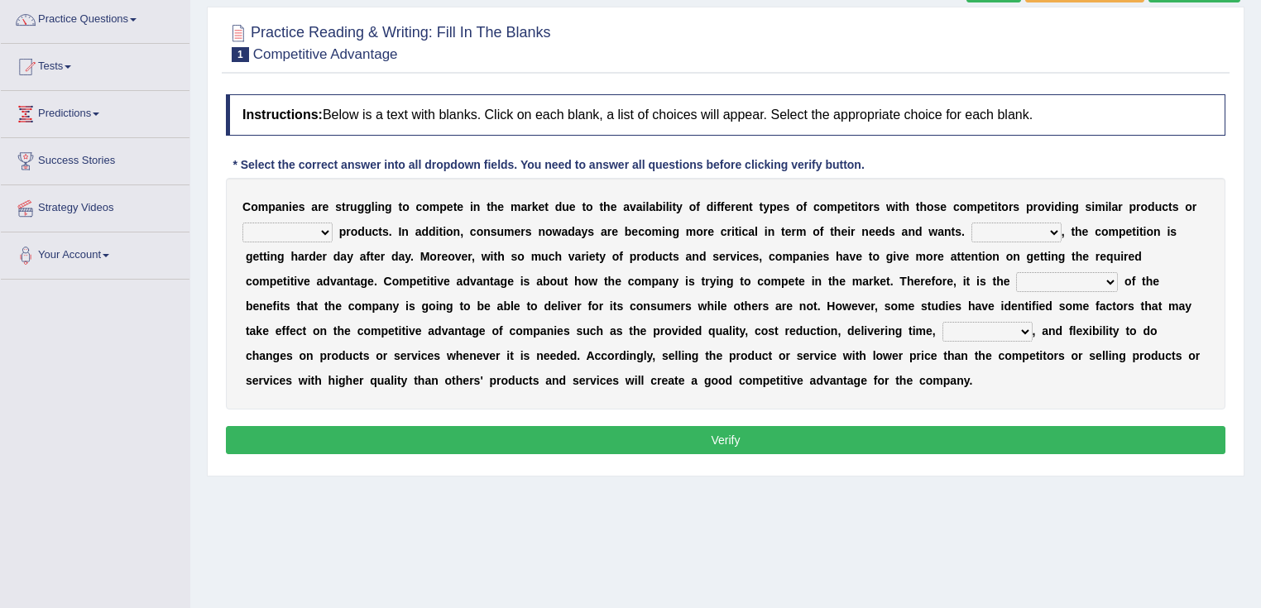
click at [321, 233] on select "constitution restitution substitution institution" at bounding box center [287, 233] width 90 height 20
click at [775, 300] on b "a" at bounding box center [778, 306] width 7 height 13
click at [325, 228] on select "constitution restitution substitution institution" at bounding box center [287, 233] width 90 height 20
select select "substitution"
click at [242, 223] on select "constitution restitution substitution institution" at bounding box center [287, 233] width 90 height 20
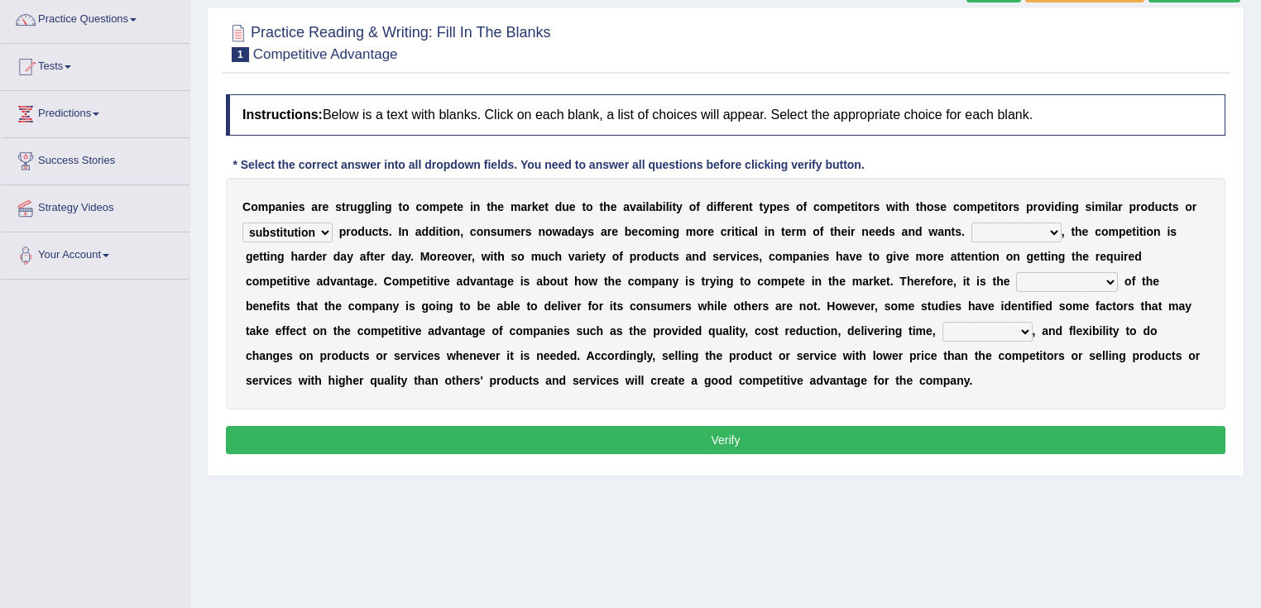
click at [1054, 227] on select "However Instead Additionally Therefore" at bounding box center [1016, 233] width 90 height 20
click at [1122, 245] on div "C o m p a n i e s a r e s t r u g g l i n g t o c o m p e t e i n t h e m a r k…" at bounding box center [726, 294] width 1000 height 232
click at [1048, 229] on select "However Instead Additionally Therefore" at bounding box center [1016, 233] width 90 height 20
select select "Therefore"
click at [971, 223] on select "However Instead Additionally Therefore" at bounding box center [1016, 233] width 90 height 20
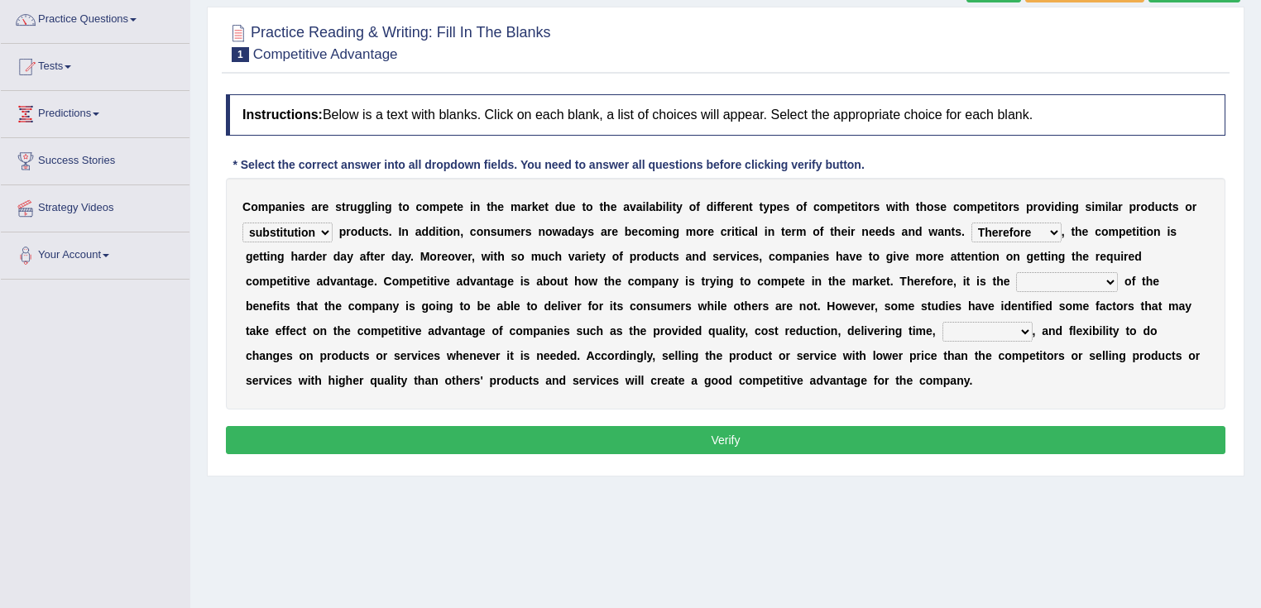
click at [1109, 277] on select "dissemination ordination determination incarnation" at bounding box center [1067, 282] width 102 height 20
select select "determination"
click at [1016, 272] on select "dissemination ordination determination incarnation" at bounding box center [1067, 282] width 102 height 20
click at [957, 325] on select "captivation aggregation deprivation innovation" at bounding box center [987, 332] width 90 height 20
select select "innovation"
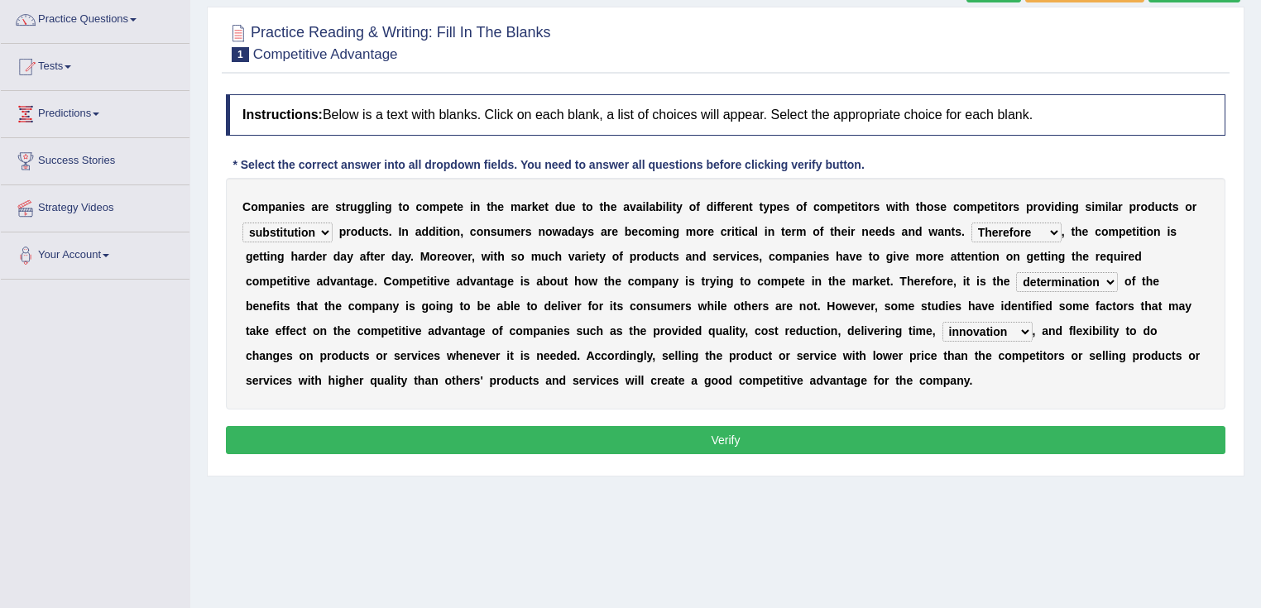
click at [942, 322] on select "captivation aggregation deprivation innovation" at bounding box center [987, 332] width 90 height 20
click at [1051, 232] on select "However Instead Additionally Therefore" at bounding box center [1016, 233] width 90 height 20
click at [1208, 253] on div "C o m p a n i e s a r e s t r u g g l i n g t o c o m p e t e i n t h e m a r k…" at bounding box center [726, 294] width 1000 height 232
click at [960, 329] on select "captivation aggregation deprivation innovation" at bounding box center [987, 332] width 90 height 20
click at [1020, 395] on div "C o m p a n i e s a r e s t r u g g l i n g t o c o m p e t e i n t h e m a r k…" at bounding box center [726, 294] width 1000 height 232
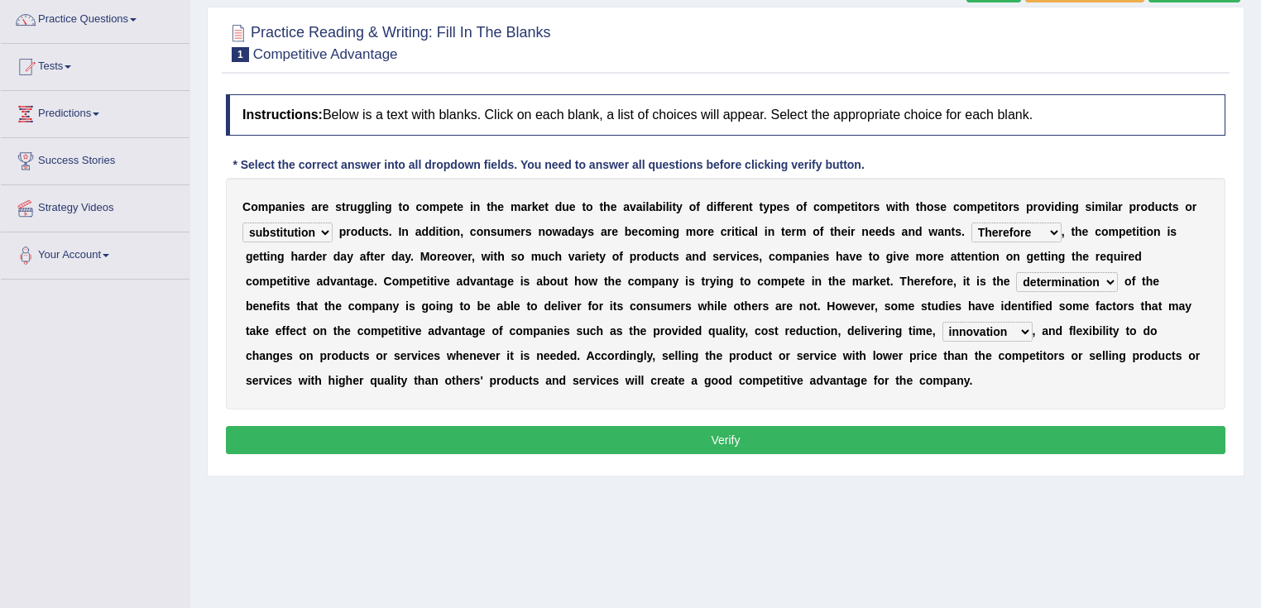
click at [325, 233] on select "constitution restitution substitution institution" at bounding box center [287, 233] width 90 height 20
click at [480, 269] on div "C o m p a n i e s a r e s t r u g g l i n g t o c o m p e t e i n t h e m a r k…" at bounding box center [726, 294] width 1000 height 232
click at [635, 445] on button "Verify" at bounding box center [726, 440] width 1000 height 28
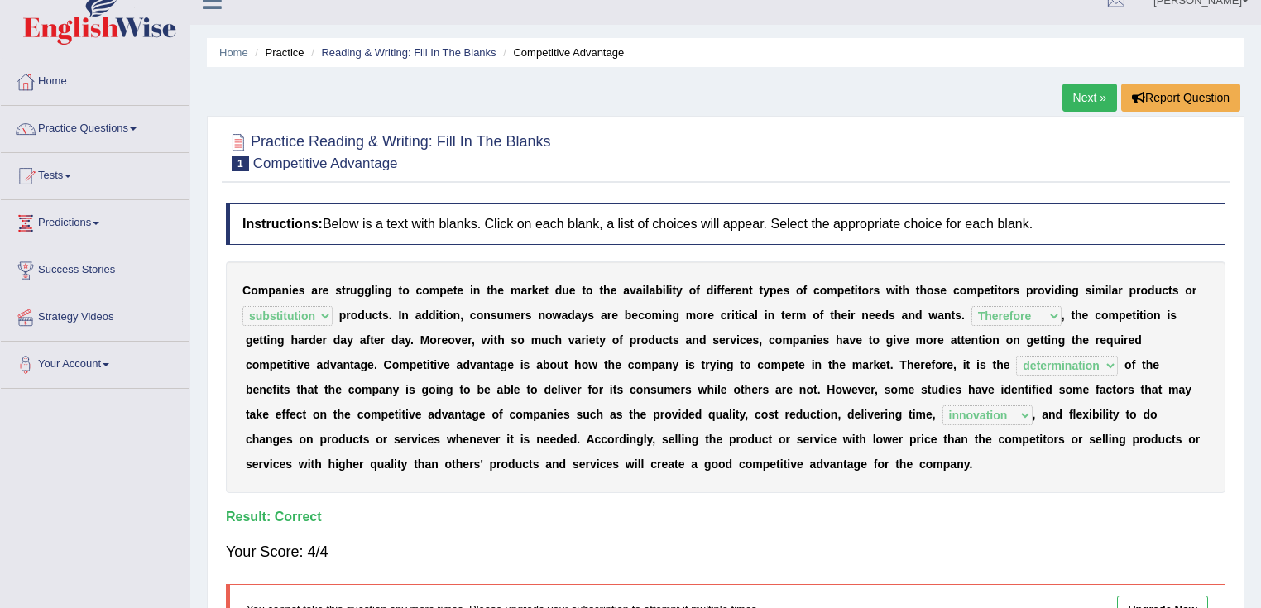
scroll to position [0, 0]
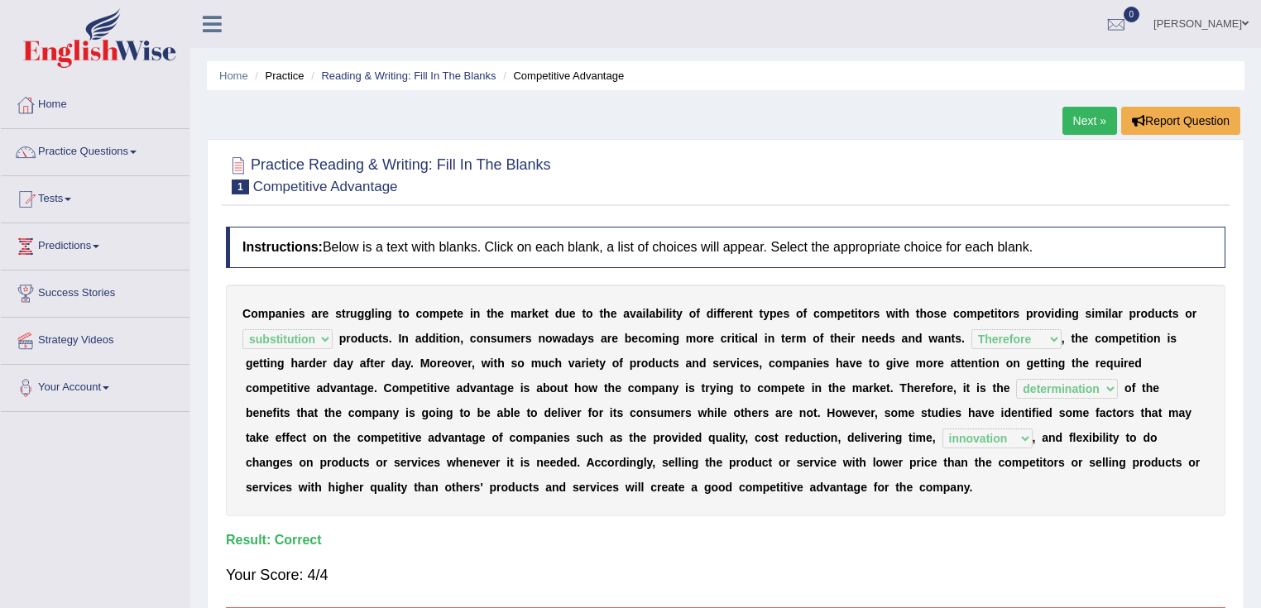
click at [1072, 114] on link "Next »" at bounding box center [1089, 121] width 55 height 28
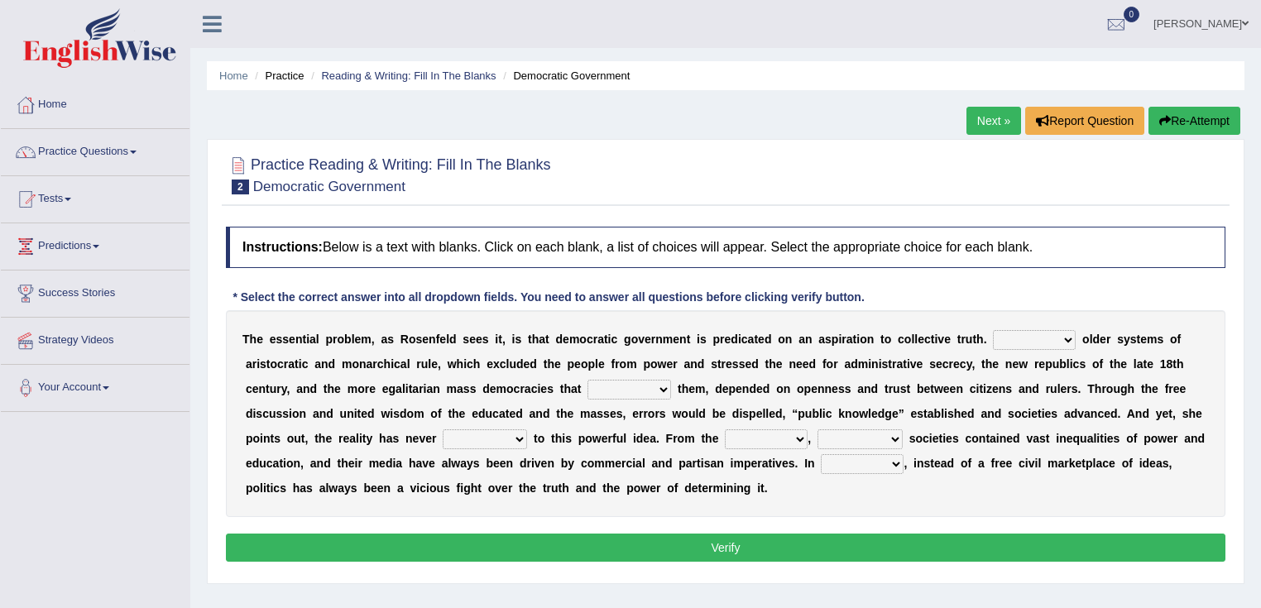
click at [1066, 338] on select "Like Unlike Likely Safely" at bounding box center [1034, 340] width 83 height 20
click at [1113, 341] on b at bounding box center [1113, 339] width 7 height 13
click at [1067, 335] on select "Like Unlike Likely Safely" at bounding box center [1034, 340] width 83 height 20
select select "Like"
click at [993, 330] on select "Like Unlike Likely Safely" at bounding box center [1034, 340] width 83 height 20
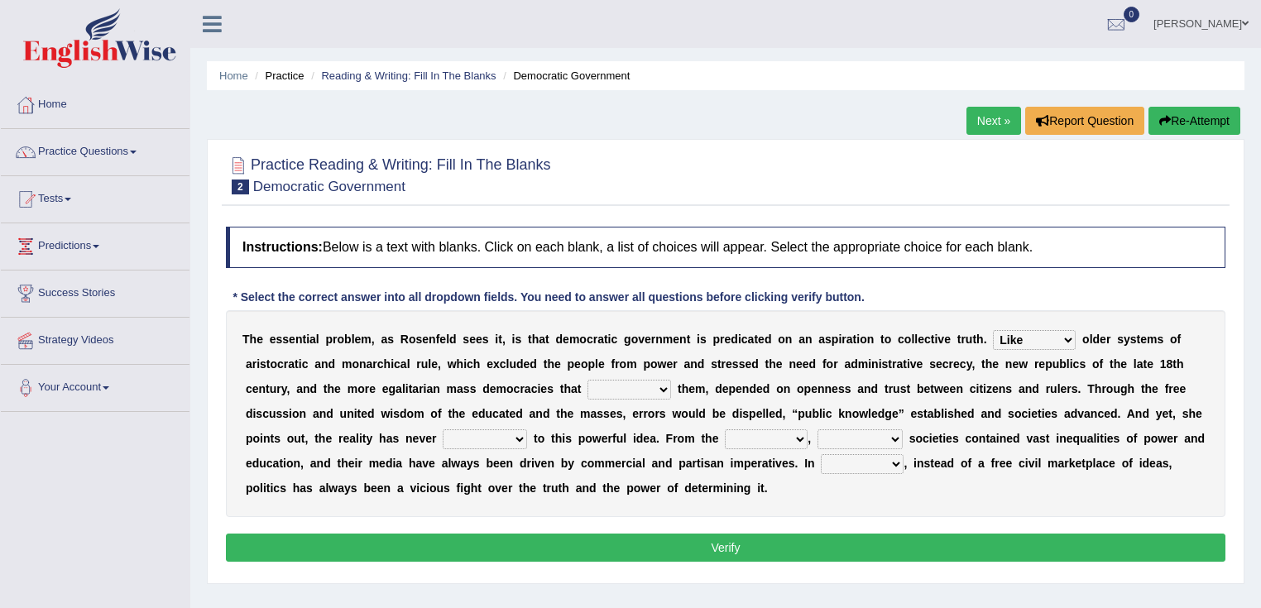
click at [661, 387] on select "readed grated succeeded printed" at bounding box center [629, 390] width 84 height 20
select select "succeeded"
click at [587, 380] on select "readed grated succeeded printed" at bounding box center [629, 390] width 84 height 20
click at [1067, 340] on select "Like Unlike Likely Safely" at bounding box center [1034, 340] width 83 height 20
select select "Unlike"
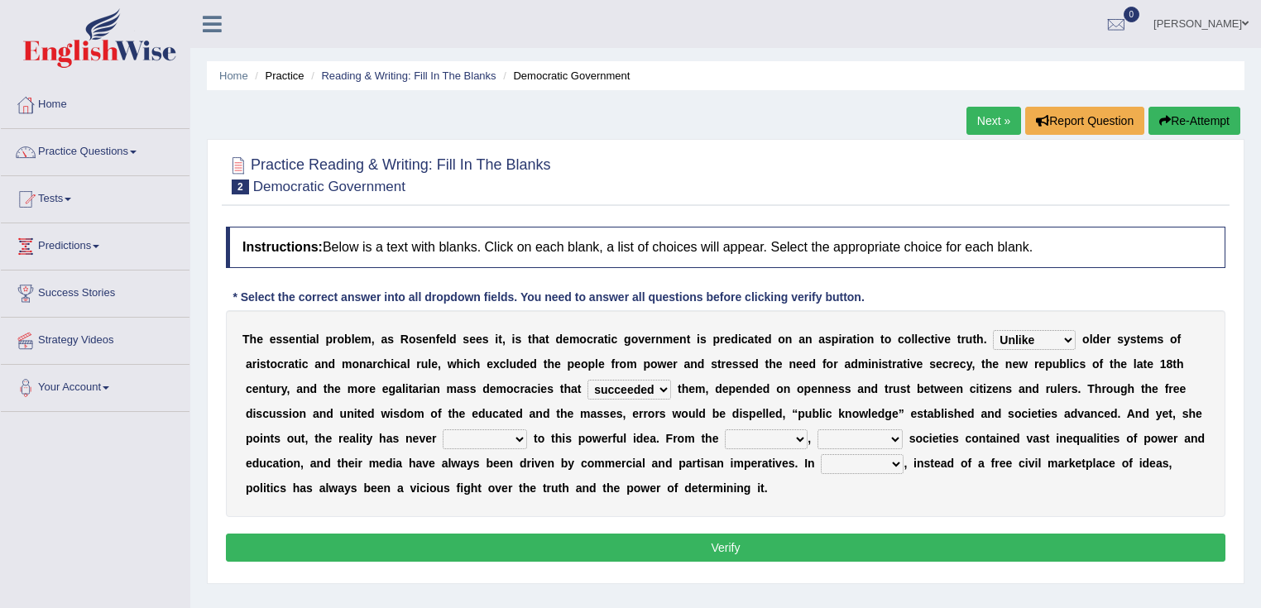
click at [993, 330] on select "Like Unlike Likely Safely" at bounding box center [1034, 340] width 83 height 20
click at [518, 440] on select "saved up stood up brought up lived up" at bounding box center [485, 439] width 84 height 20
select select "lived up"
click at [443, 429] on select "saved up stood up brought up lived up" at bounding box center [485, 439] width 84 height 20
click at [798, 430] on select "outset ranged stood caught" at bounding box center [766, 439] width 83 height 20
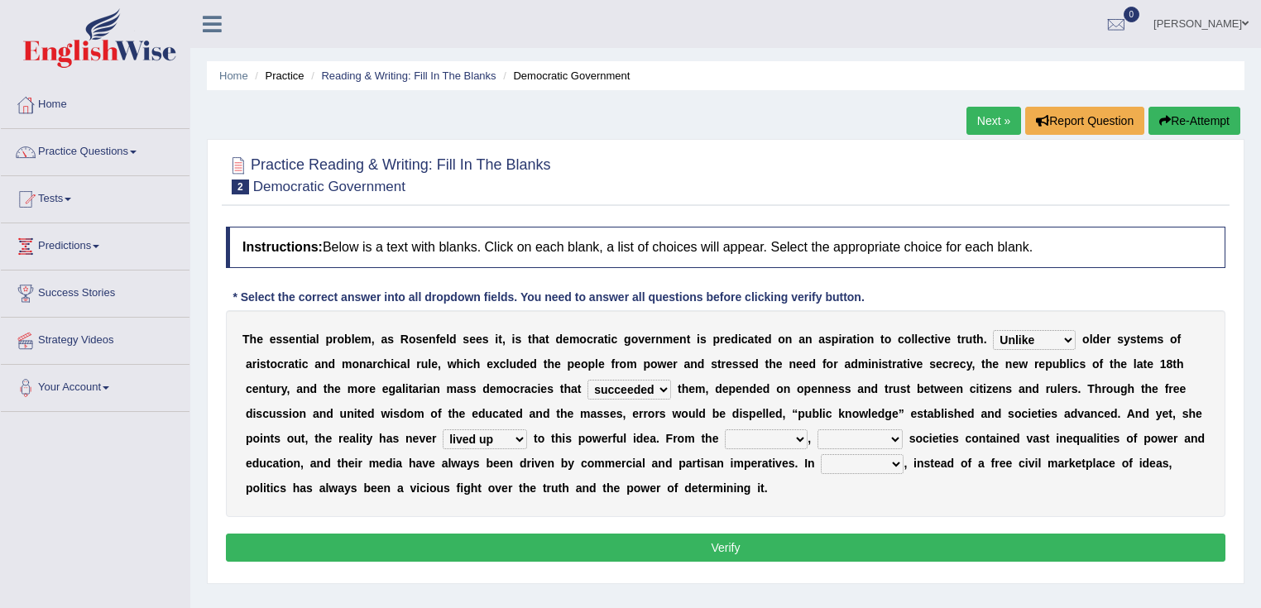
select select "outset"
click at [725, 429] on select "outset ranged stood caught" at bounding box center [766, 439] width 83 height 20
click at [893, 442] on select "freedom democratic media stilled" at bounding box center [860, 439] width 85 height 20
select select "democratic"
click at [818, 429] on select "freedom democratic media stilled" at bounding box center [860, 439] width 85 height 20
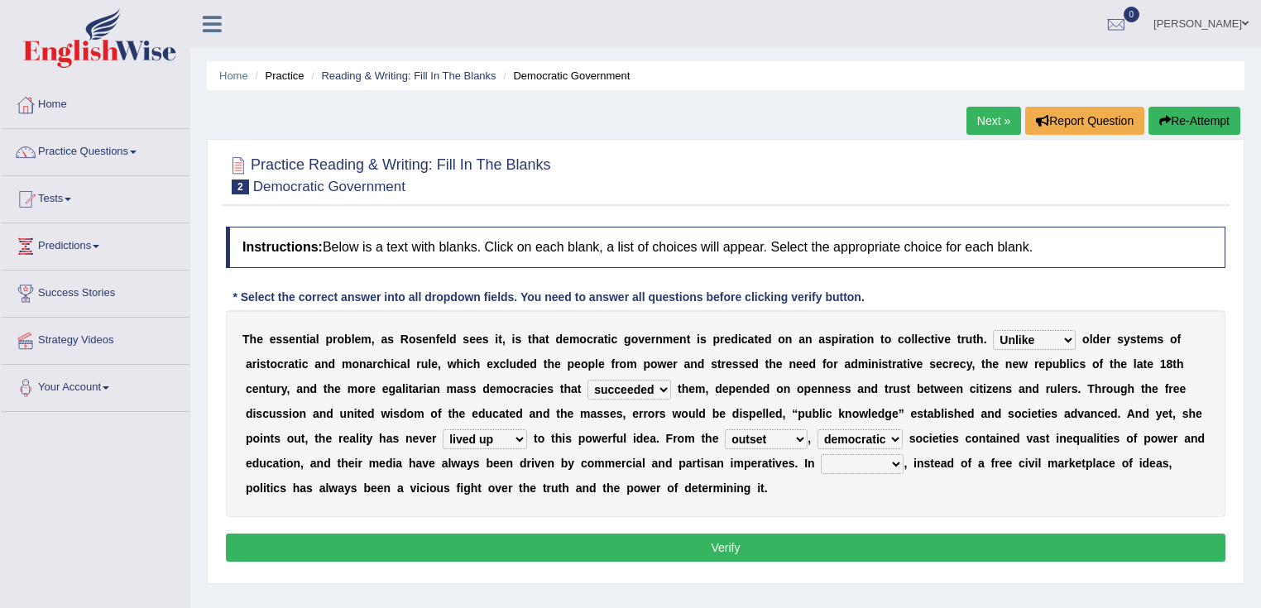
click at [894, 459] on select "power practice ideas fought" at bounding box center [862, 464] width 83 height 20
select select "practice"
click at [821, 454] on select "power practice ideas fought" at bounding box center [862, 464] width 83 height 20
click at [787, 546] on button "Verify" at bounding box center [726, 548] width 1000 height 28
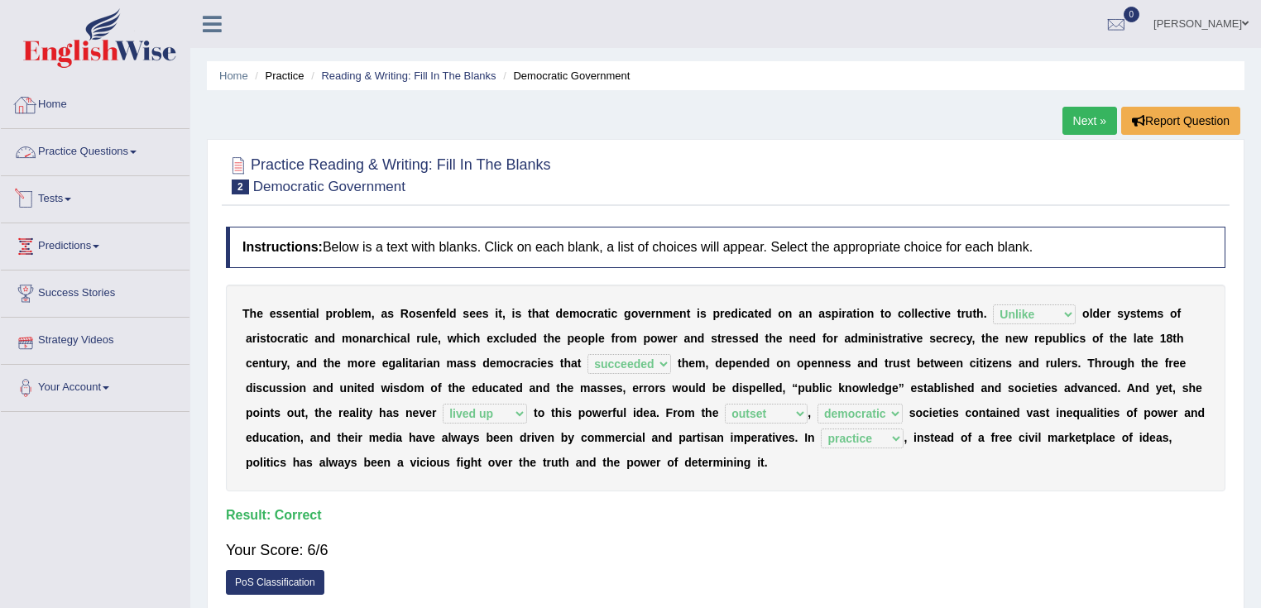
click at [108, 172] on li "Practice Questions Speaking Practice Read Aloud Repeat Sentence Describe Image …" at bounding box center [95, 152] width 189 height 47
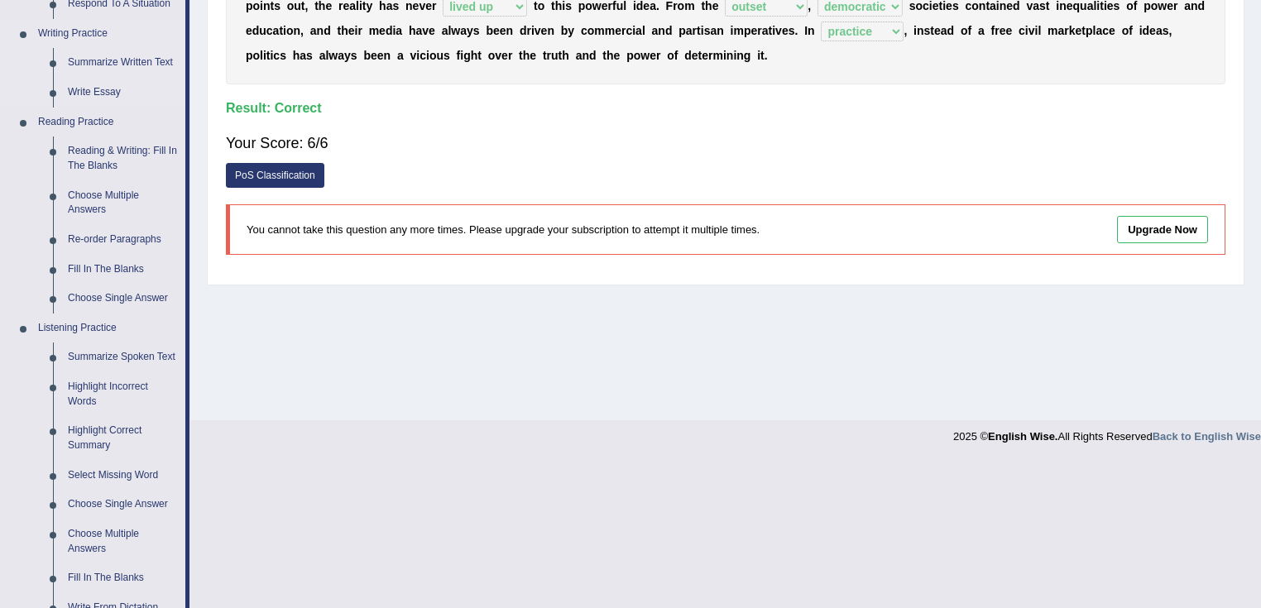
scroll to position [596, 0]
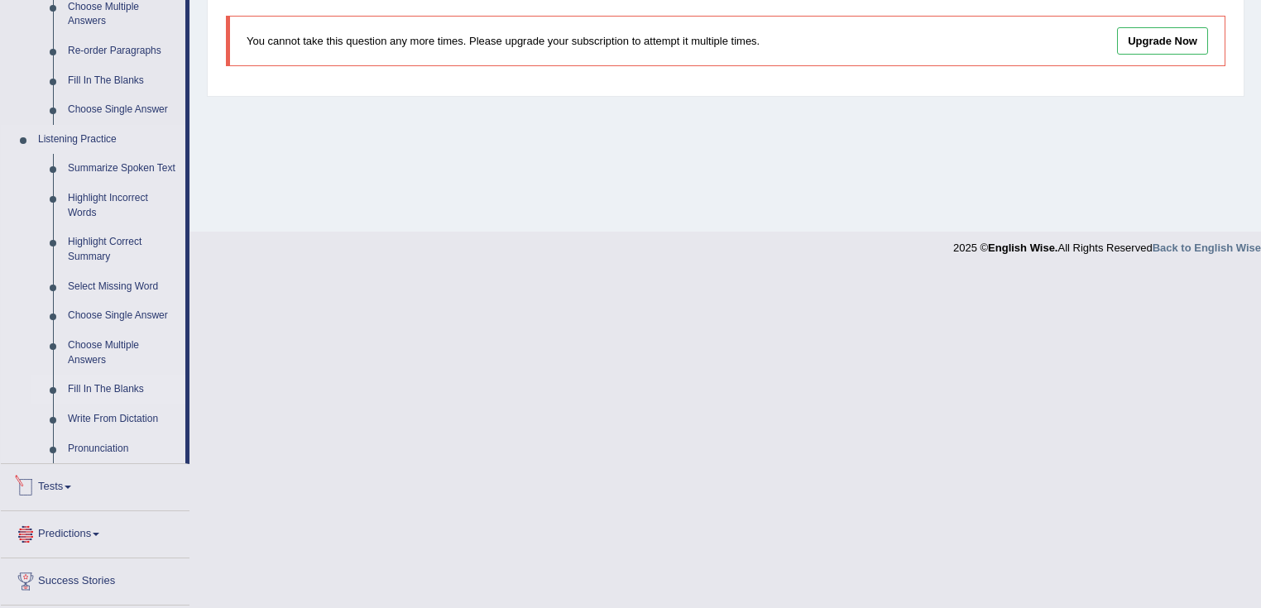
click at [132, 387] on link "Fill In The Blanks" at bounding box center [122, 390] width 125 height 30
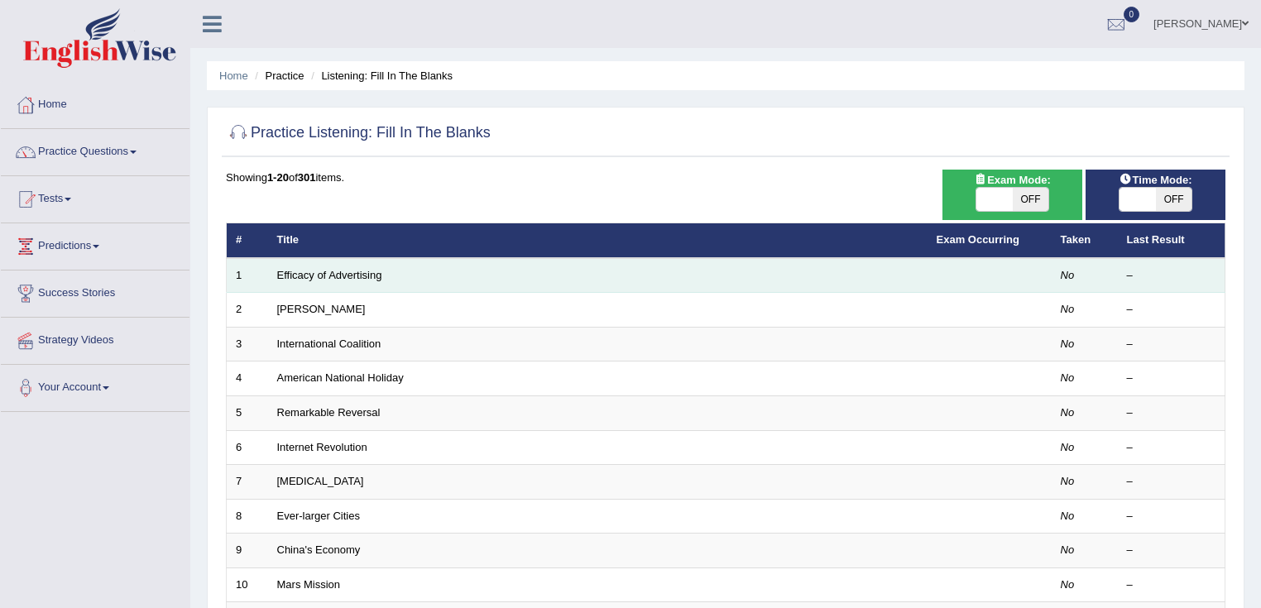
click at [332, 264] on td "Efficacy of Advertising" at bounding box center [597, 275] width 659 height 35
click at [332, 269] on link "Efficacy of Advertising" at bounding box center [329, 275] width 105 height 12
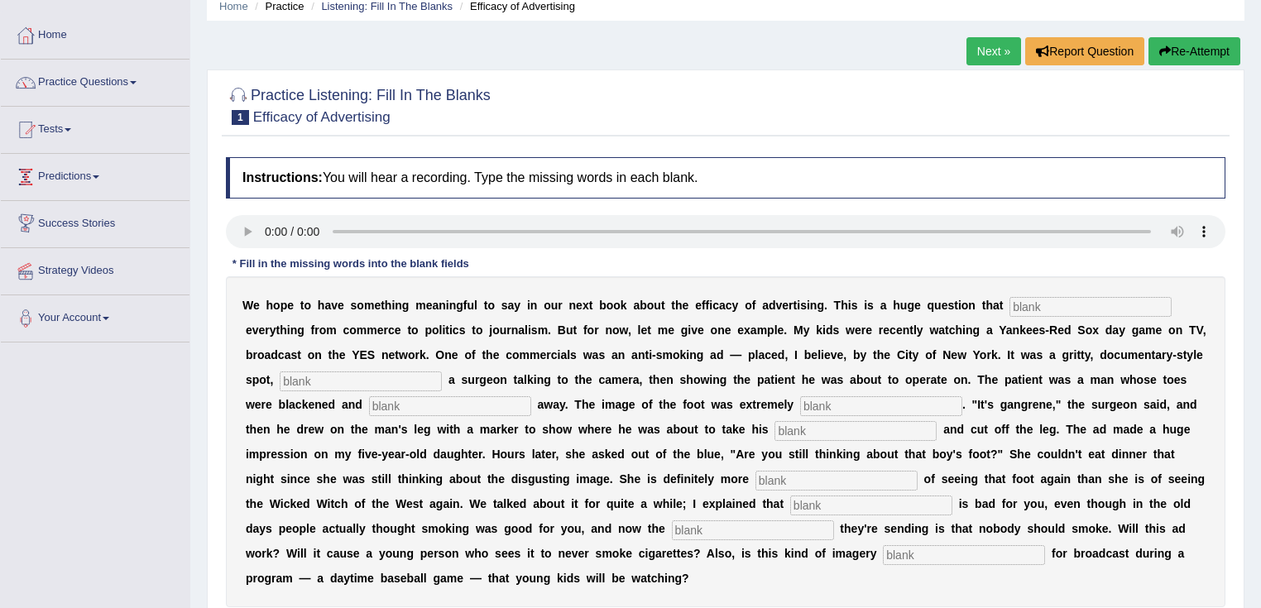
scroll to position [199, 0]
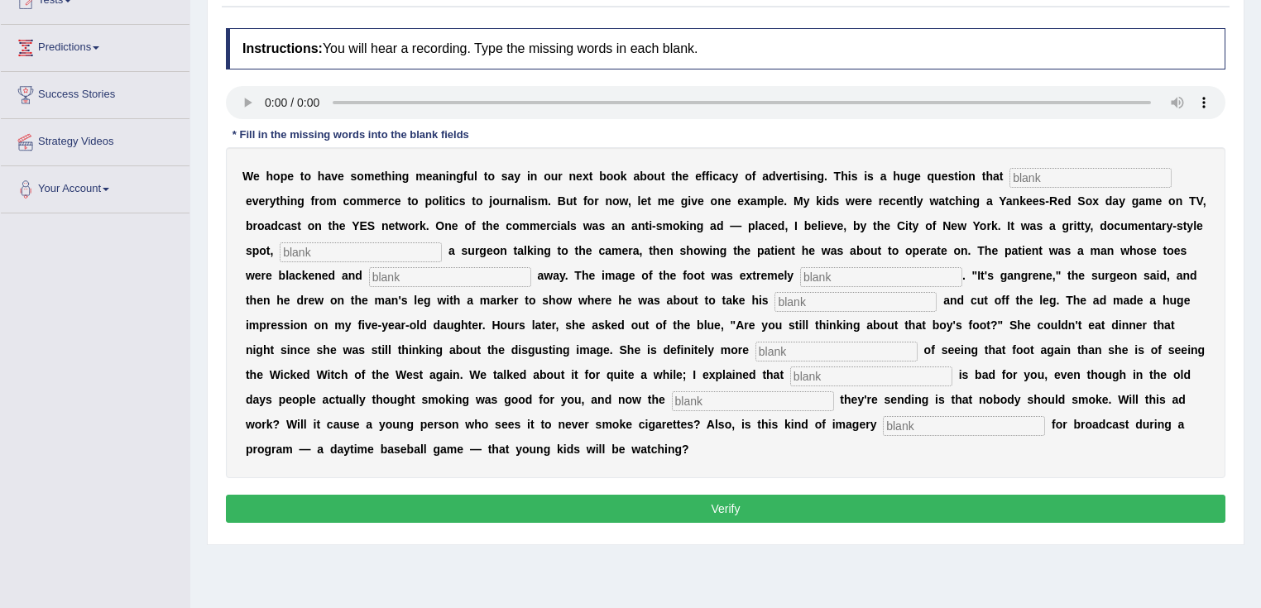
click at [1088, 170] on input "text" at bounding box center [1090, 178] width 162 height 20
type input "impact"
click at [295, 252] on input "text" at bounding box center [361, 252] width 162 height 20
type input "featuring"
click at [833, 278] on input "text" at bounding box center [881, 277] width 162 height 20
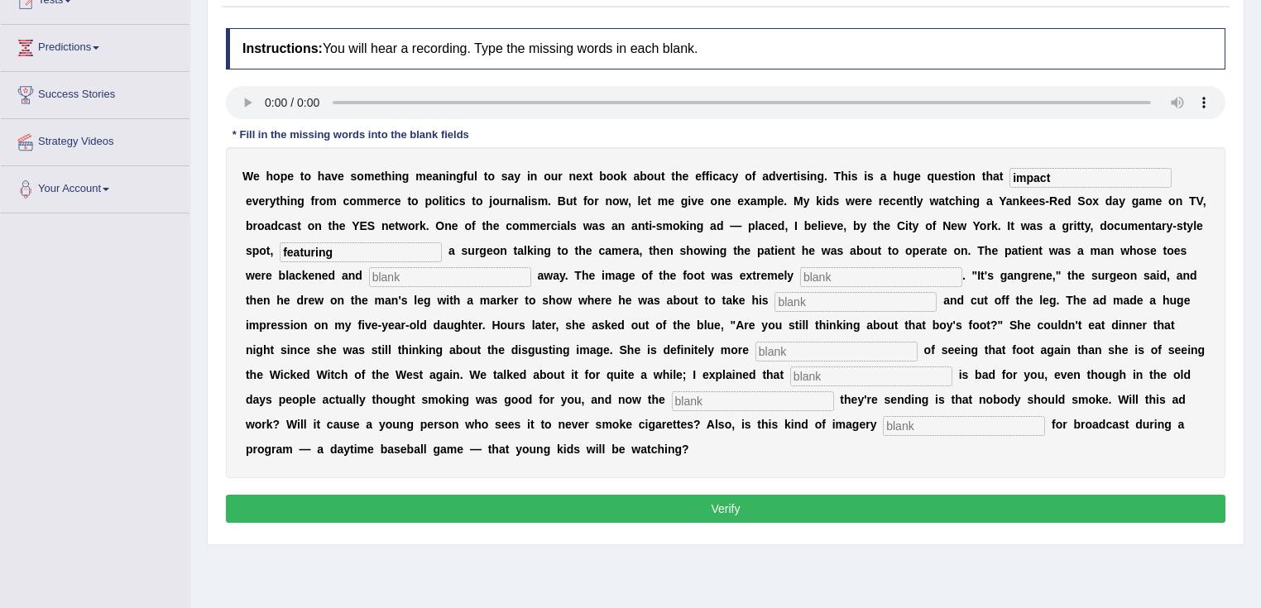
click at [409, 280] on input "text" at bounding box center [450, 277] width 162 height 20
type input "running"
click at [825, 306] on input "text" at bounding box center [855, 302] width 162 height 20
type input "hat"
click at [755, 349] on input "text" at bounding box center [836, 352] width 162 height 20
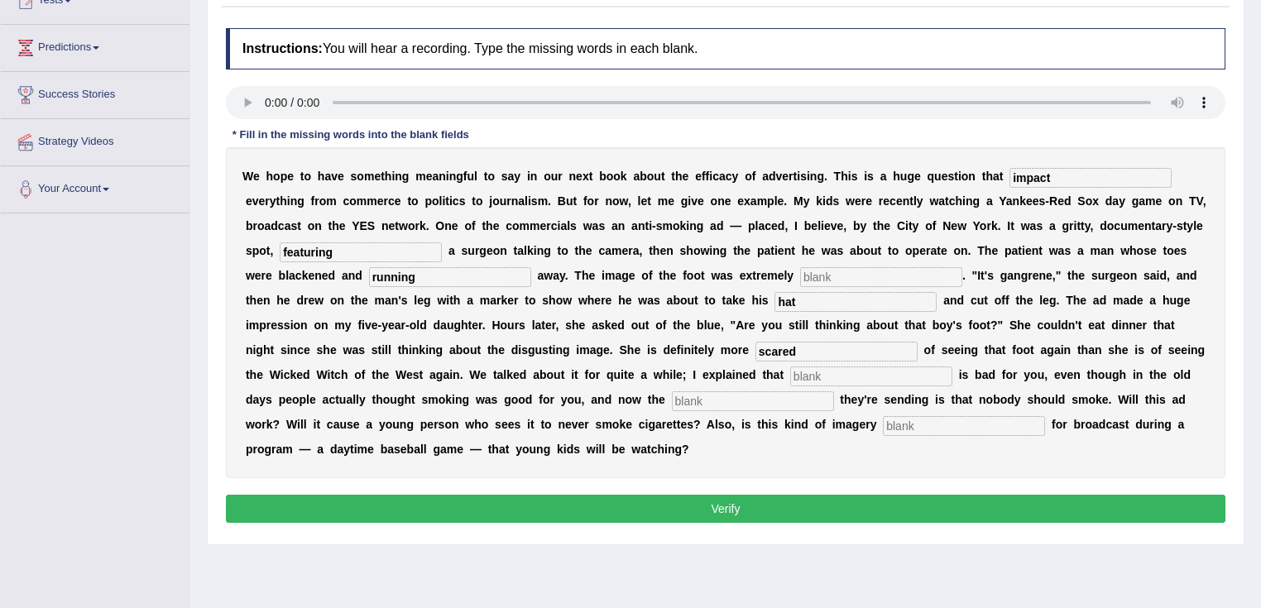
type input "scared"
click at [683, 402] on input "text" at bounding box center [753, 401] width 162 height 20
type input "message"
click at [883, 424] on input "text" at bounding box center [964, 426] width 162 height 20
type input "appropriate"
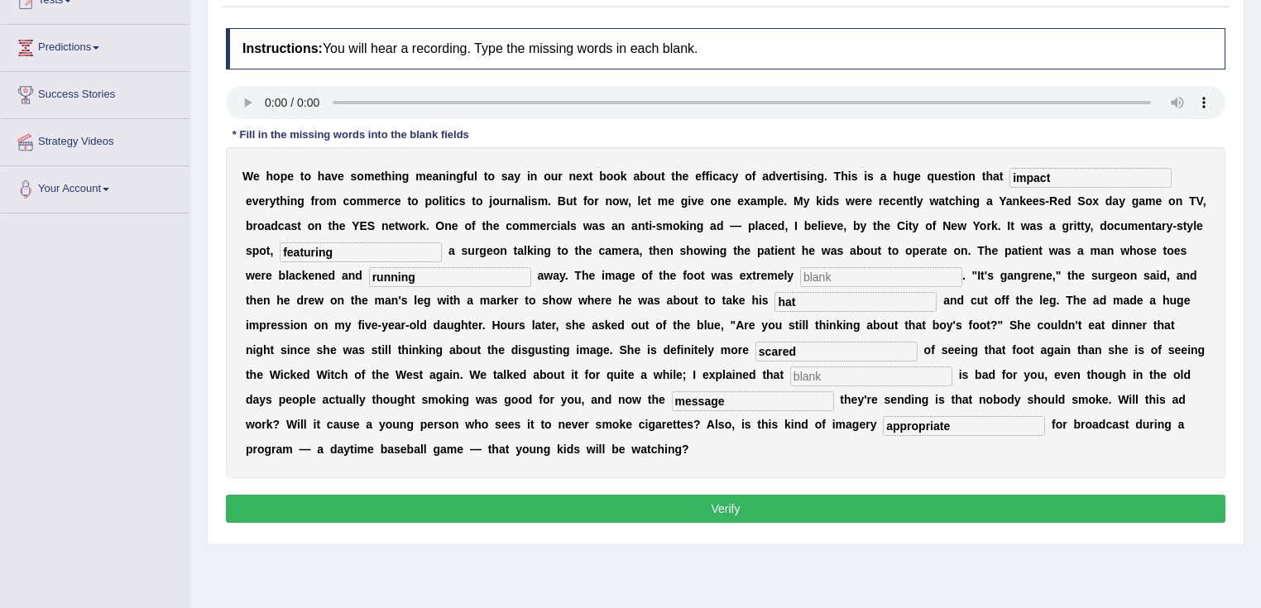
click at [790, 381] on input "text" at bounding box center [871, 377] width 162 height 20
type input "missed"
click button "Verify"
click input "text"
type input "disgusting"
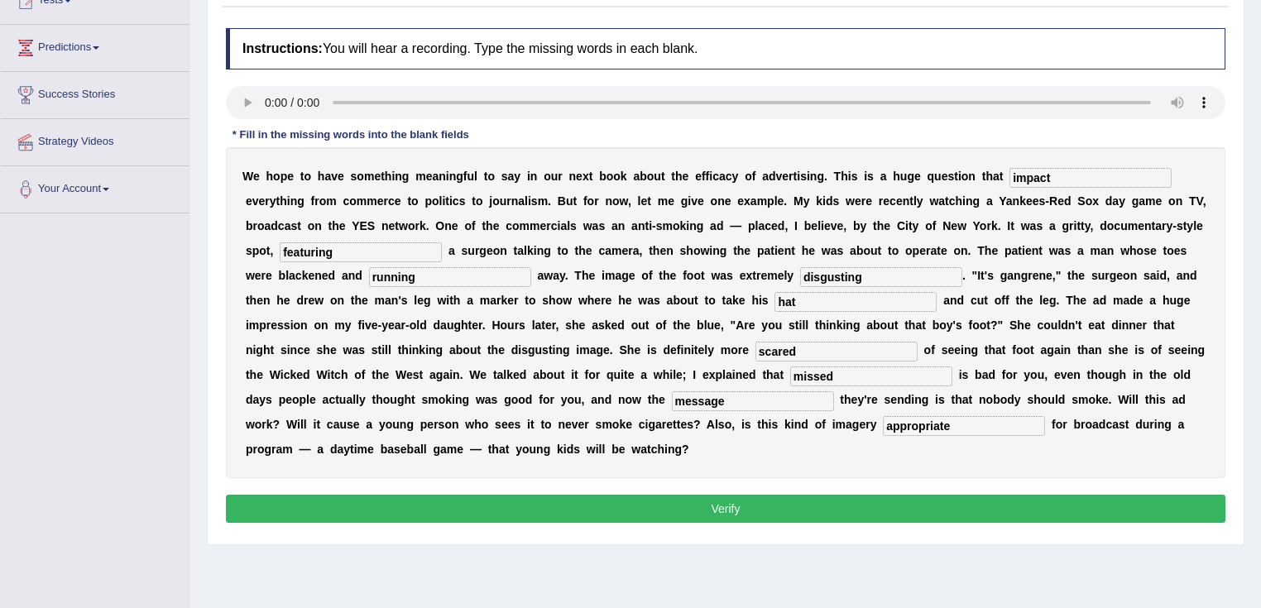
click button "Verify"
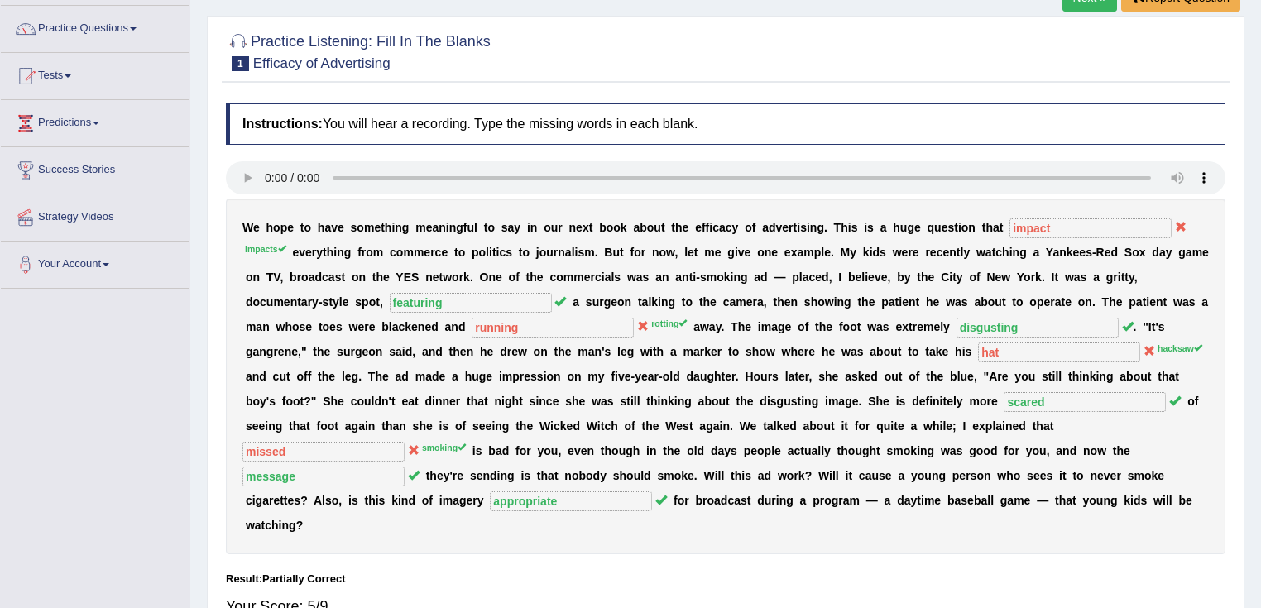
scroll to position [66, 0]
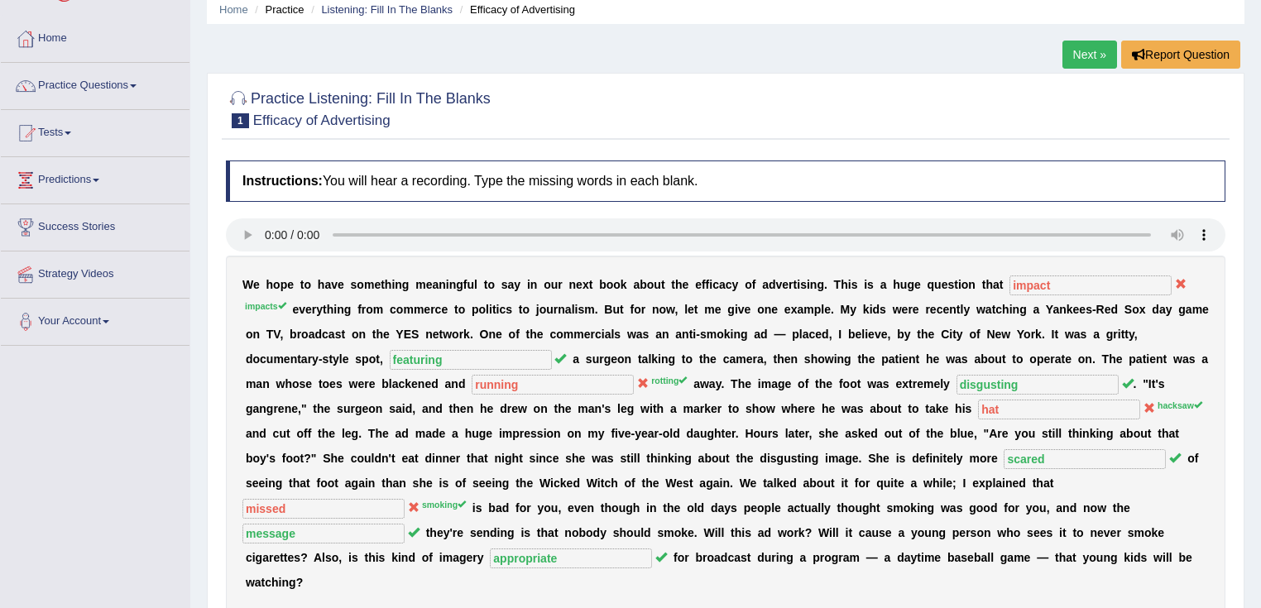
click link "Next »"
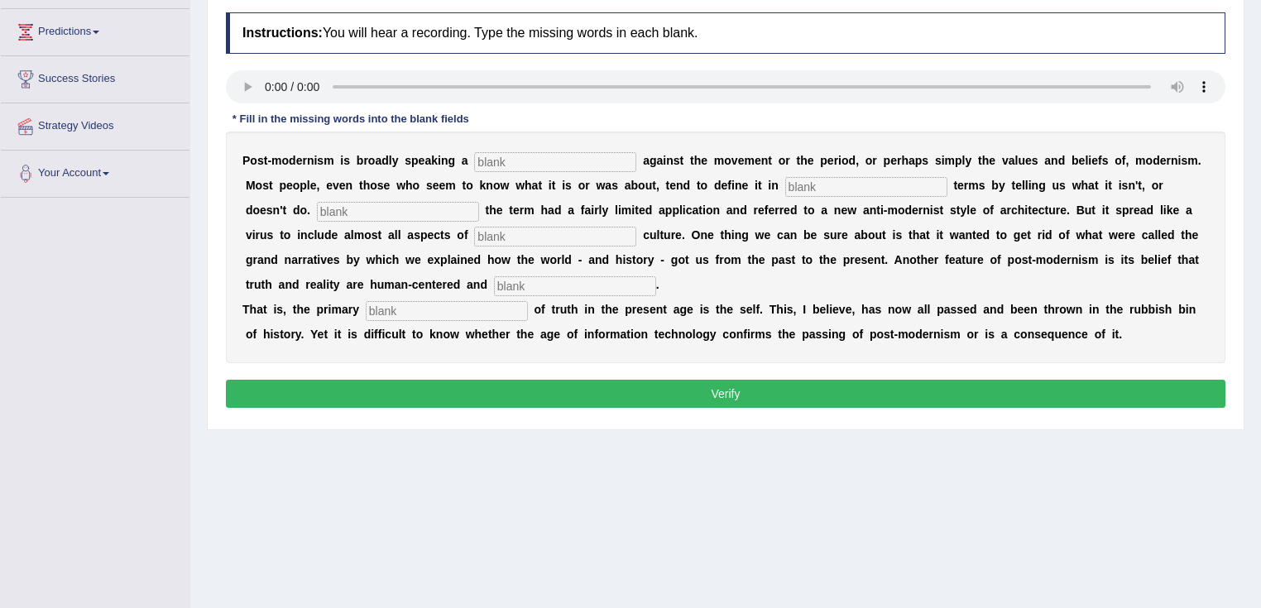
scroll to position [194, 0]
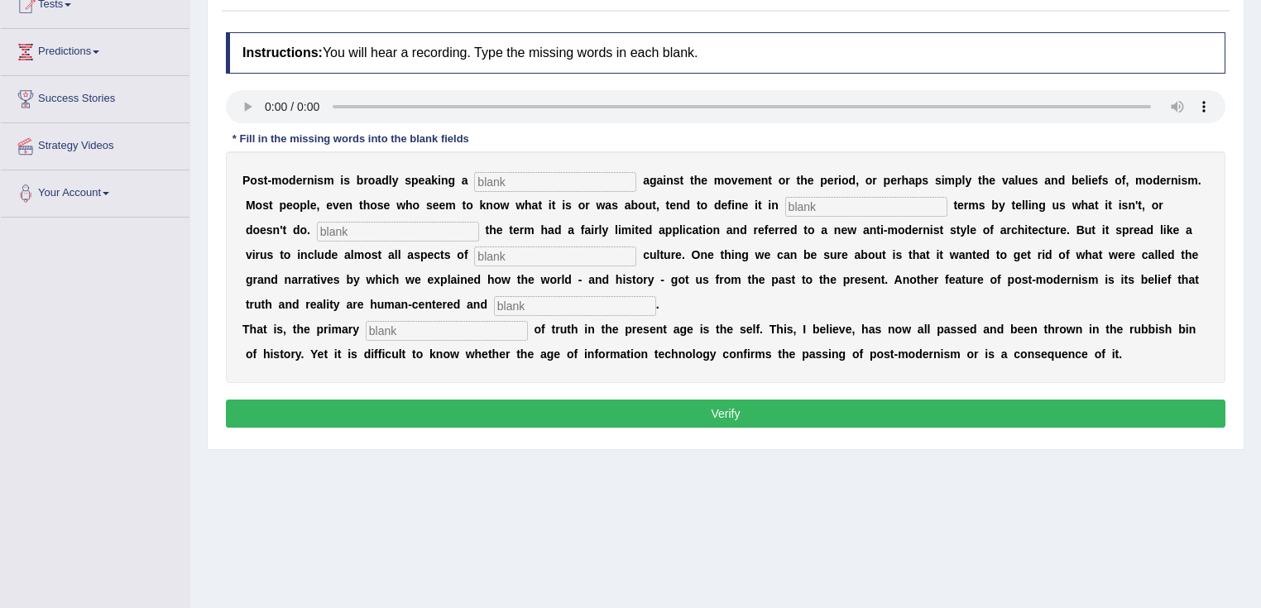
click at [496, 175] on input "text" at bounding box center [555, 182] width 162 height 20
type input "reaction"
click at [839, 202] on input "text" at bounding box center [866, 207] width 162 height 20
type input "negative"
click at [530, 252] on input "text" at bounding box center [555, 257] width 162 height 20
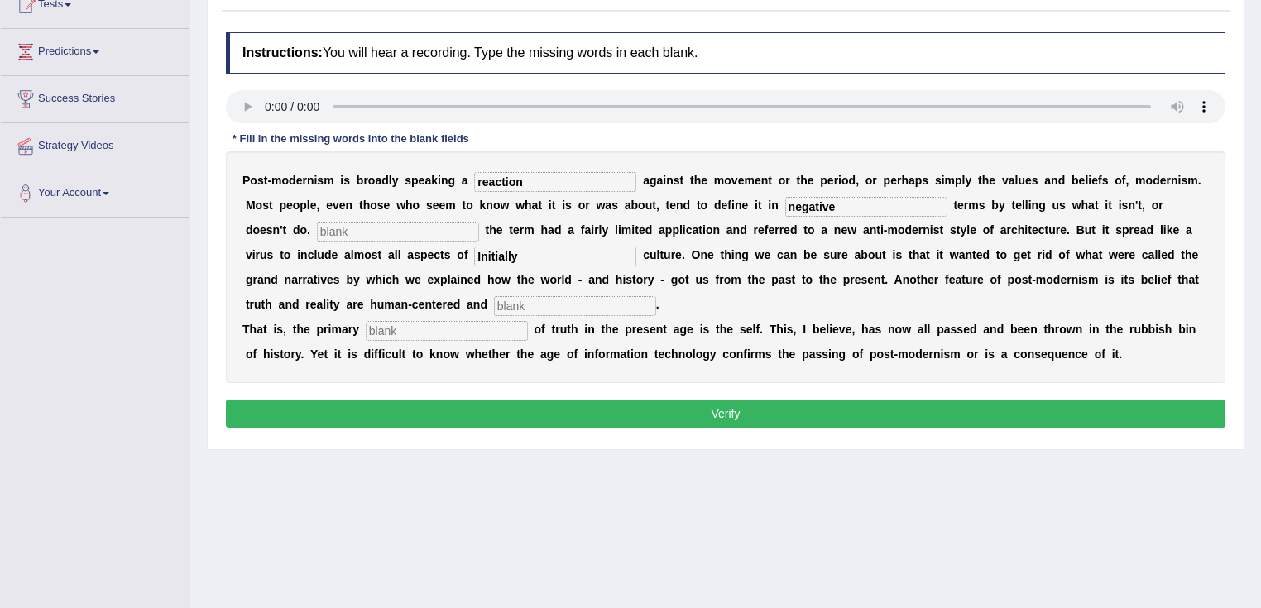
type input "Initially"
click at [345, 228] on input "text" at bounding box center [398, 232] width 162 height 20
type input "Initially"
click at [523, 255] on input "Initially" at bounding box center [555, 257] width 162 height 20
type input "I"
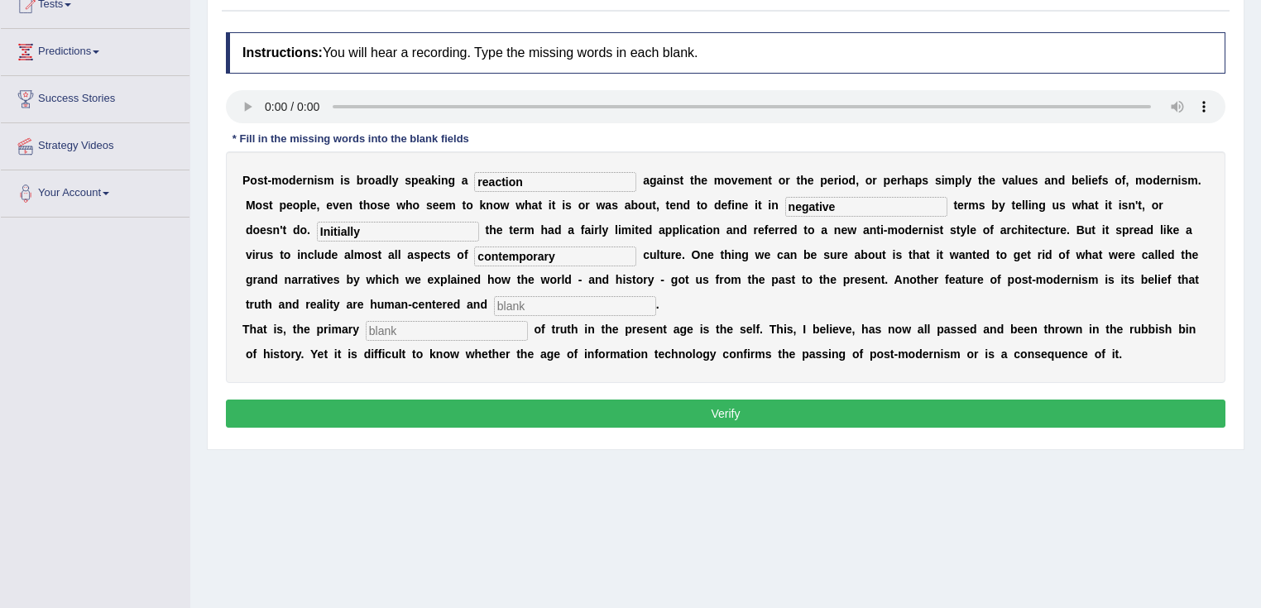
type input "contemporary"
click at [513, 308] on input "text" at bounding box center [575, 306] width 162 height 20
type input "internal"
click at [439, 333] on input "text" at bounding box center [447, 331] width 162 height 20
type input "source"
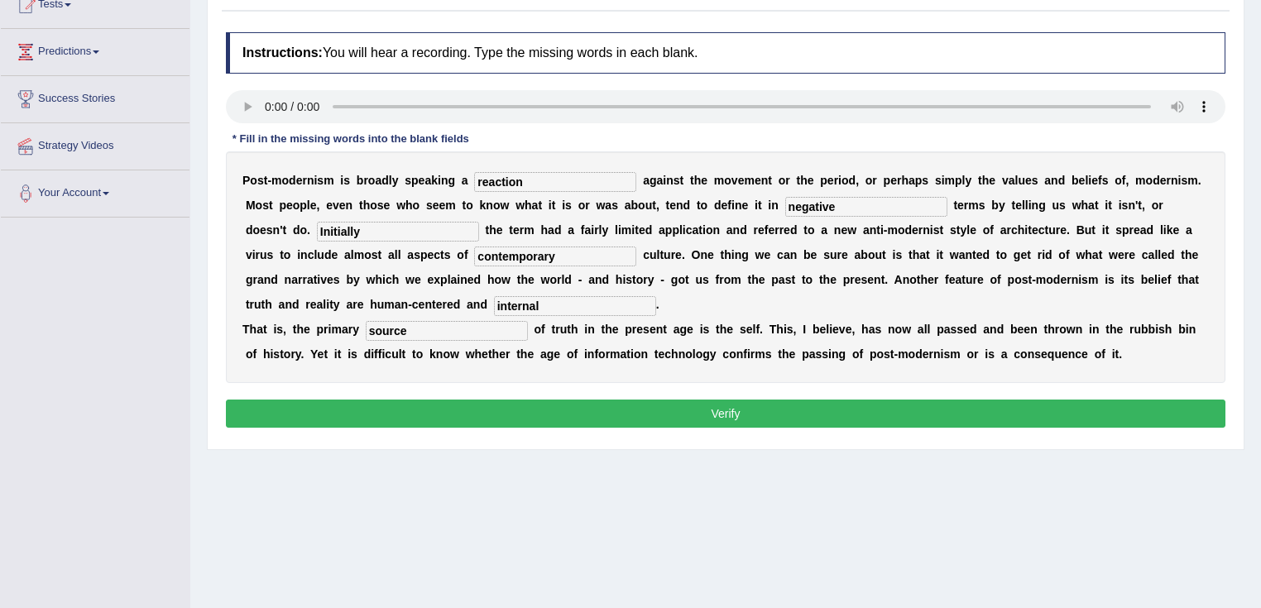
click at [644, 420] on button "Verify" at bounding box center [726, 414] width 1000 height 28
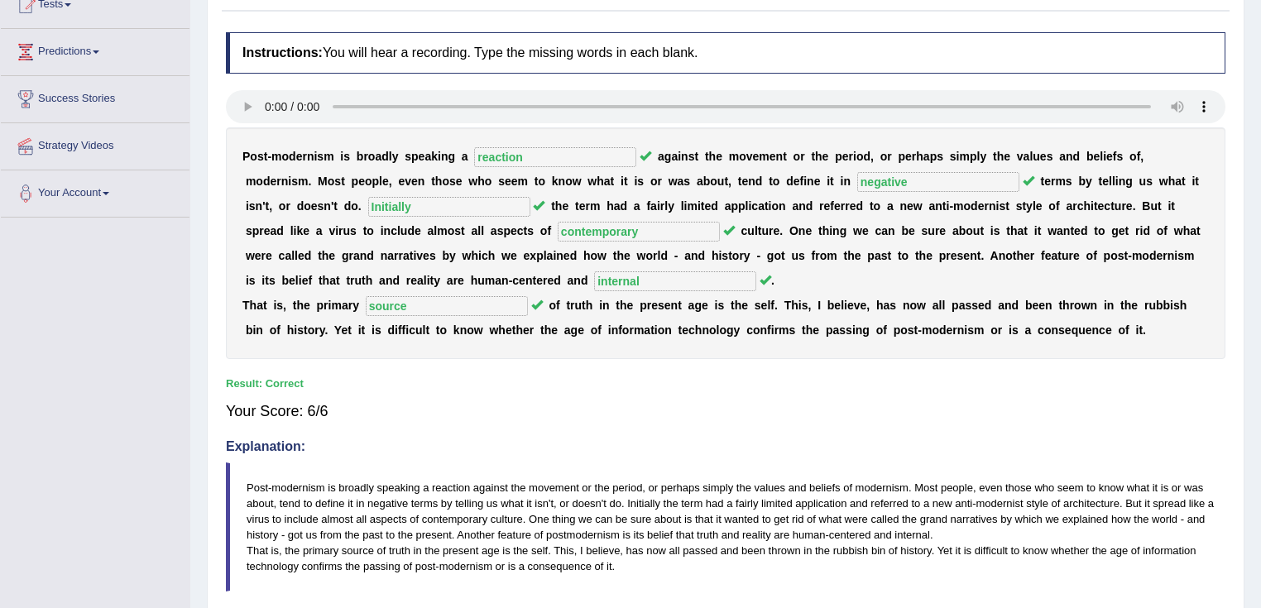
scroll to position [0, 0]
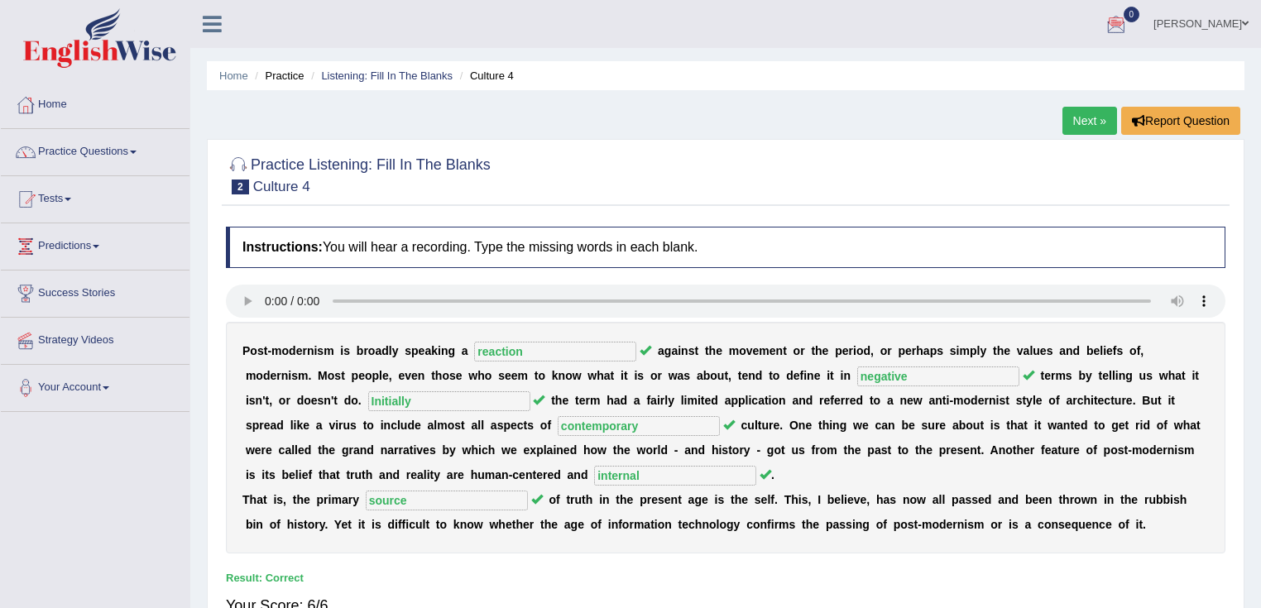
click at [104, 147] on link "Practice Questions" at bounding box center [95, 149] width 189 height 41
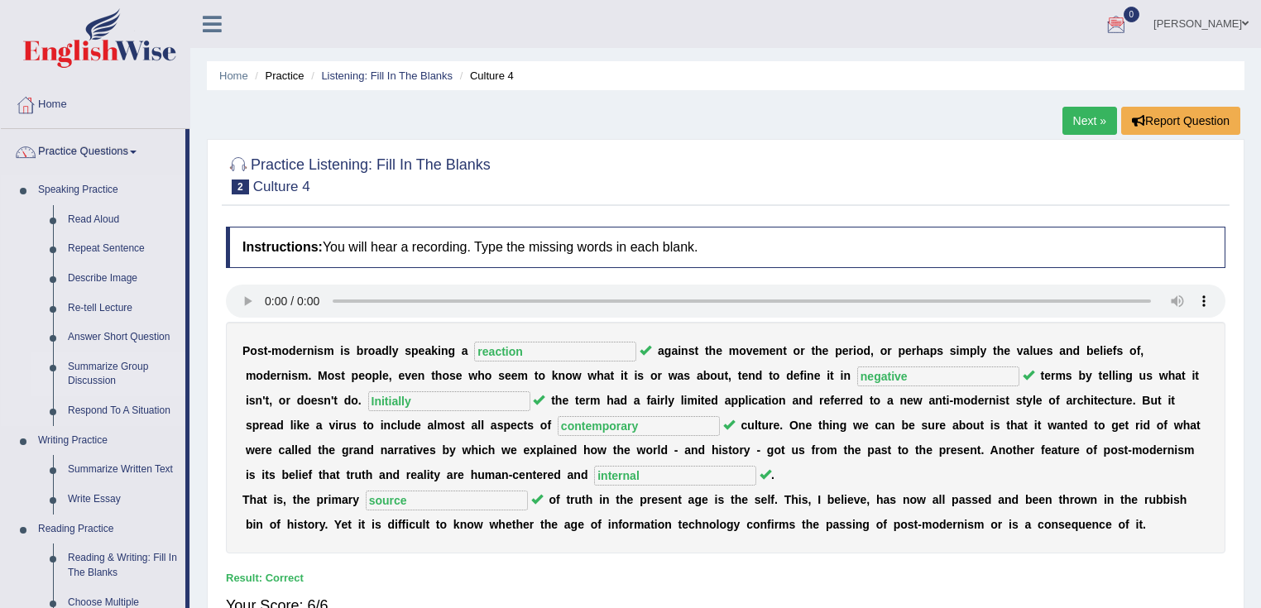
click at [108, 370] on link "Summarize Group Discussion" at bounding box center [122, 374] width 125 height 44
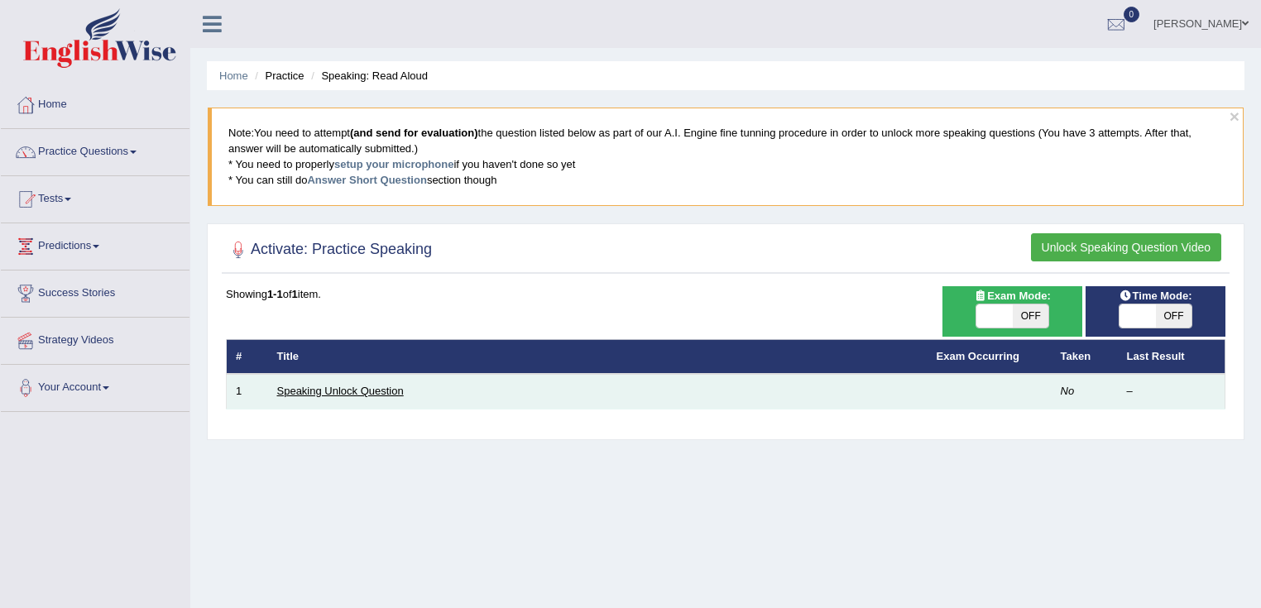
click at [388, 385] on link "Speaking Unlock Question" at bounding box center [340, 391] width 127 height 12
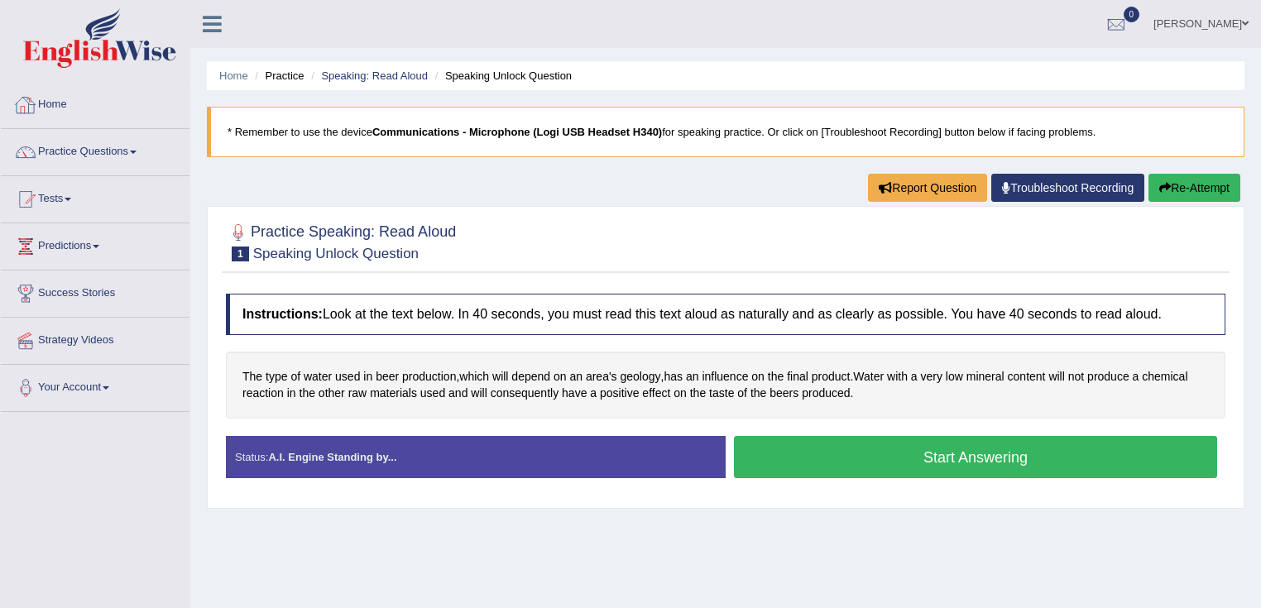
click at [963, 472] on button "Start Answering" at bounding box center [975, 457] width 483 height 42
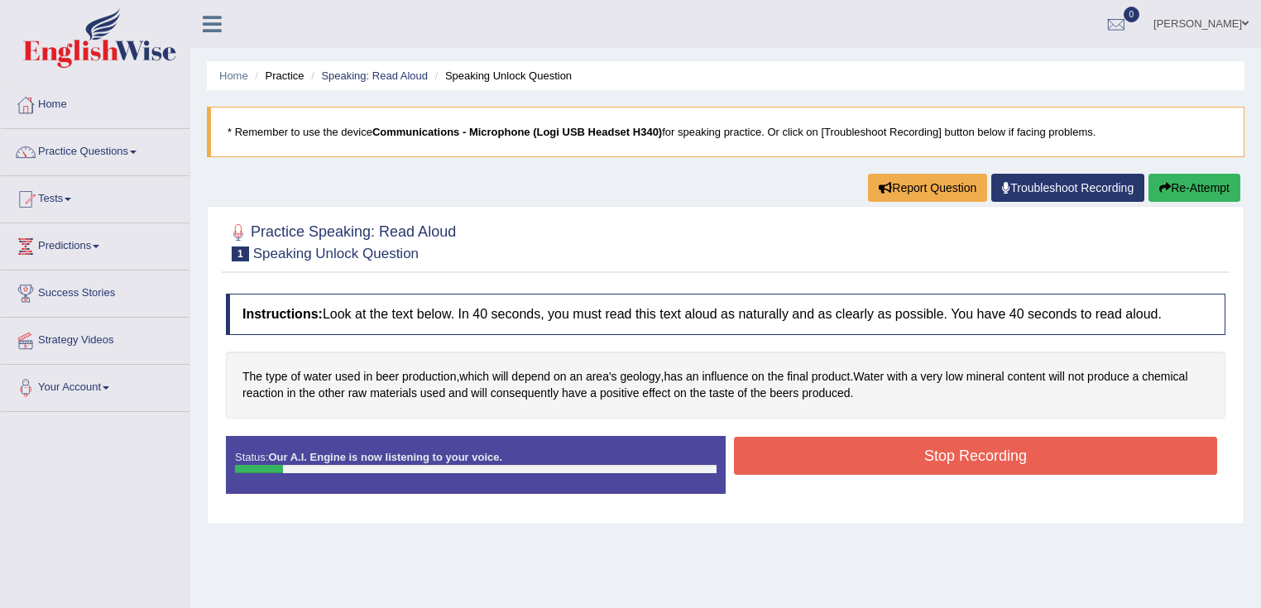
click at [963, 447] on button "Stop Recording" at bounding box center [975, 456] width 483 height 38
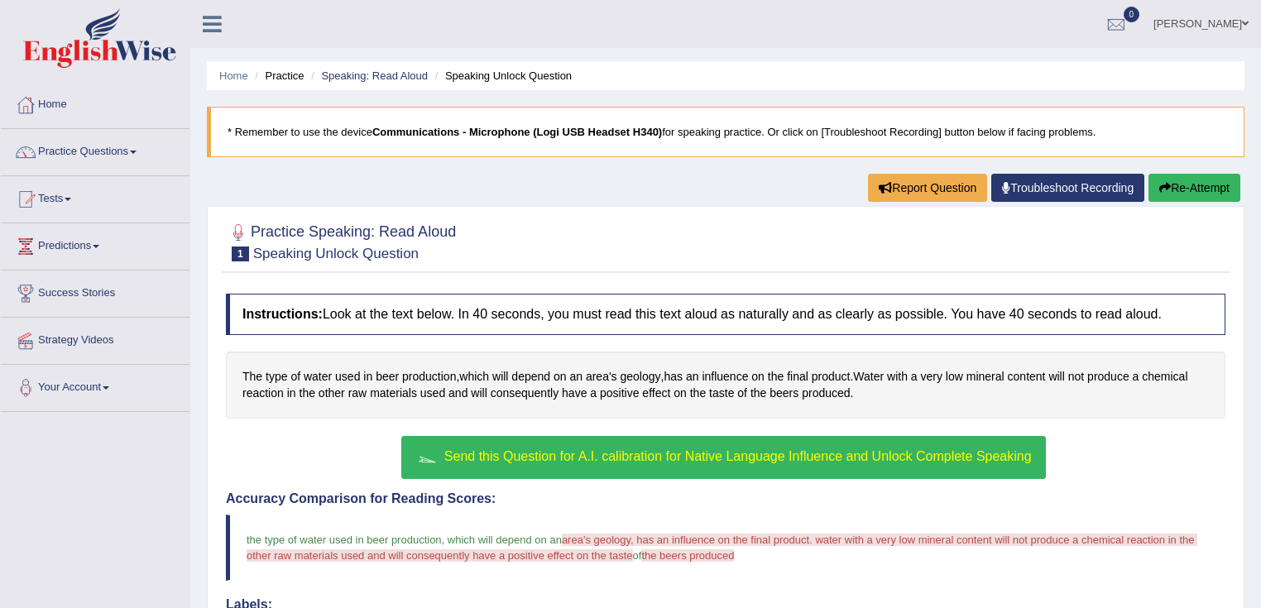
click at [640, 449] on span "Send this Question for A.I. calibration for Native Language Influence and Unloc…" at bounding box center [737, 456] width 587 height 14
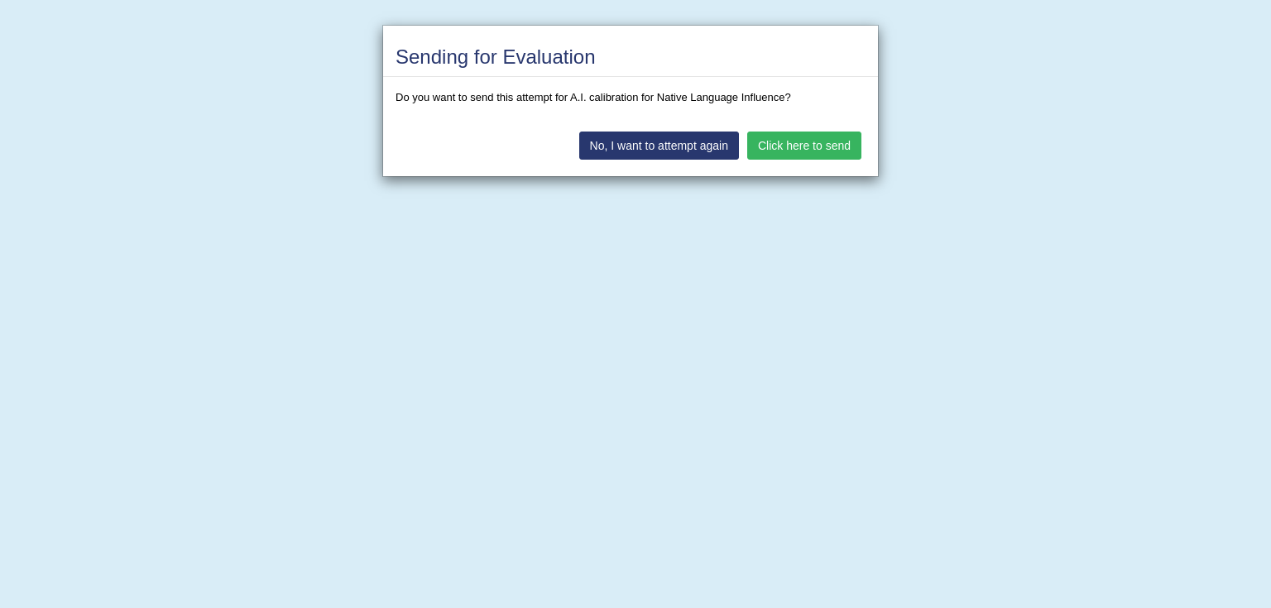
click at [787, 155] on button "Click here to send" at bounding box center [804, 146] width 114 height 28
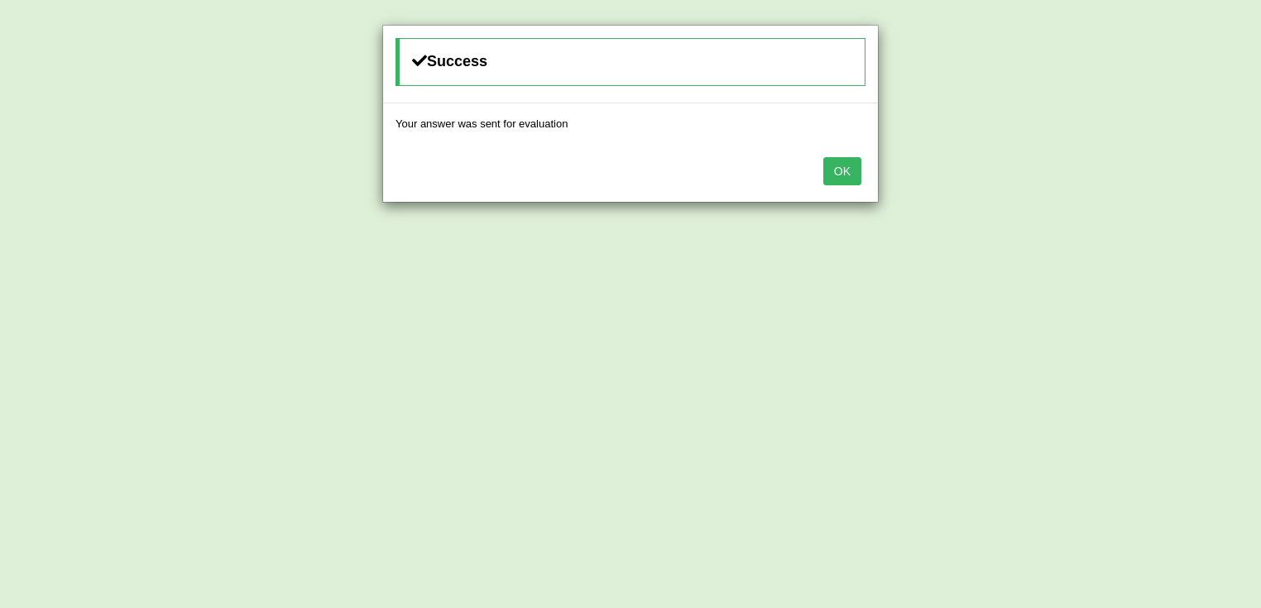
click at [863, 165] on div "OK" at bounding box center [630, 173] width 495 height 58
click at [855, 167] on button "OK" at bounding box center [842, 171] width 38 height 28
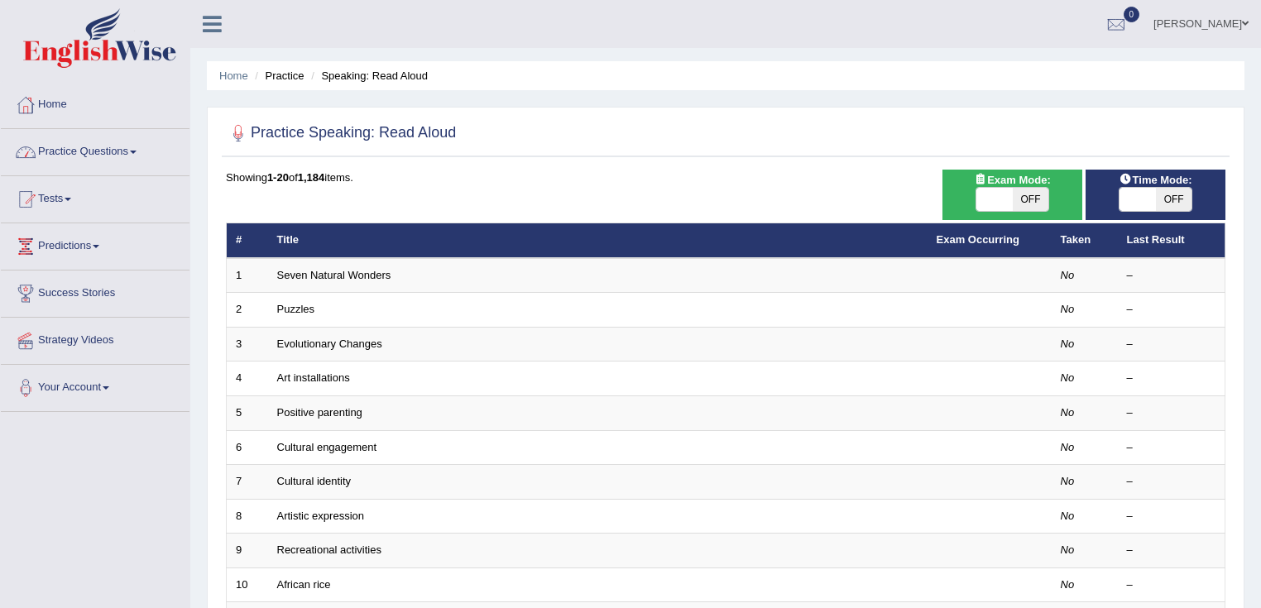
click at [49, 131] on link "Practice Questions" at bounding box center [95, 149] width 189 height 41
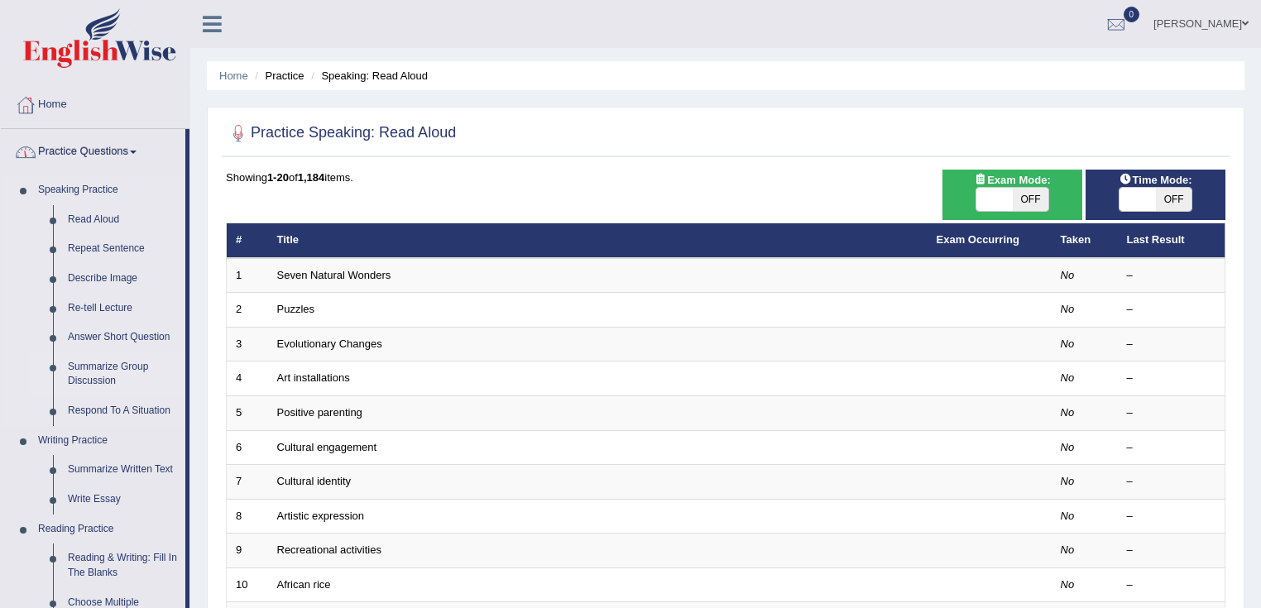
click at [104, 369] on link "Summarize Group Discussion" at bounding box center [122, 374] width 125 height 44
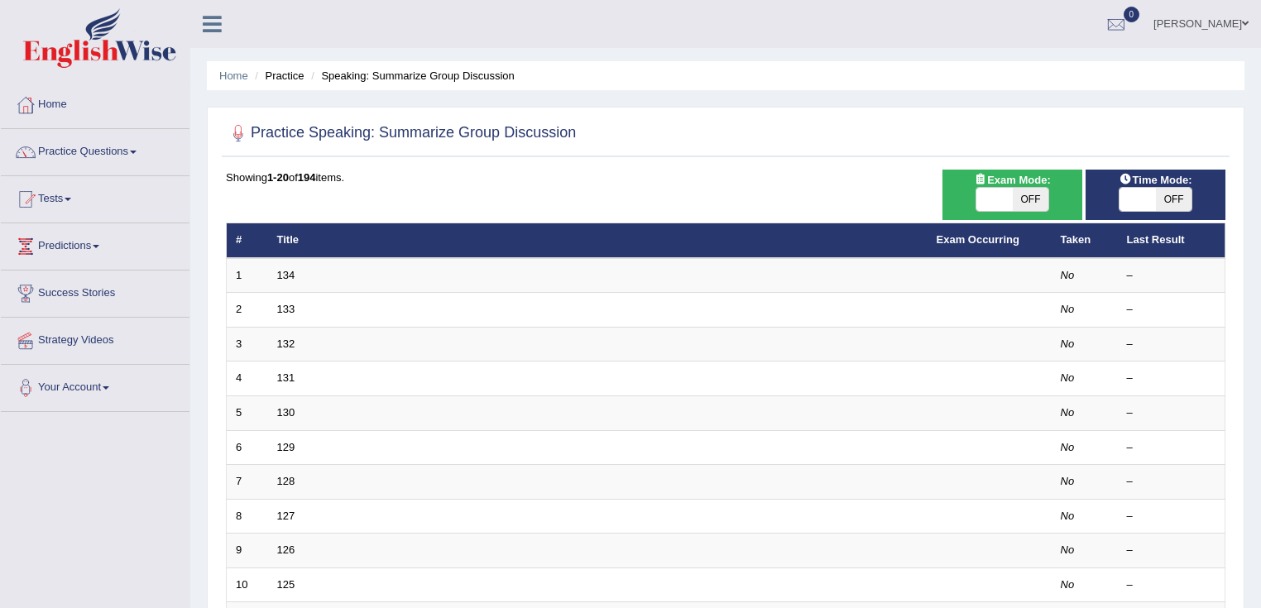
click at [282, 278] on link "134" at bounding box center [286, 275] width 18 height 12
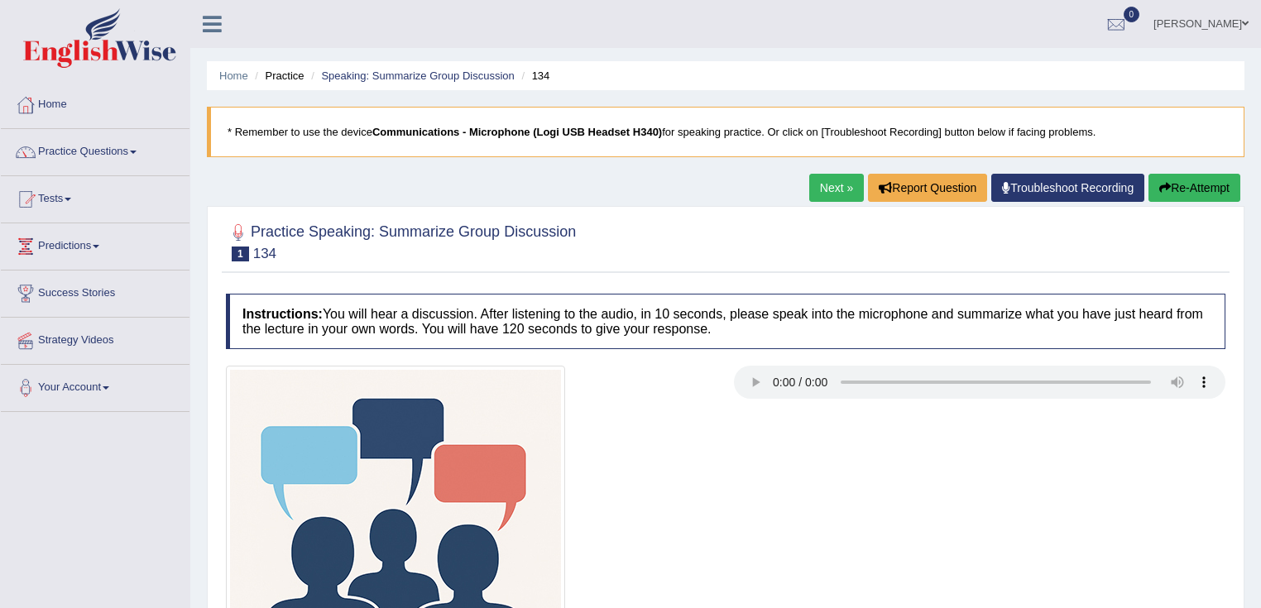
scroll to position [132, 0]
click at [58, 252] on link "Online Class" at bounding box center [95, 243] width 189 height 41
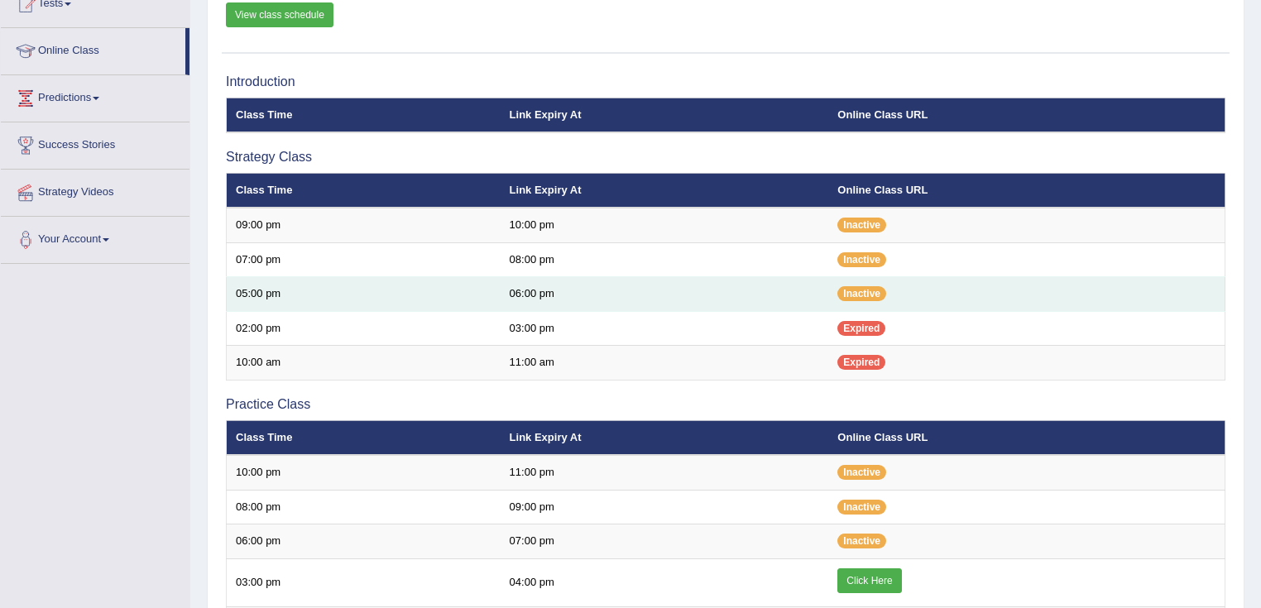
scroll to position [132, 0]
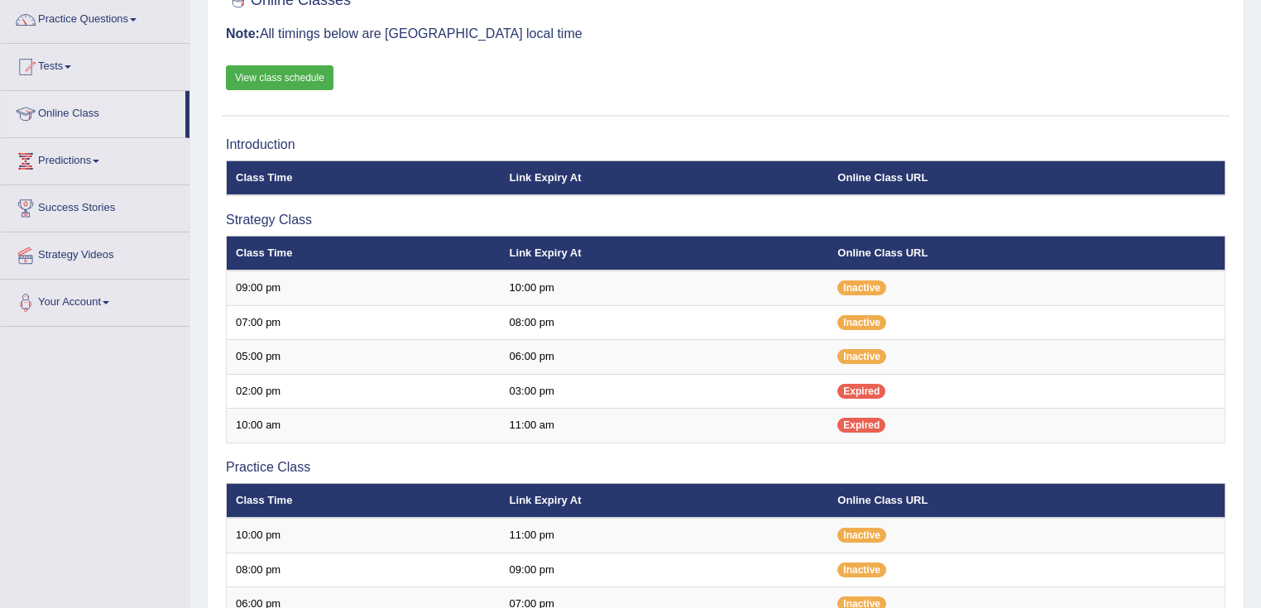
click at [279, 83] on link "View class schedule" at bounding box center [280, 77] width 108 height 25
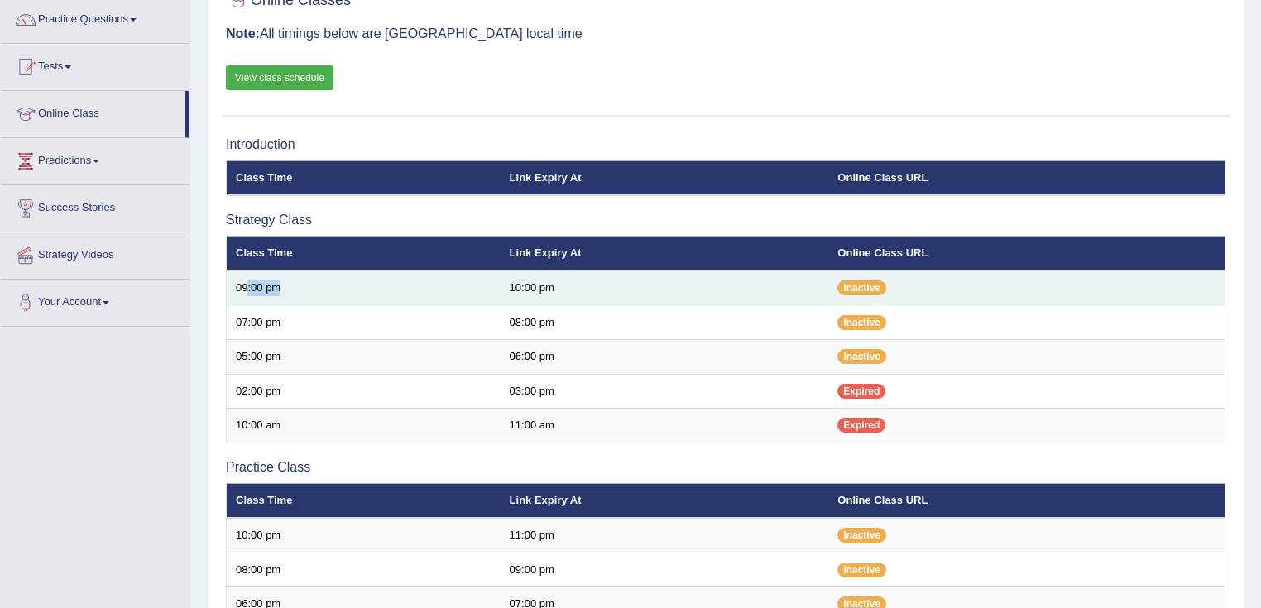
drag, startPoint x: 306, startPoint y: 299, endPoint x: 338, endPoint y: 300, distance: 31.5
click at [338, 300] on td "09:00 pm" at bounding box center [364, 288] width 274 height 35
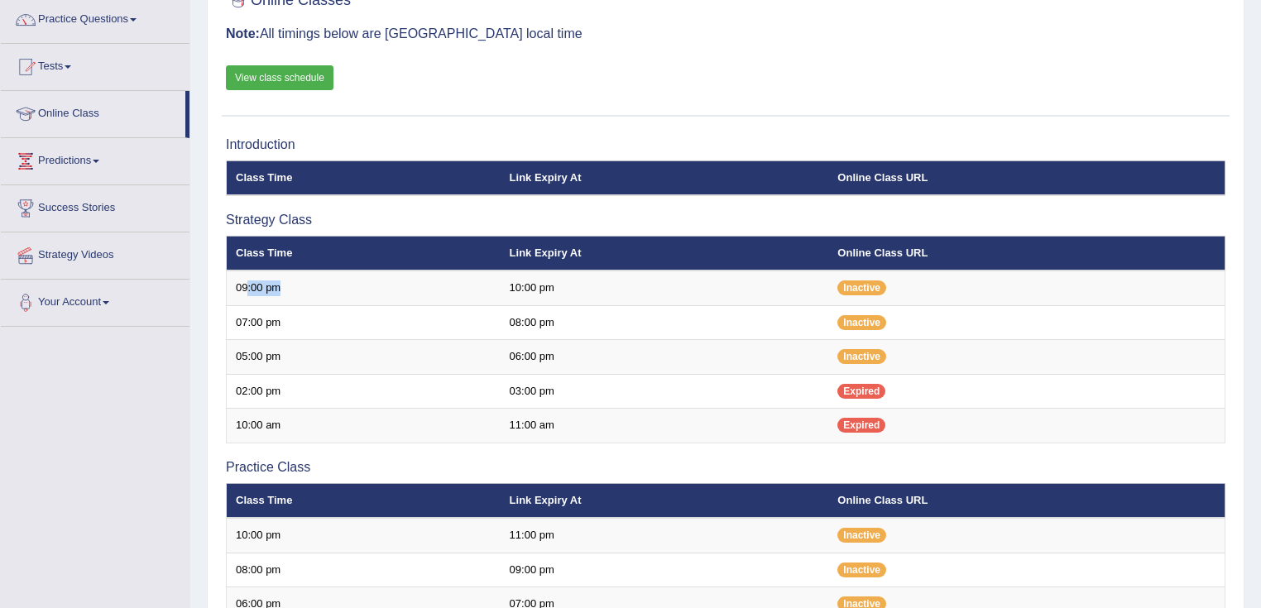
click at [287, 74] on link "View class schedule" at bounding box center [280, 77] width 108 height 25
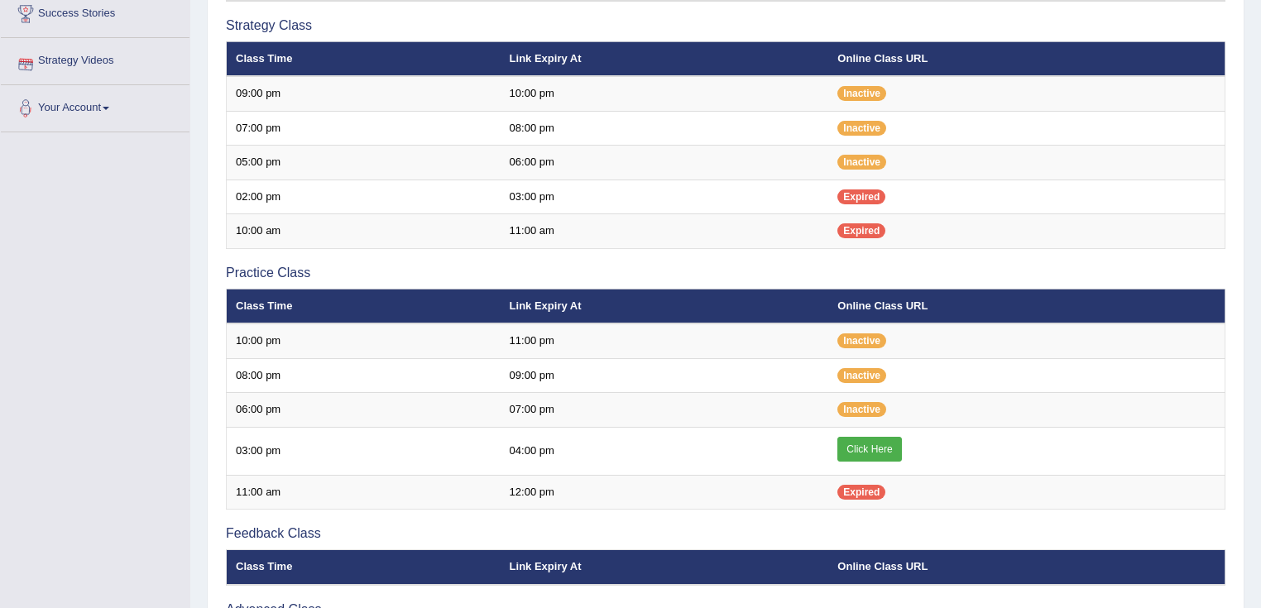
scroll to position [402, 0]
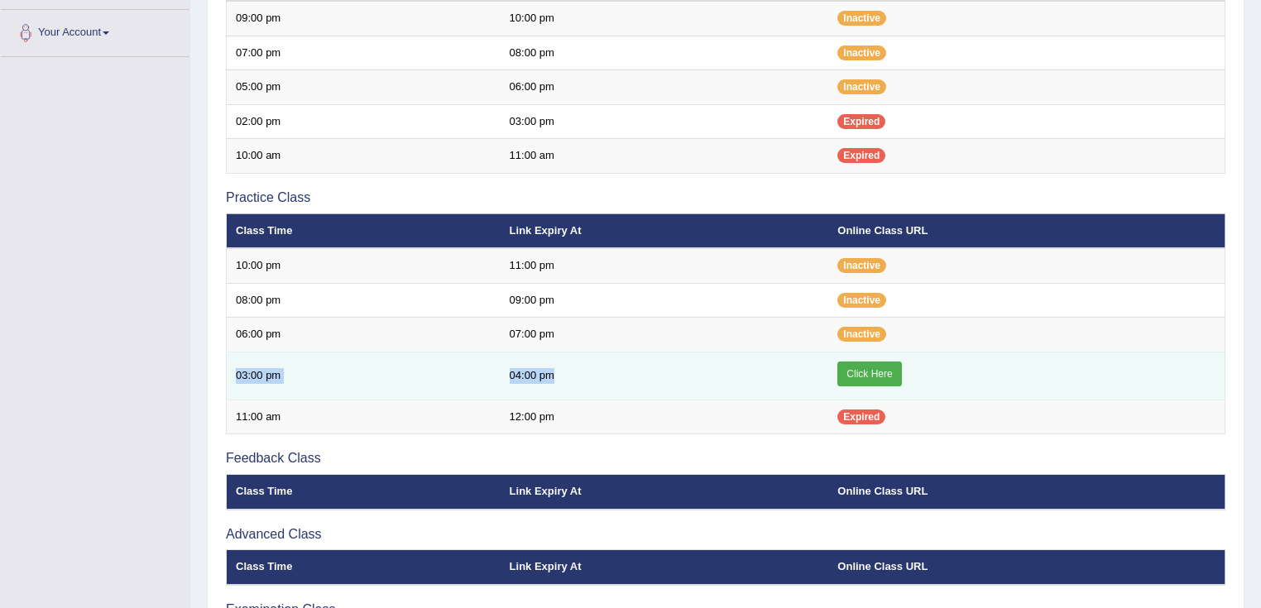
drag, startPoint x: 238, startPoint y: 376, endPoint x: 558, endPoint y: 367, distance: 319.5
click at [558, 367] on tr "03:00 pm 04:00 pm Click Here" at bounding box center [726, 376] width 999 height 48
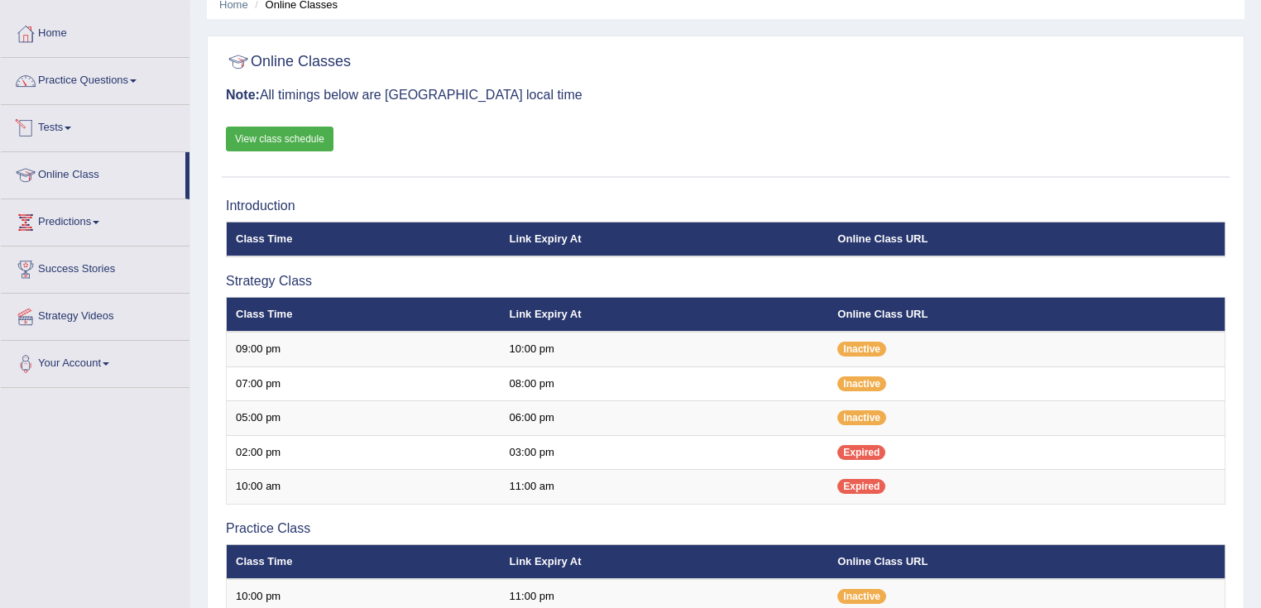
scroll to position [0, 0]
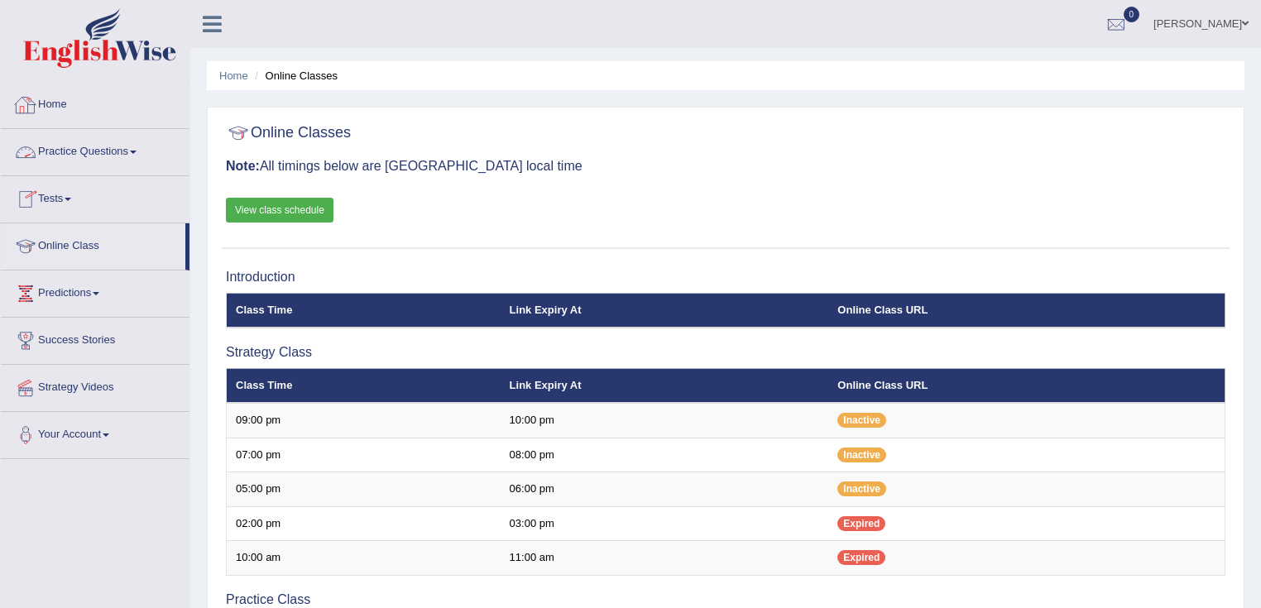
click at [56, 97] on link "Home" at bounding box center [95, 102] width 189 height 41
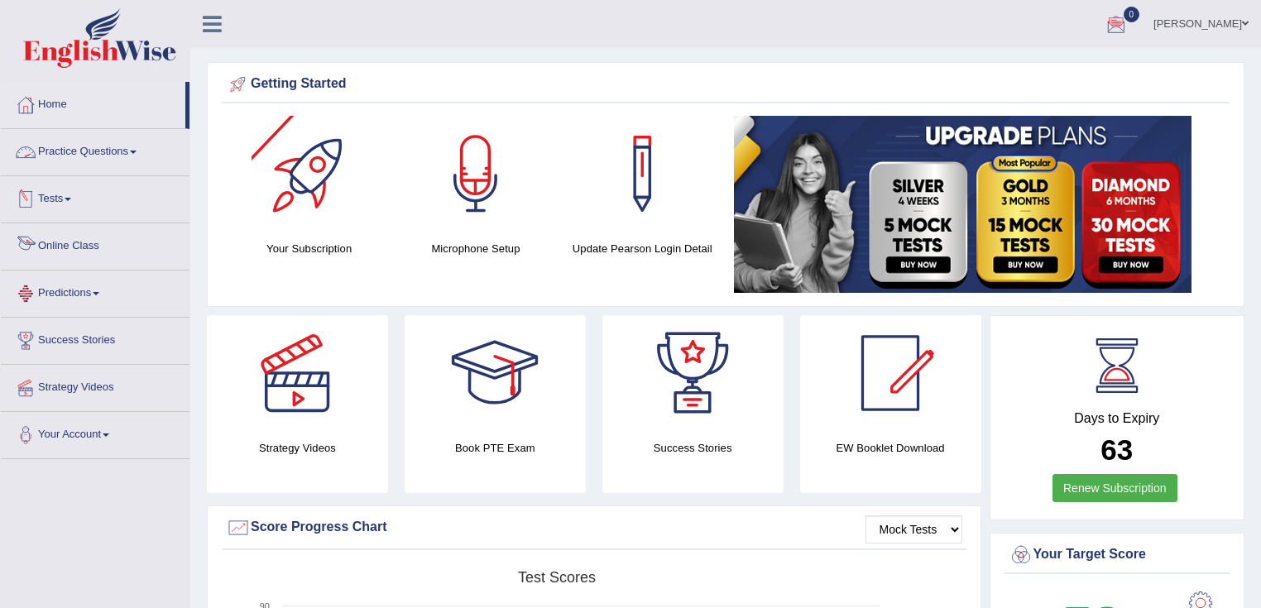
click at [80, 238] on link "Online Class" at bounding box center [95, 243] width 189 height 41
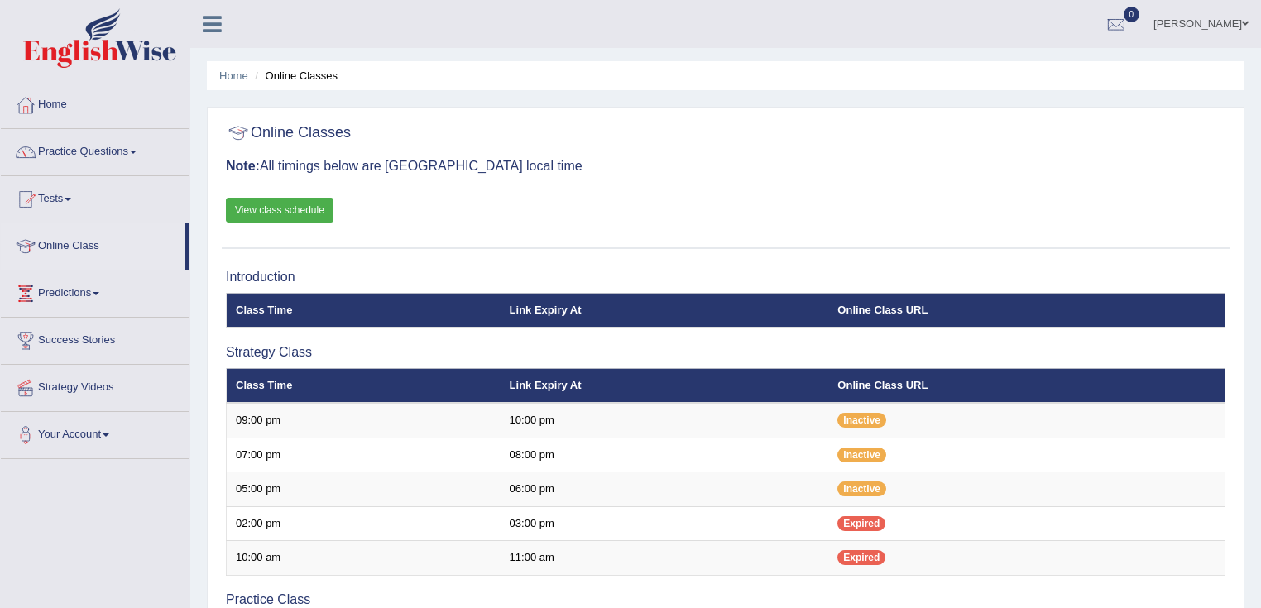
click at [1224, 26] on link "[PERSON_NAME]" at bounding box center [1201, 21] width 120 height 43
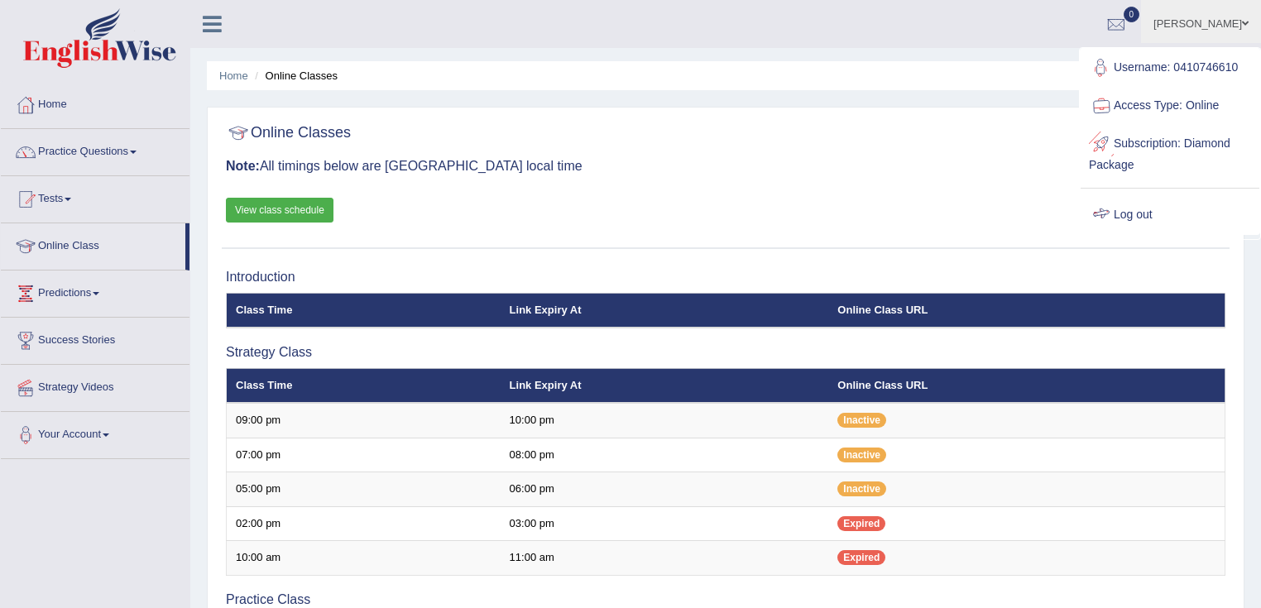
click at [1139, 210] on link "Log out" at bounding box center [1170, 215] width 179 height 38
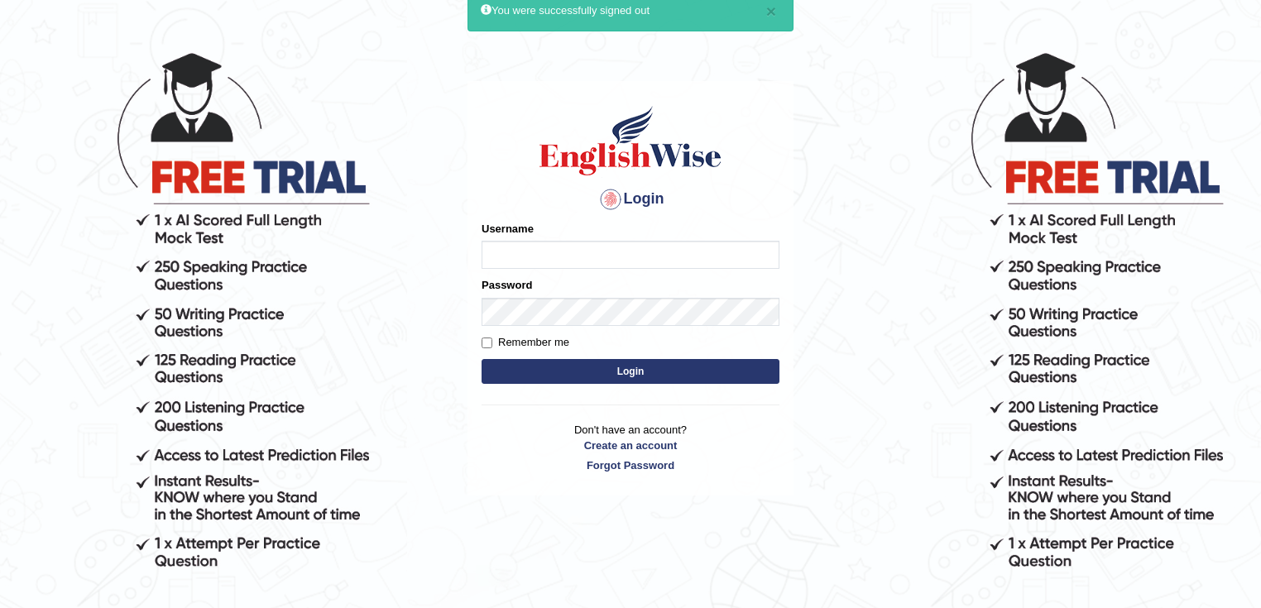
scroll to position [132, 0]
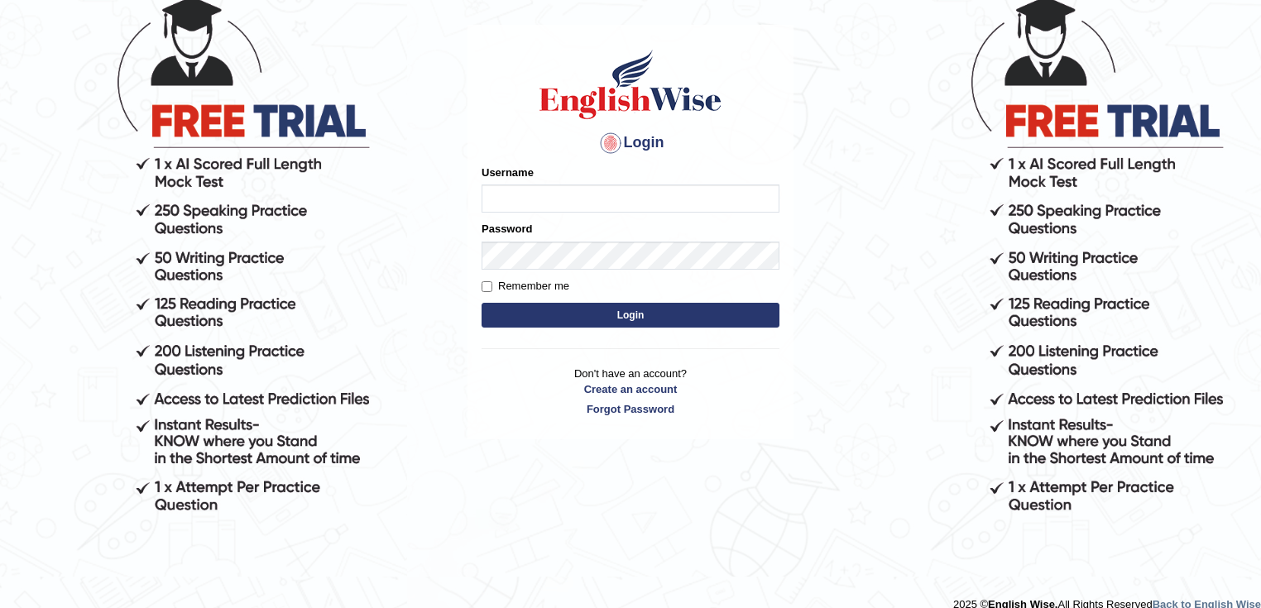
click at [580, 202] on input "Username" at bounding box center [631, 199] width 298 height 28
type input "0410746610"
click at [668, 318] on button "Login" at bounding box center [631, 315] width 298 height 25
